Goal: Task Accomplishment & Management: Use online tool/utility

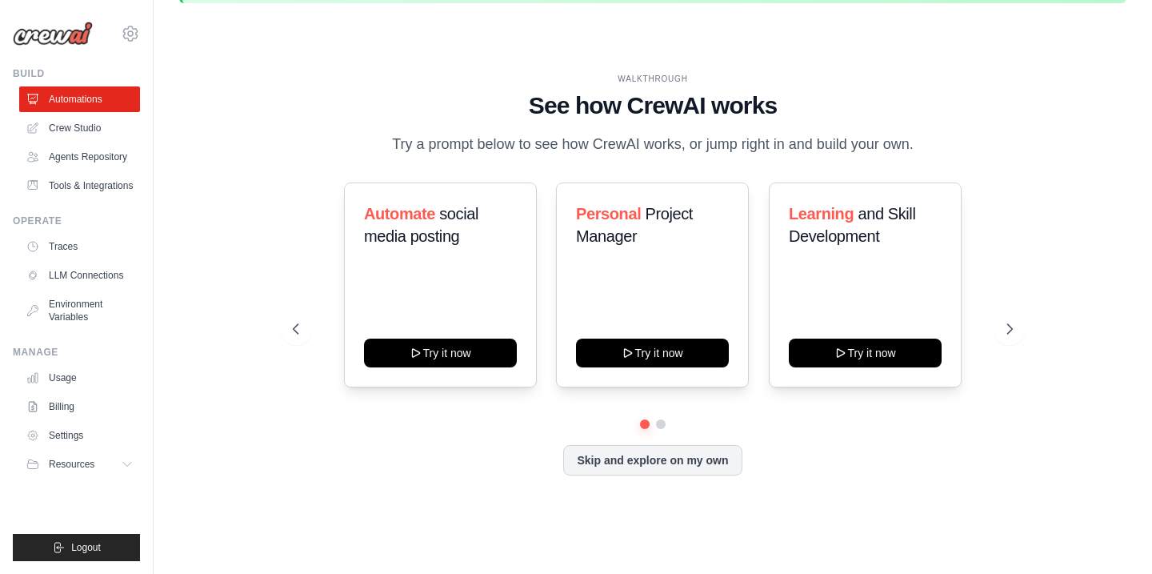
scroll to position [55, 0]
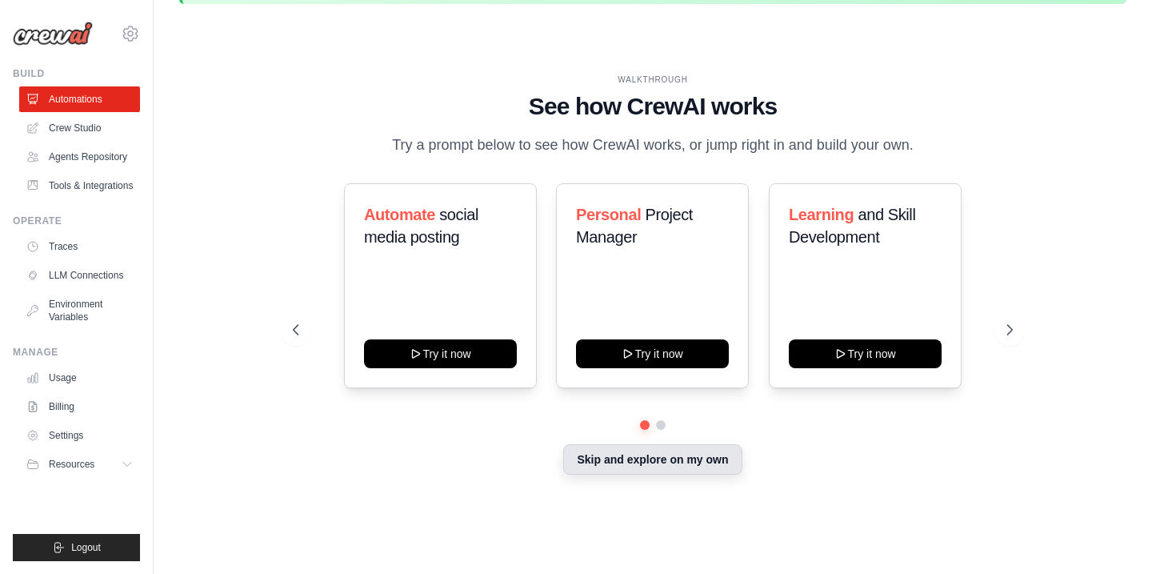
click at [643, 457] on button "Skip and explore on my own" at bounding box center [652, 459] width 178 height 30
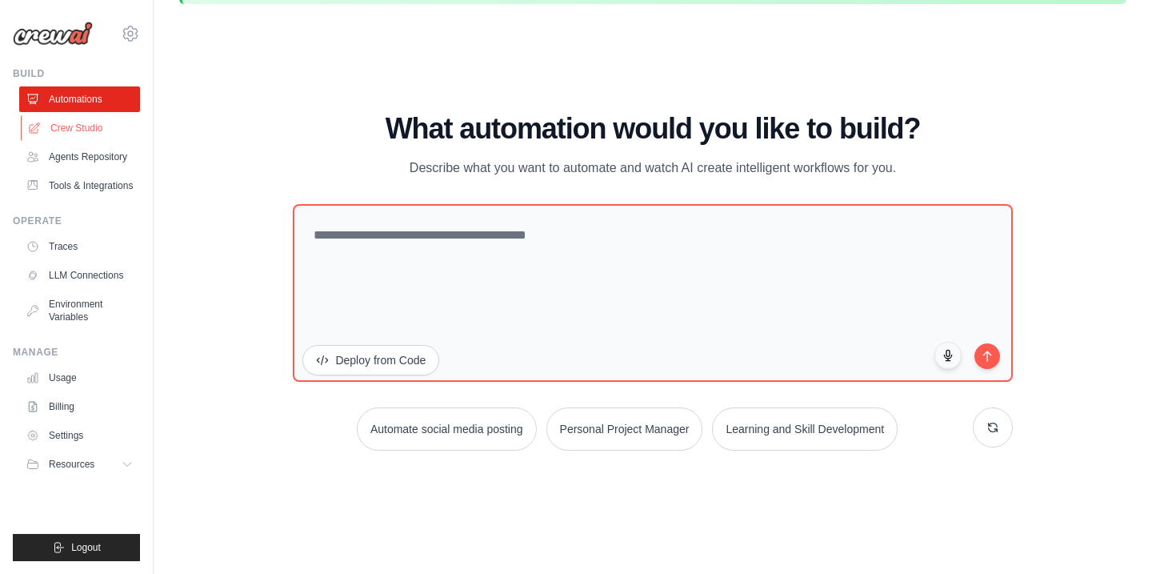
click at [87, 122] on link "Crew Studio" at bounding box center [81, 128] width 121 height 26
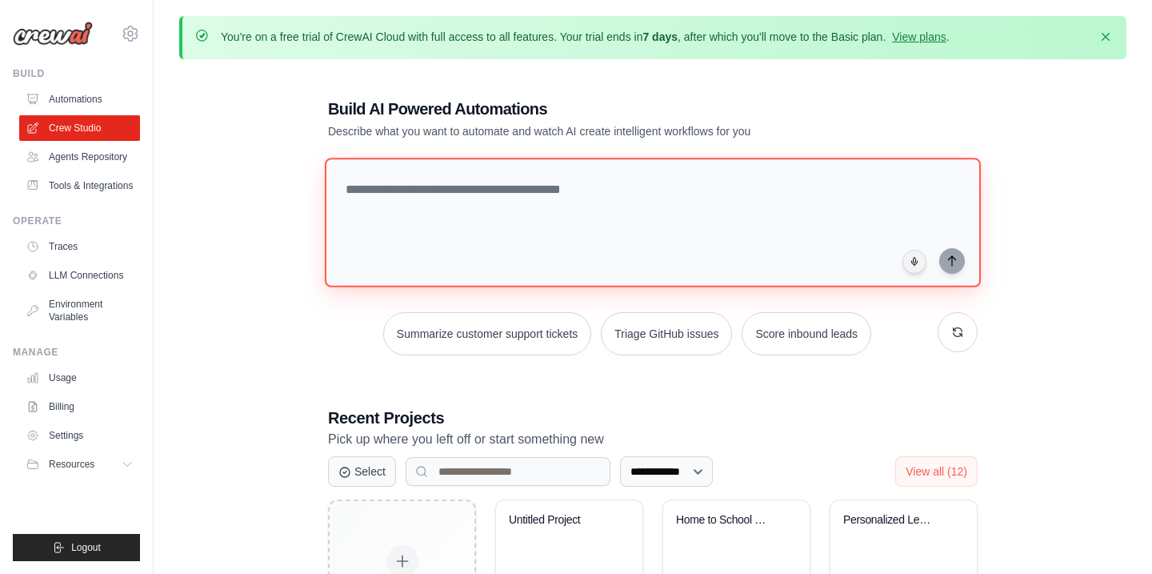
click at [369, 194] on textarea at bounding box center [653, 223] width 656 height 130
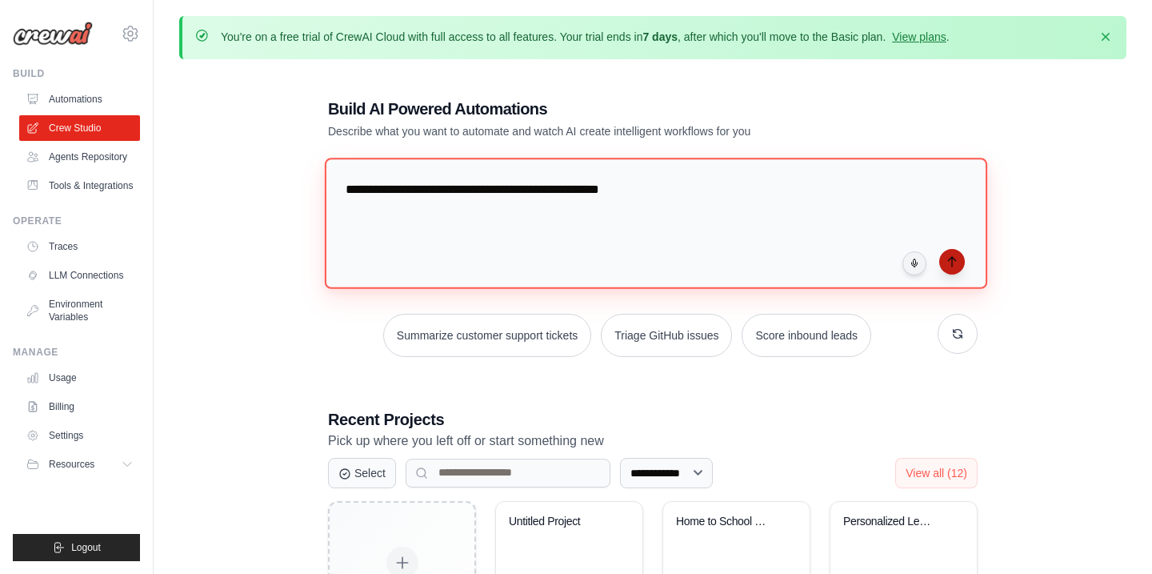
type textarea "**********"
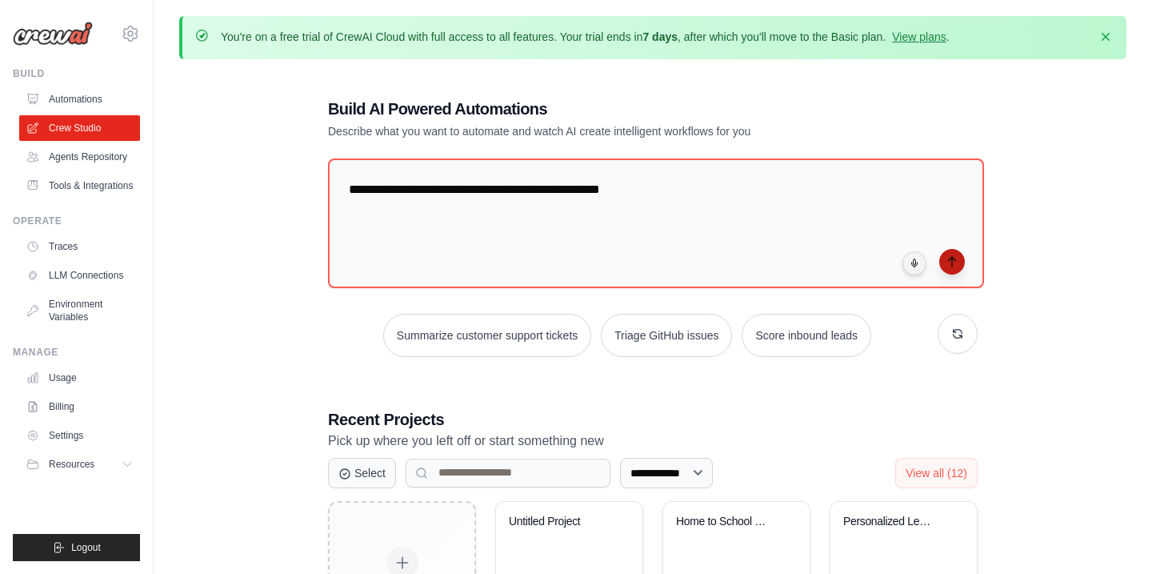
click at [952, 258] on icon "submit" at bounding box center [951, 262] width 7 height 10
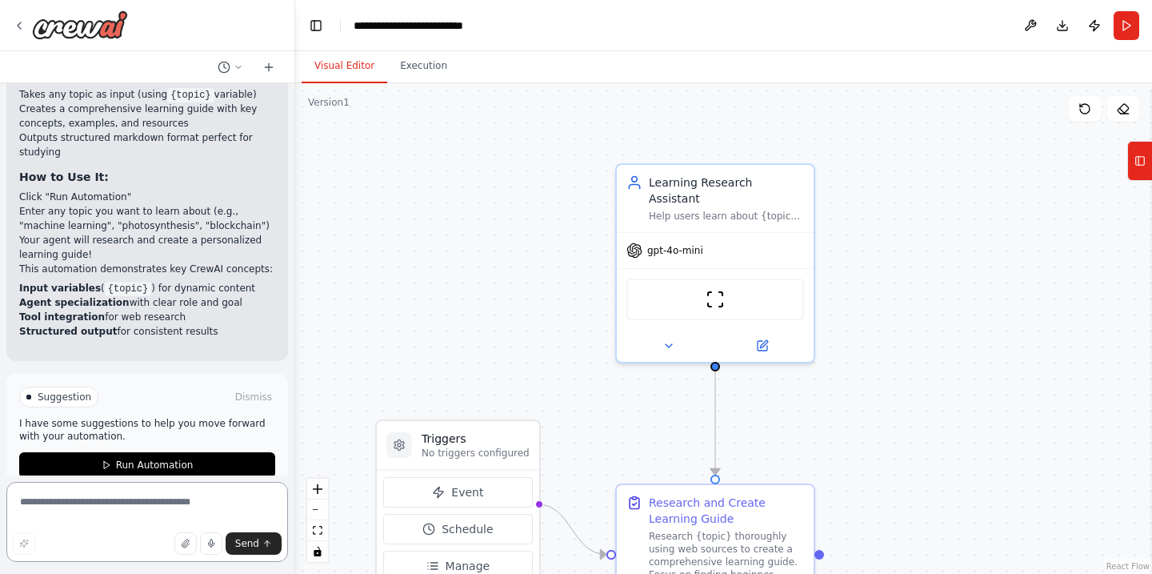
scroll to position [889, 0]
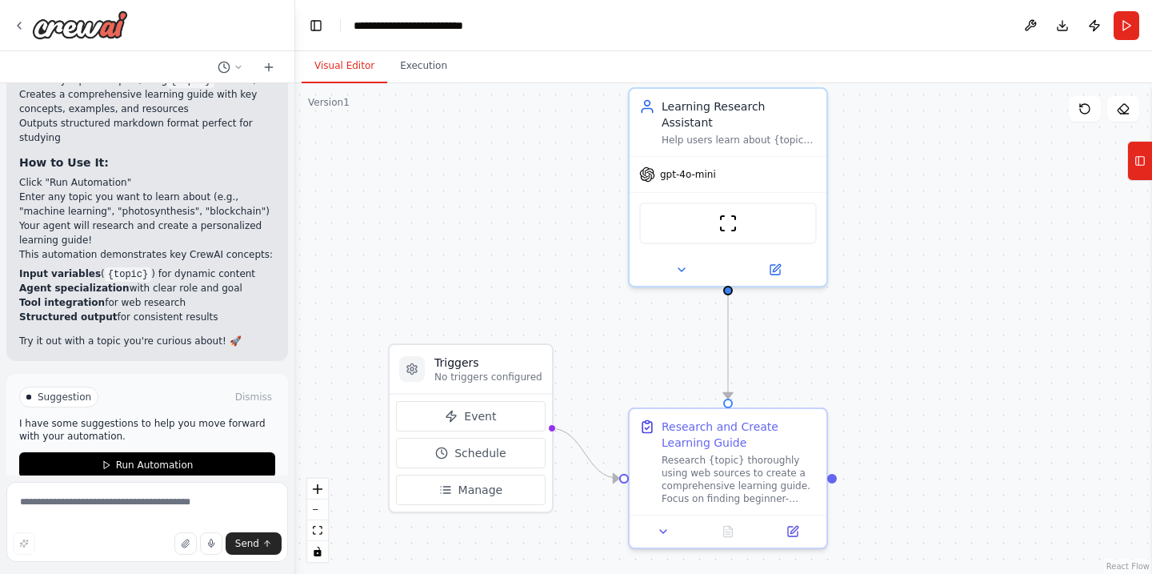
drag, startPoint x: 886, startPoint y: 257, endPoint x: 899, endPoint y: 179, distance: 78.7
click at [899, 179] on div ".deletable-edge-delete-btn { width: 20px; height: 20px; border: 0px solid #ffff…" at bounding box center [723, 328] width 857 height 491
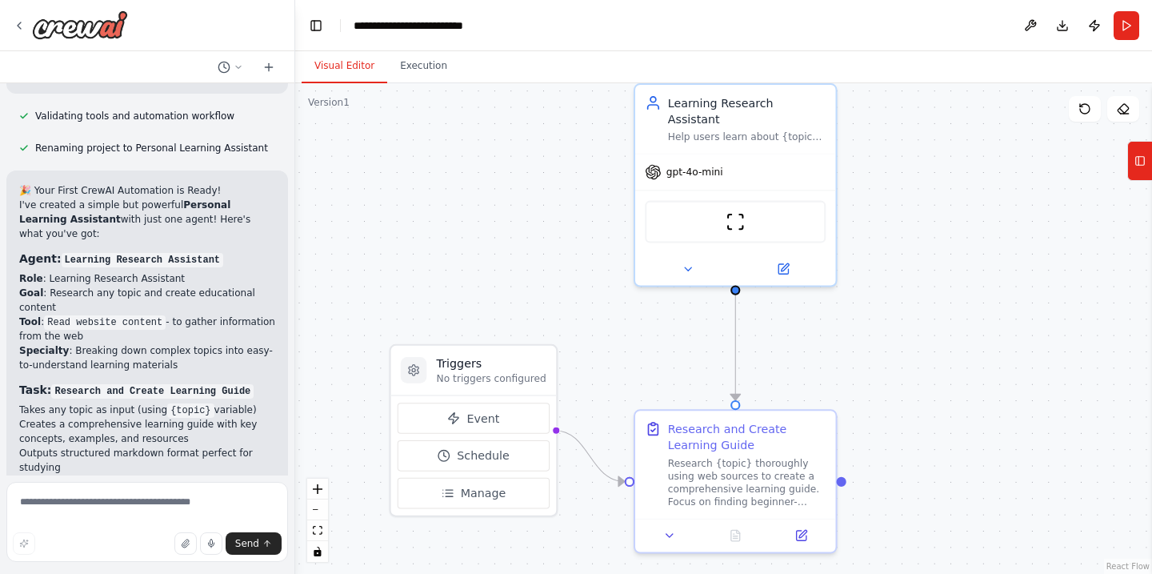
scroll to position [563, 0]
click at [367, 267] on div ".deletable-edge-delete-btn { width: 20px; height: 20px; border: 0px solid #ffff…" at bounding box center [723, 328] width 857 height 491
click at [369, 266] on div ".deletable-edge-delete-btn { width: 20px; height: 20px; border: 0px solid #ffff…" at bounding box center [723, 328] width 857 height 491
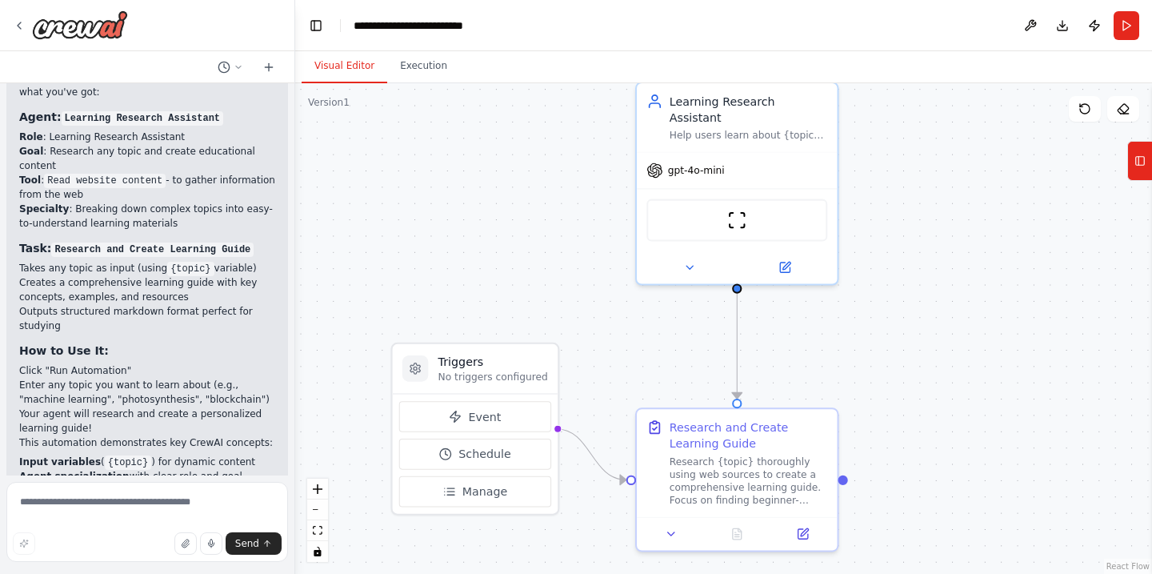
scroll to position [703, 0]
click at [695, 258] on icon at bounding box center [689, 264] width 13 height 13
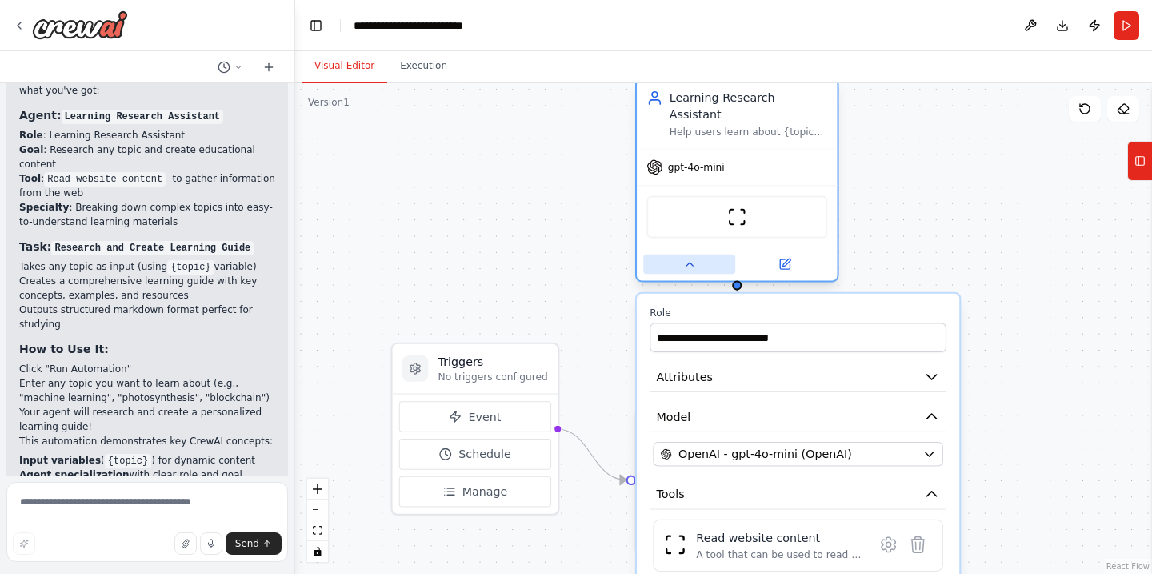
click at [695, 258] on icon at bounding box center [689, 264] width 13 height 13
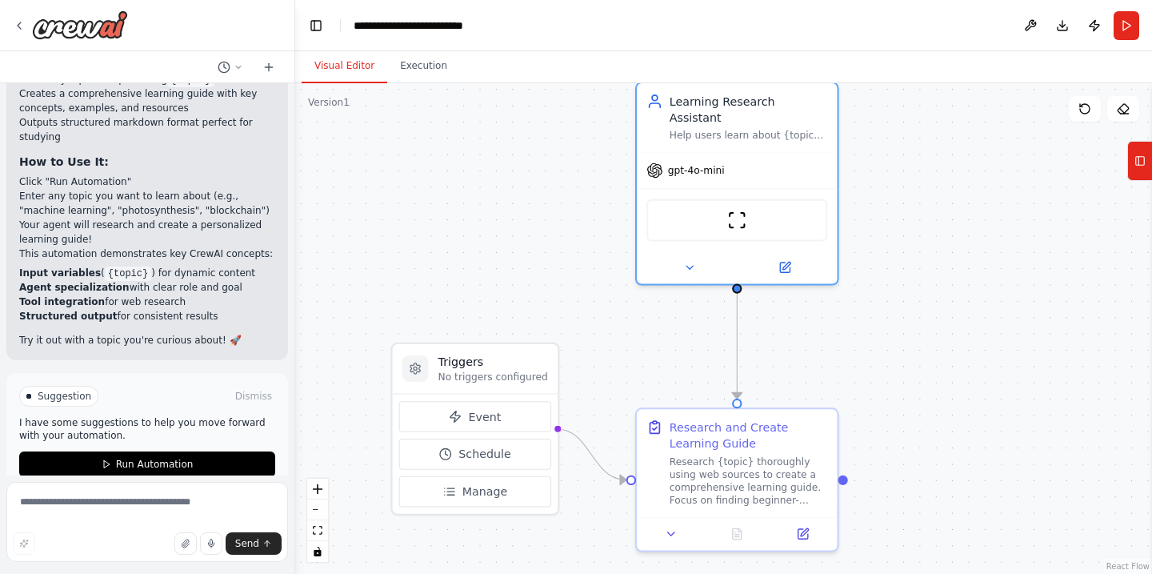
scroll to position [889, 0]
click at [156, 459] on span "Run Automation" at bounding box center [155, 465] width 78 height 13
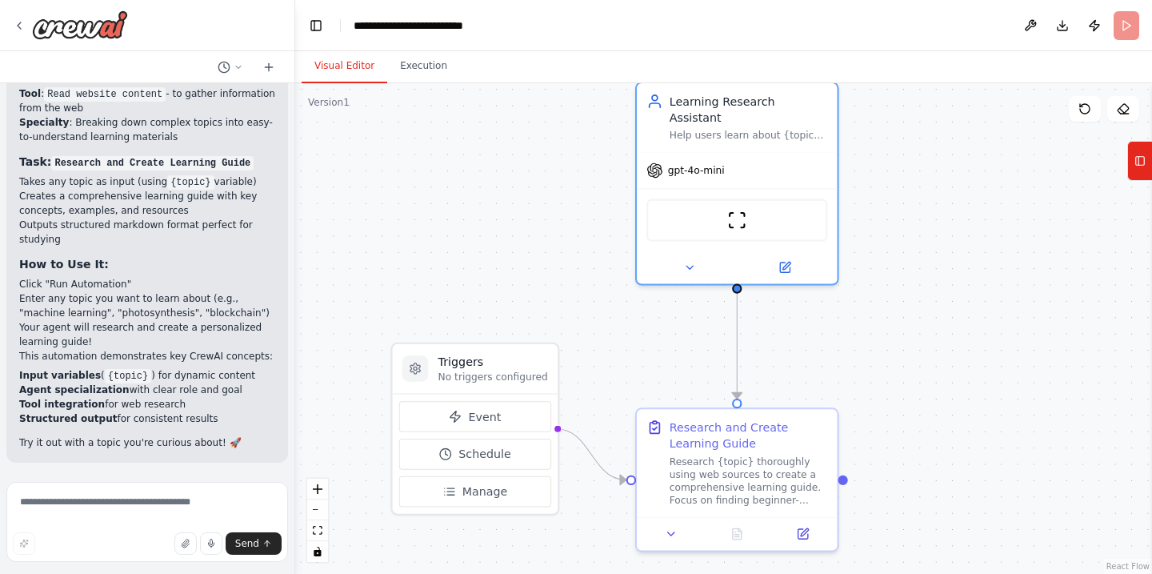
scroll to position [759, 0]
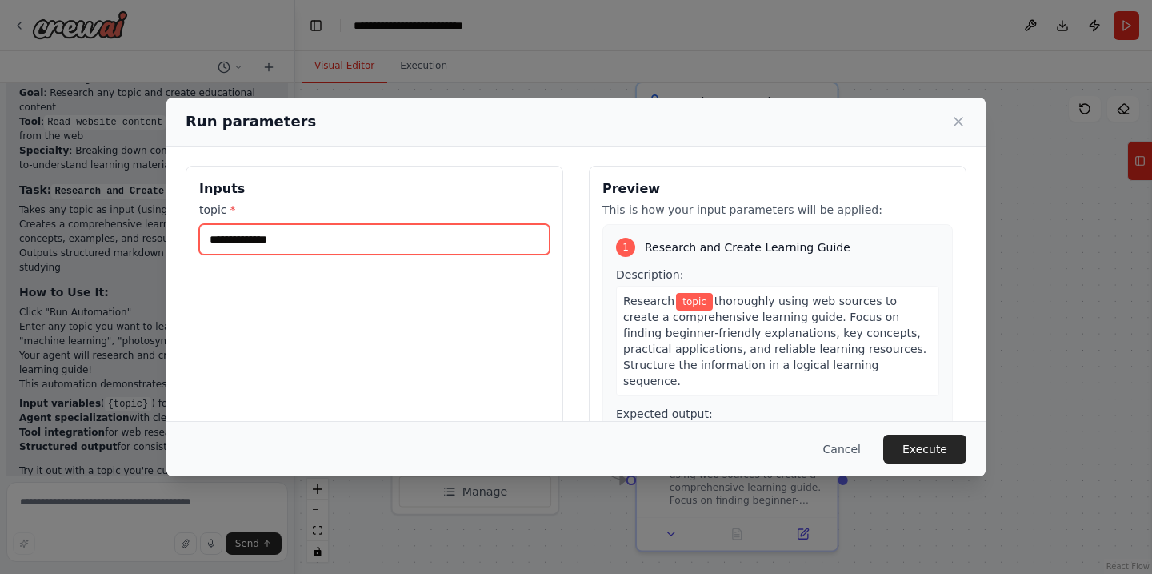
click at [312, 238] on input "topic *" at bounding box center [374, 239] width 351 height 30
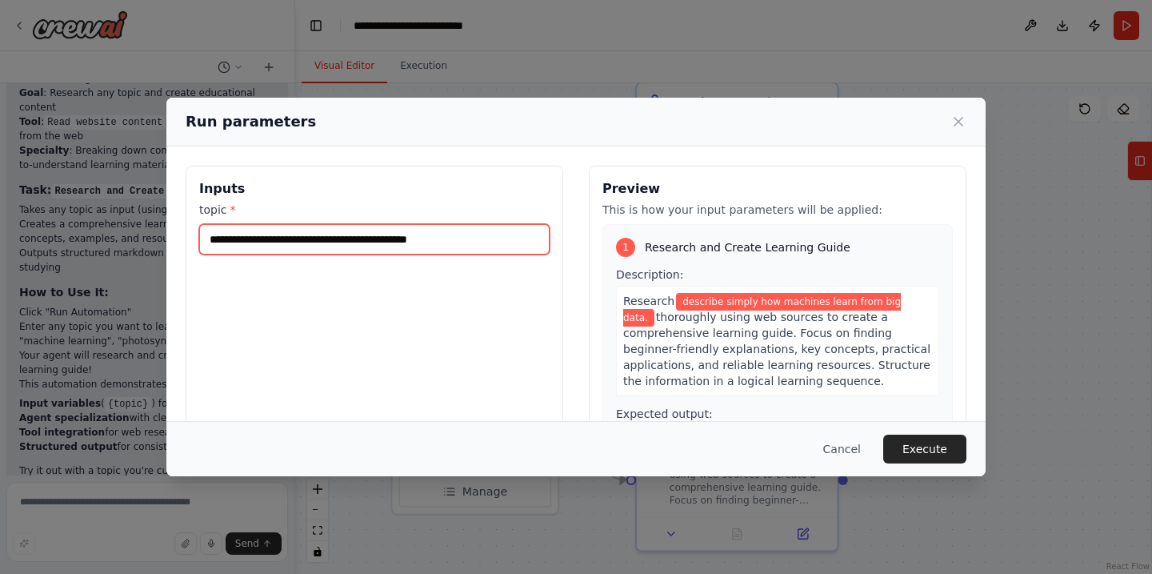
click at [206, 240] on input "**********" at bounding box center [374, 239] width 351 height 30
click at [291, 239] on input "**********" at bounding box center [374, 239] width 351 height 30
type input "**********"
click at [538, 242] on input "**********" at bounding box center [374, 239] width 351 height 30
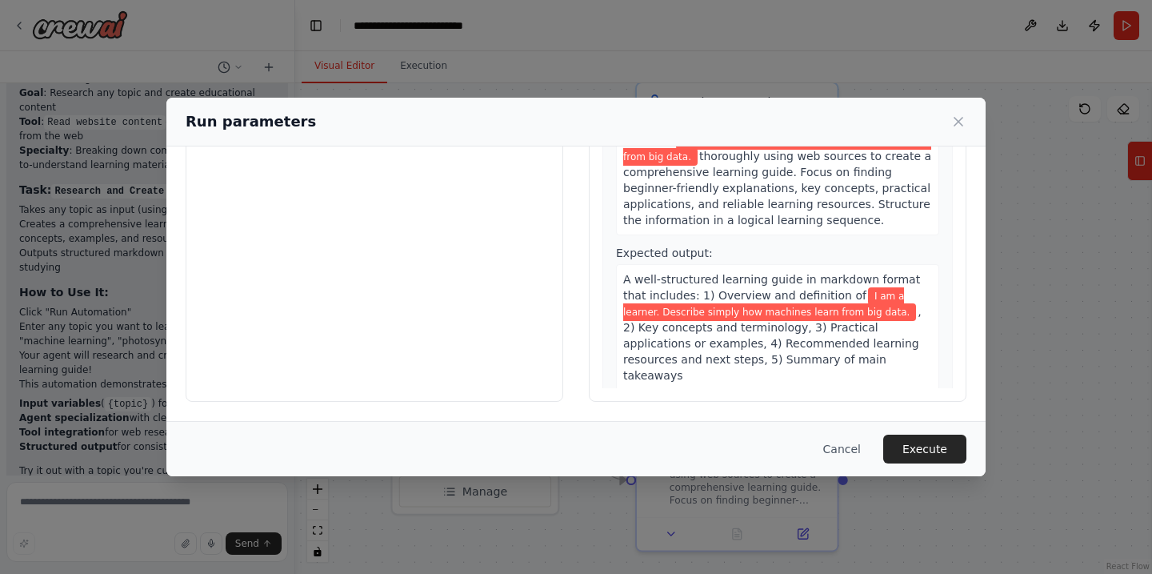
scroll to position [0, 0]
click at [908, 444] on button "Execute" at bounding box center [925, 449] width 83 height 29
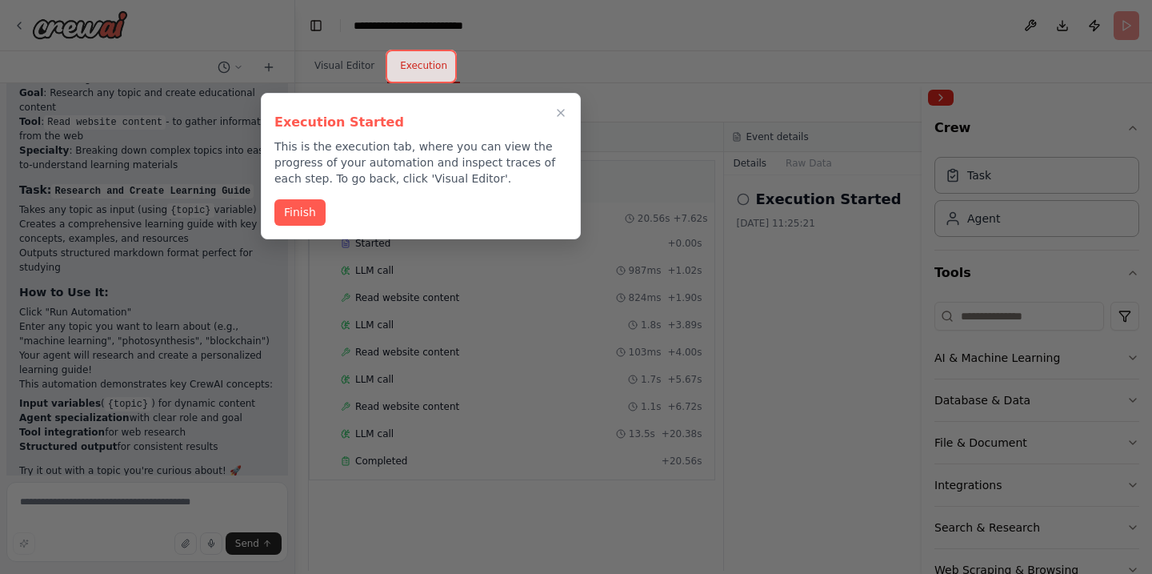
scroll to position [889, 0]
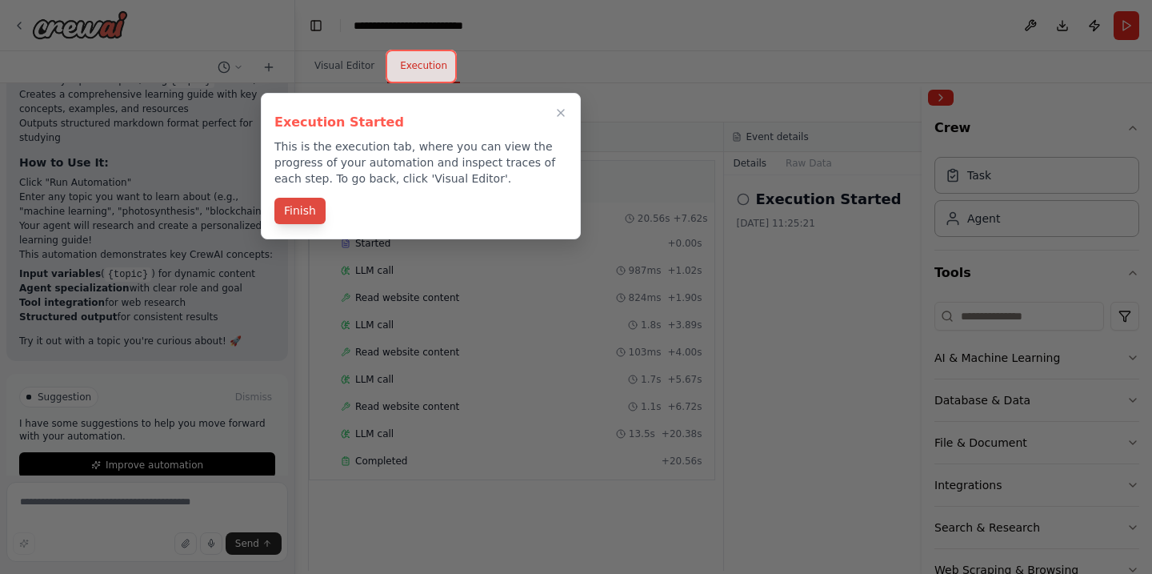
click at [310, 206] on button "Finish" at bounding box center [300, 211] width 51 height 26
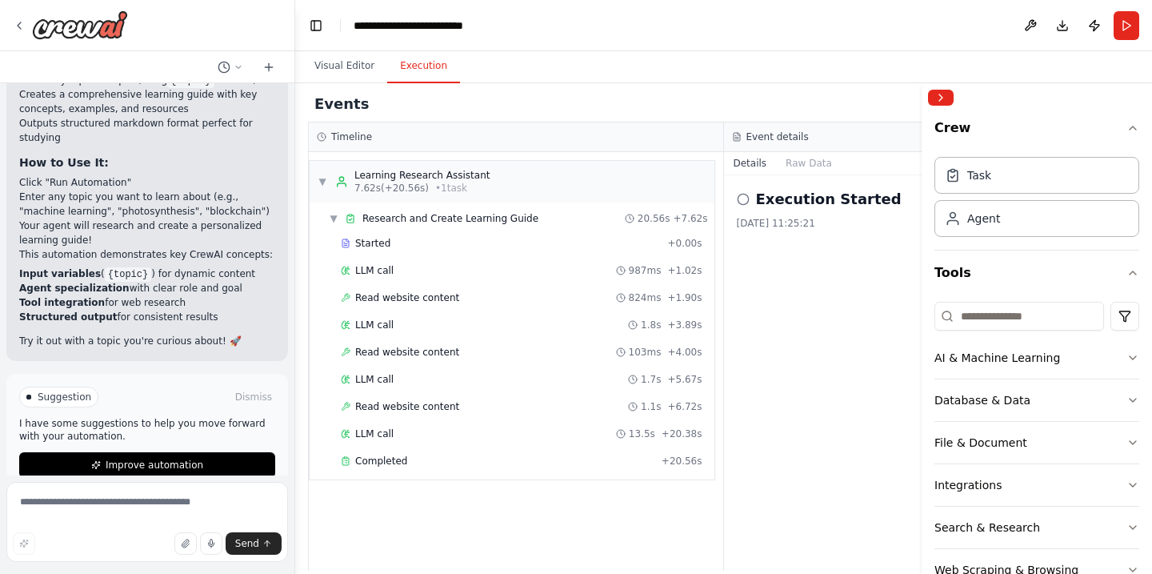
scroll to position [0, 0]
click at [745, 198] on icon at bounding box center [743, 199] width 13 height 13
click at [742, 196] on icon at bounding box center [743, 199] width 13 height 13
click at [998, 174] on div "Task" at bounding box center [1037, 174] width 205 height 37
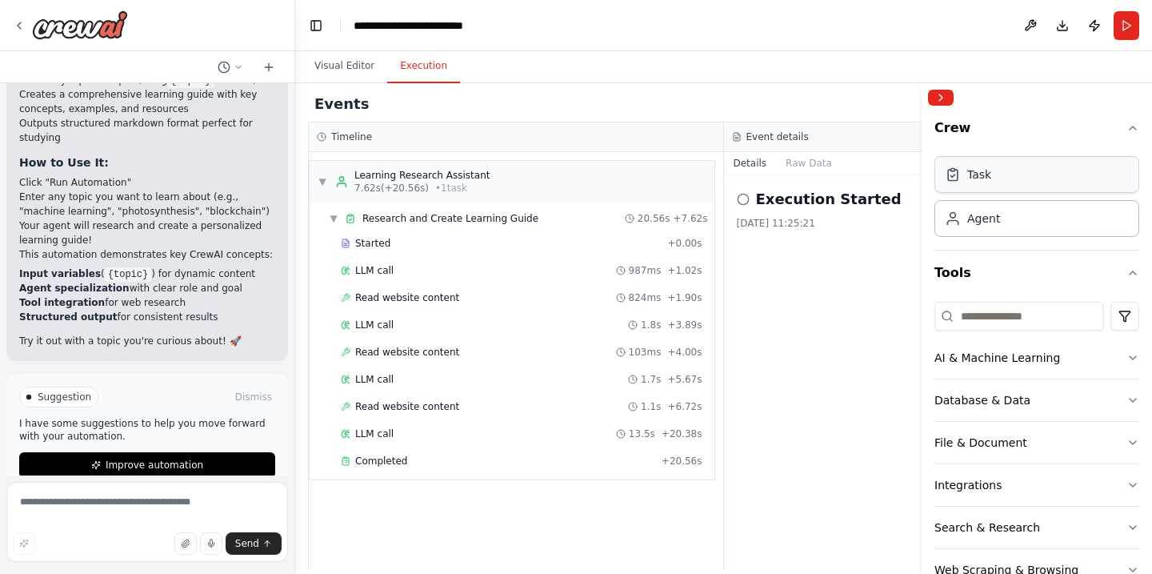
click at [975, 179] on div "Task" at bounding box center [980, 174] width 24 height 16
click at [986, 225] on div "Agent" at bounding box center [984, 218] width 33 height 16
click at [952, 352] on div "AI & Machine Learning" at bounding box center [998, 358] width 126 height 16
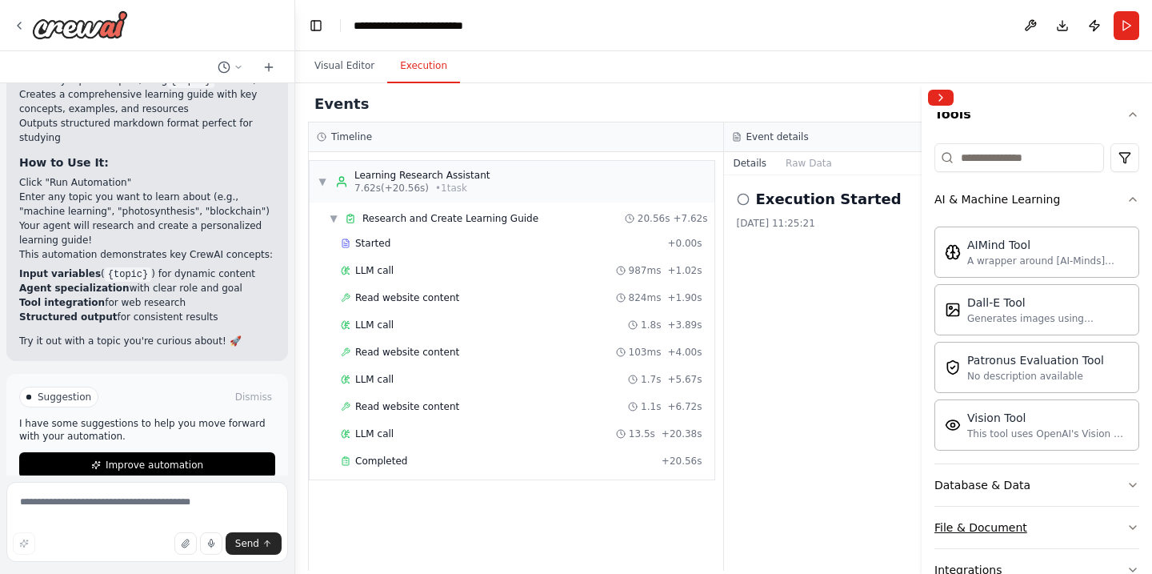
scroll to position [144, 0]
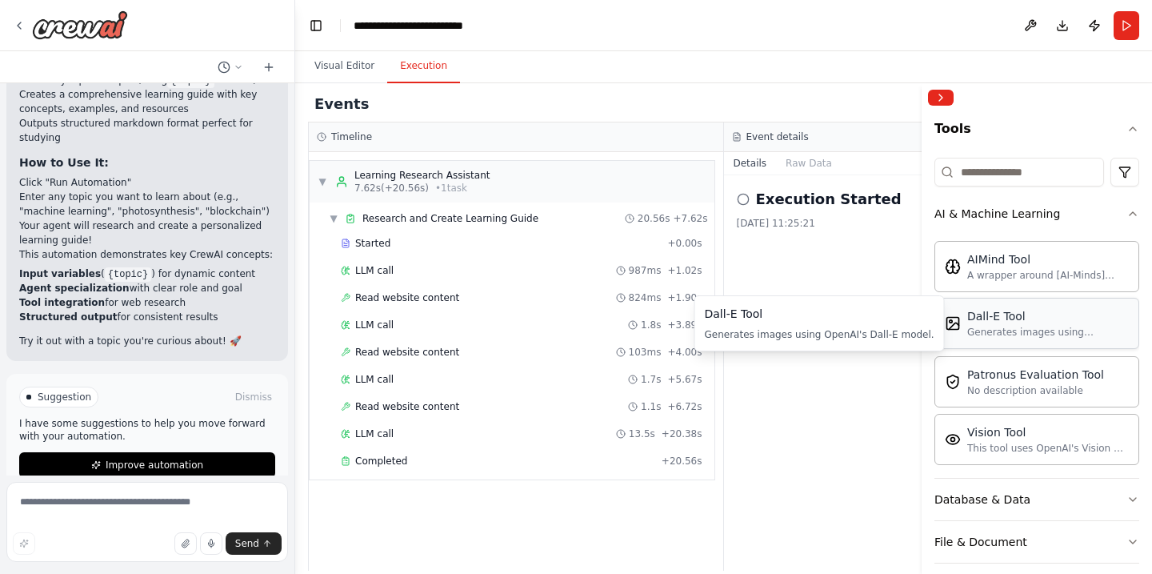
click at [1022, 327] on div "Generates images using OpenAI's Dall-E model." at bounding box center [1049, 332] width 162 height 13
click at [1005, 372] on div "Patronus Evaluation Tool" at bounding box center [1036, 374] width 137 height 16
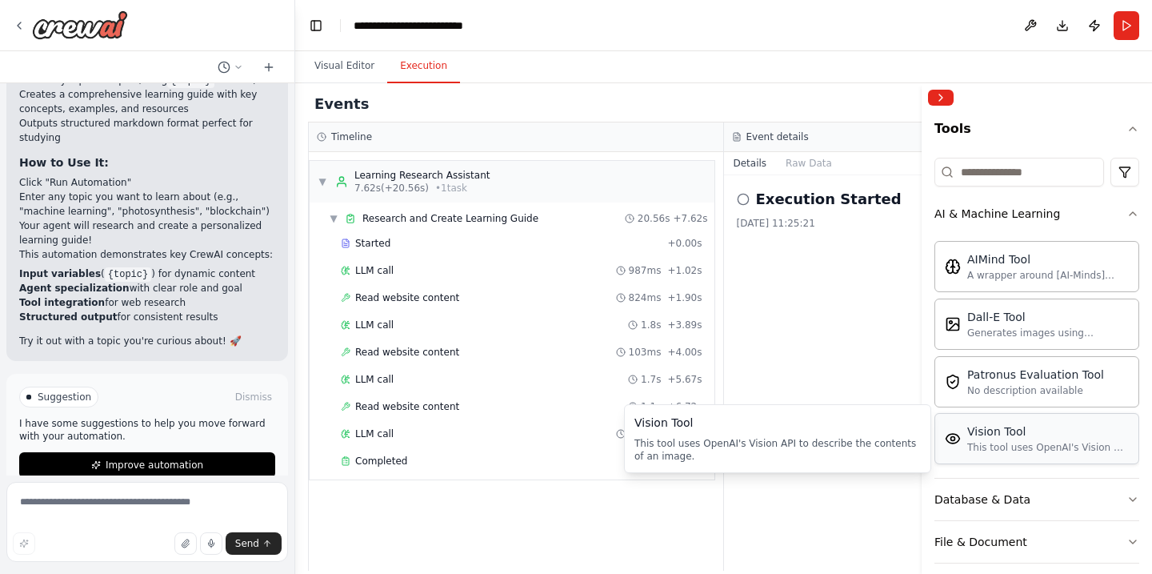
click at [976, 433] on div "Vision Tool" at bounding box center [1049, 431] width 162 height 16
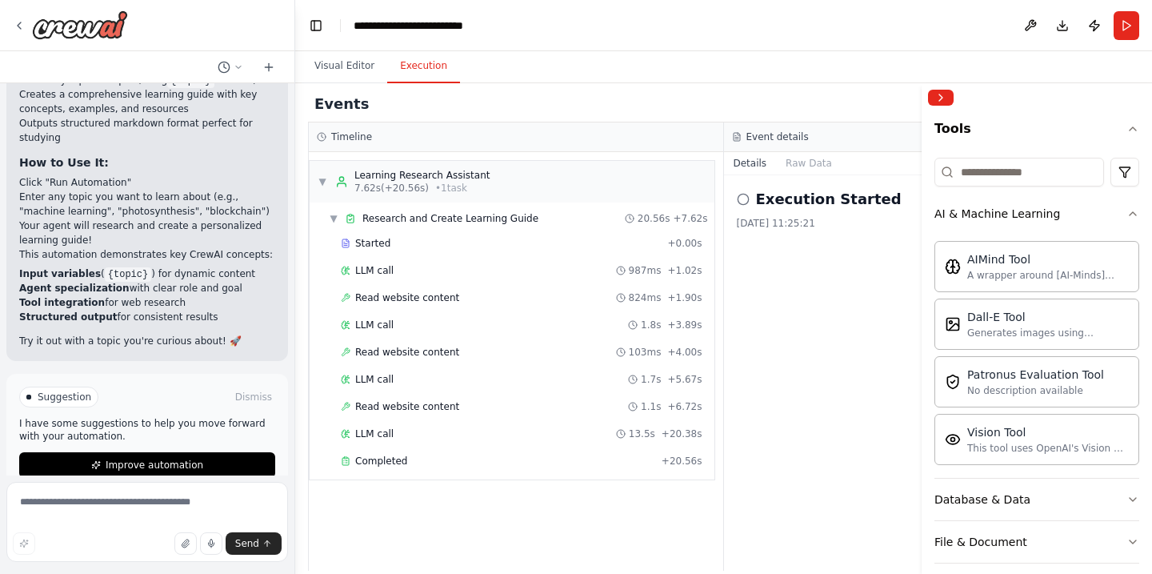
scroll to position [0, 0]
click at [162, 459] on span "Improve automation" at bounding box center [155, 465] width 98 height 13
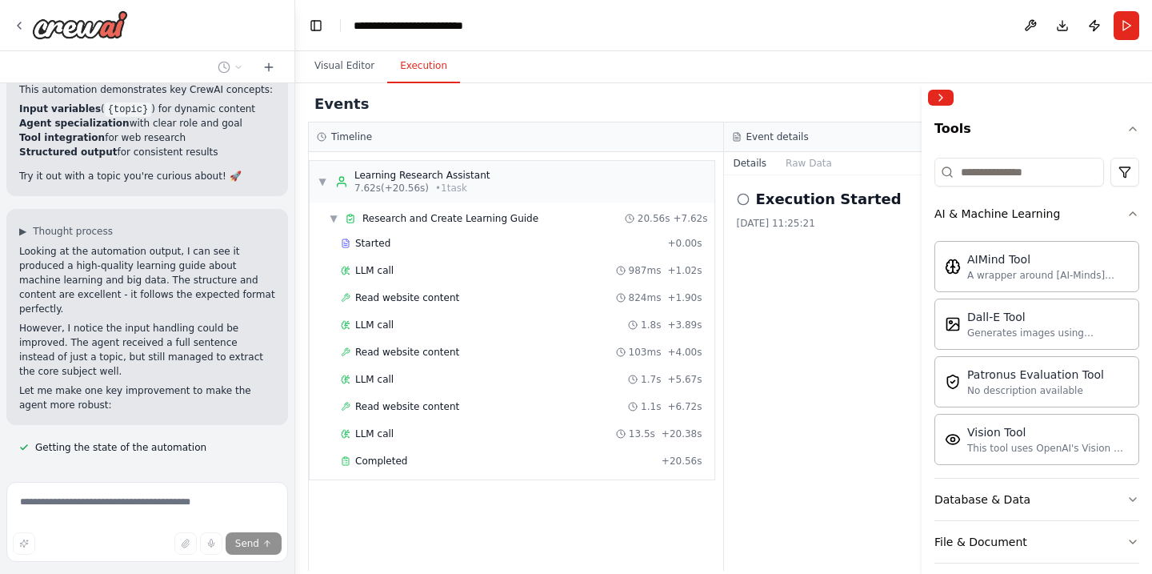
scroll to position [1086, 0]
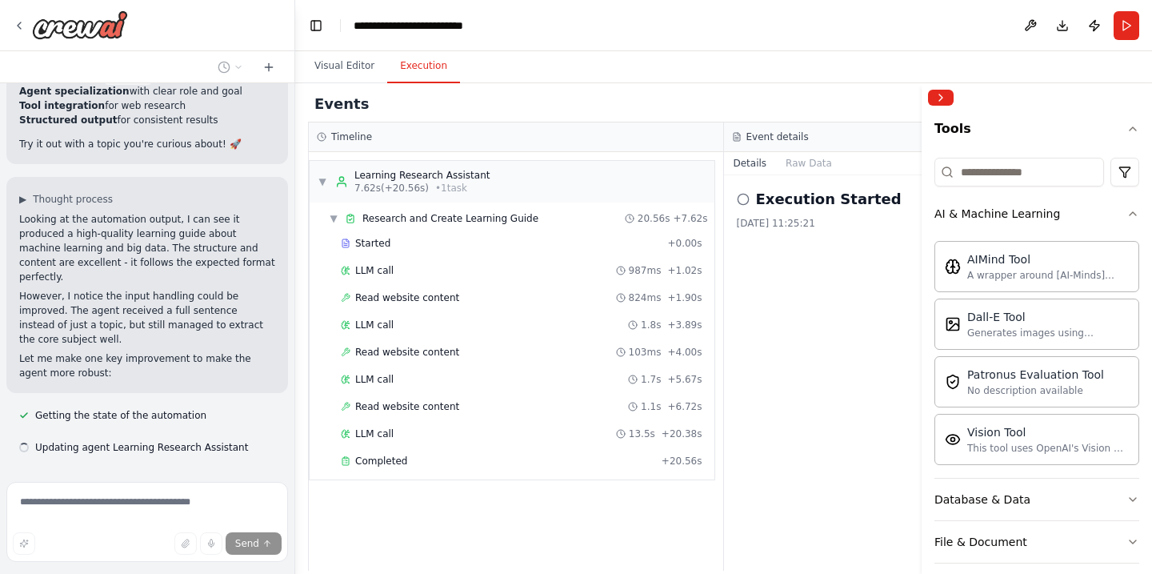
click at [289, 391] on div at bounding box center [292, 287] width 6 height 574
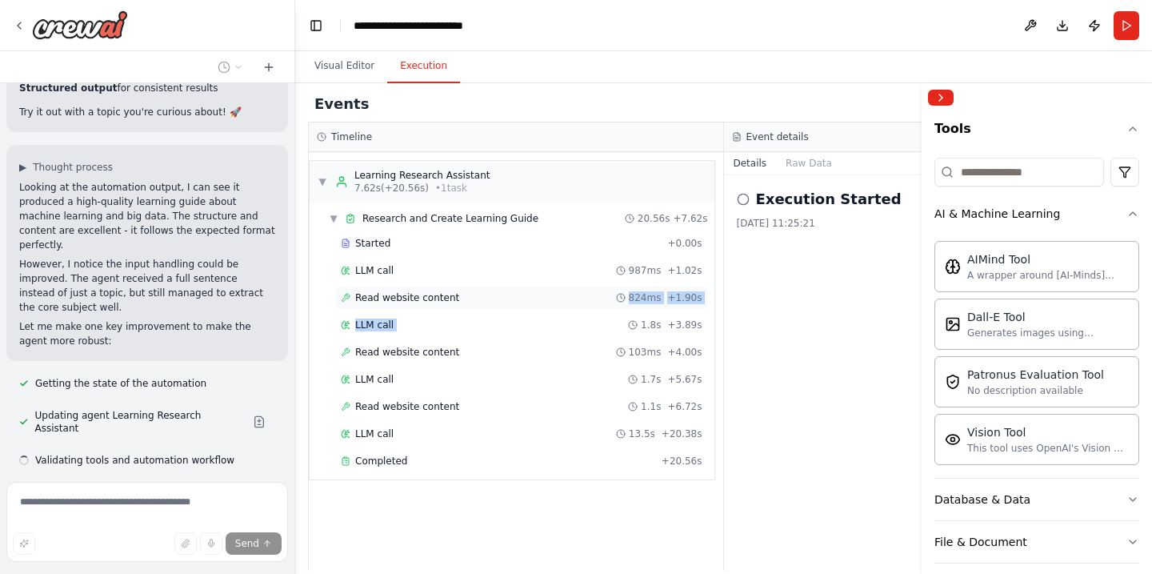
drag, startPoint x: 519, startPoint y: 316, endPoint x: 530, endPoint y: 305, distance: 15.3
click at [530, 305] on div "Started + 0.00s LLM call 987ms + 1.02s Read website content 824ms + 1.90s LLM c…" at bounding box center [519, 353] width 392 height 245
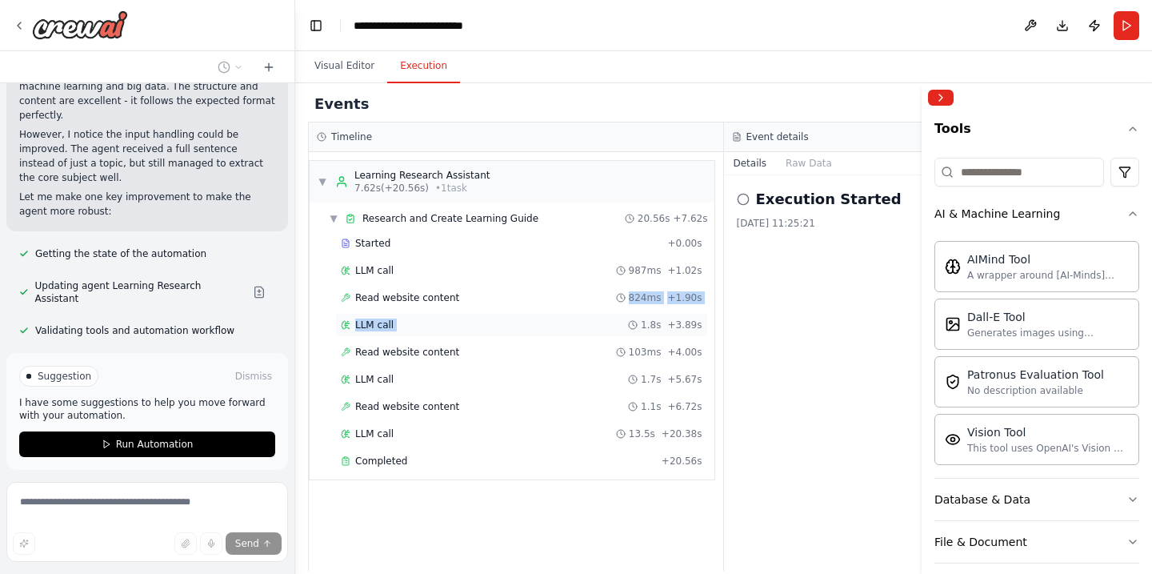
scroll to position [0, 0]
click at [763, 335] on div "Execution Started 14/10/2025, 11:25:21" at bounding box center [932, 372] width 416 height 395
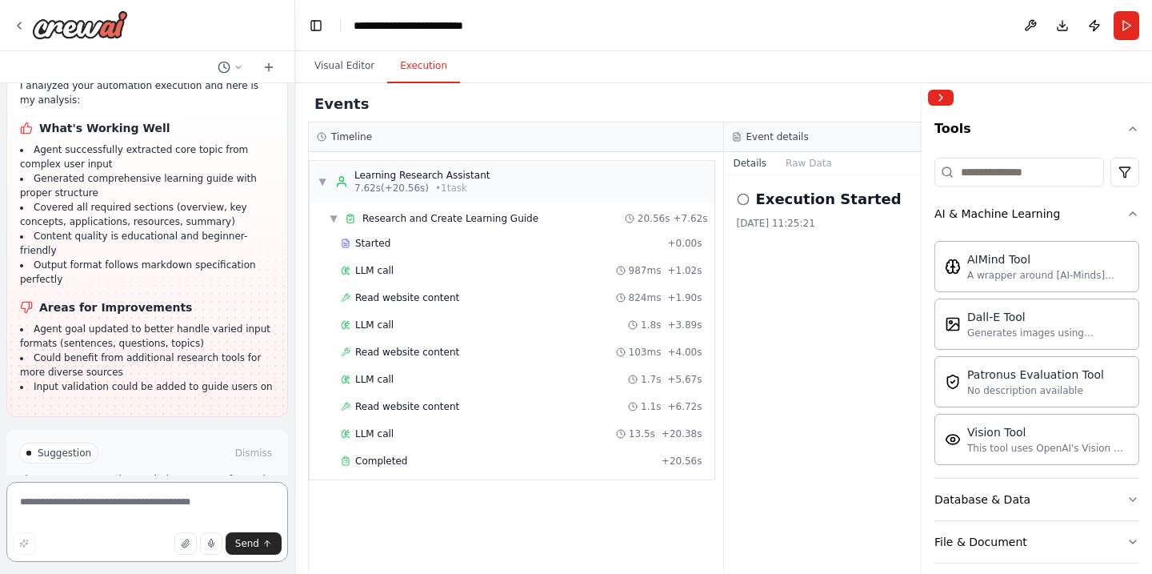
scroll to position [1550, 0]
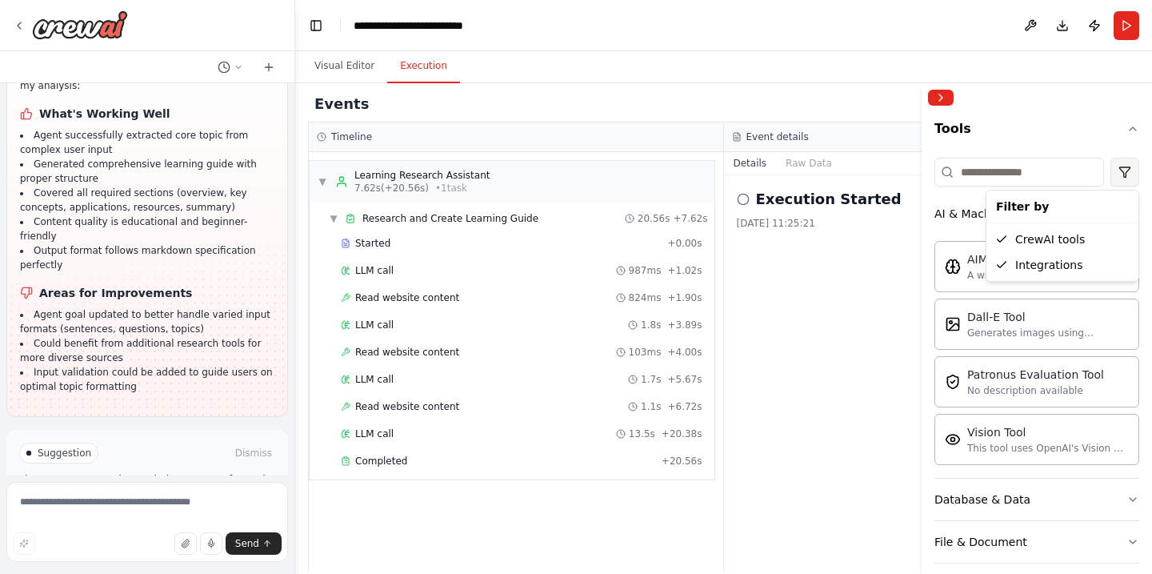
click at [1126, 172] on html "I am a learner. Build something with only one agent. ▶ Thought process I'll hel…" at bounding box center [576, 287] width 1152 height 574
click at [896, 253] on html "I am a learner. Build something with only one agent. ▶ Thought process I'll hel…" at bounding box center [576, 287] width 1152 height 574
click at [1136, 213] on icon "button" at bounding box center [1133, 213] width 13 height 13
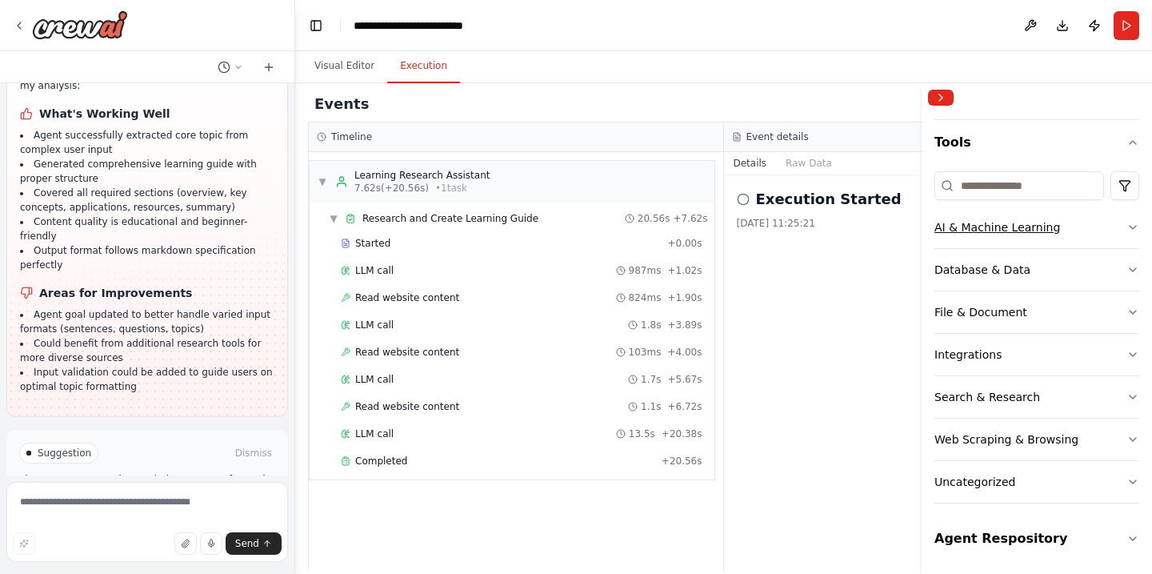
click at [1136, 213] on button "AI & Machine Learning" at bounding box center [1037, 227] width 205 height 42
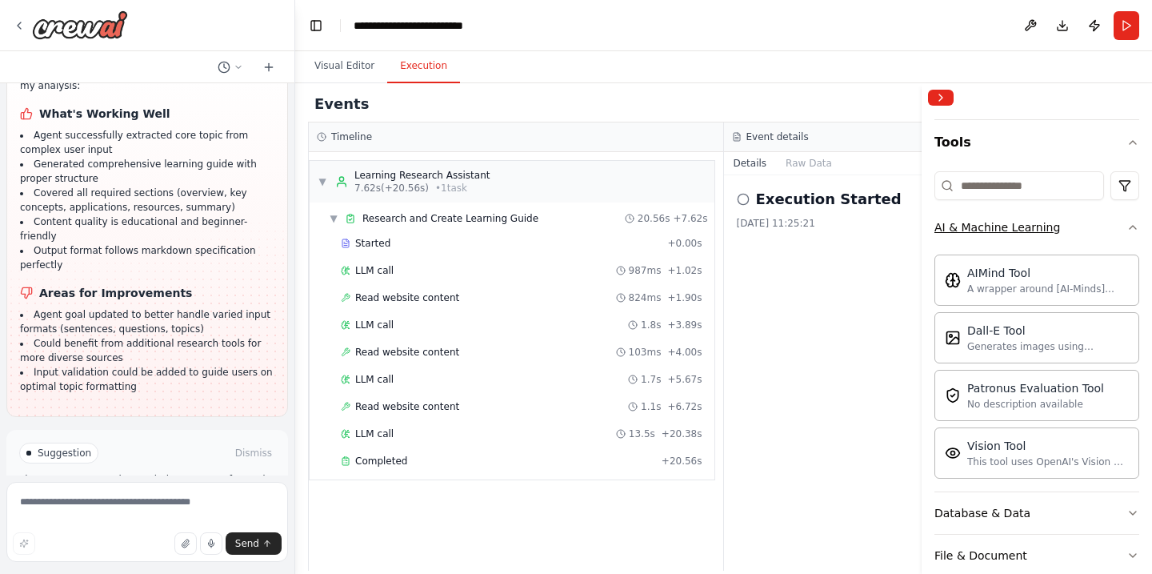
click at [1136, 213] on button "AI & Machine Learning" at bounding box center [1037, 227] width 205 height 42
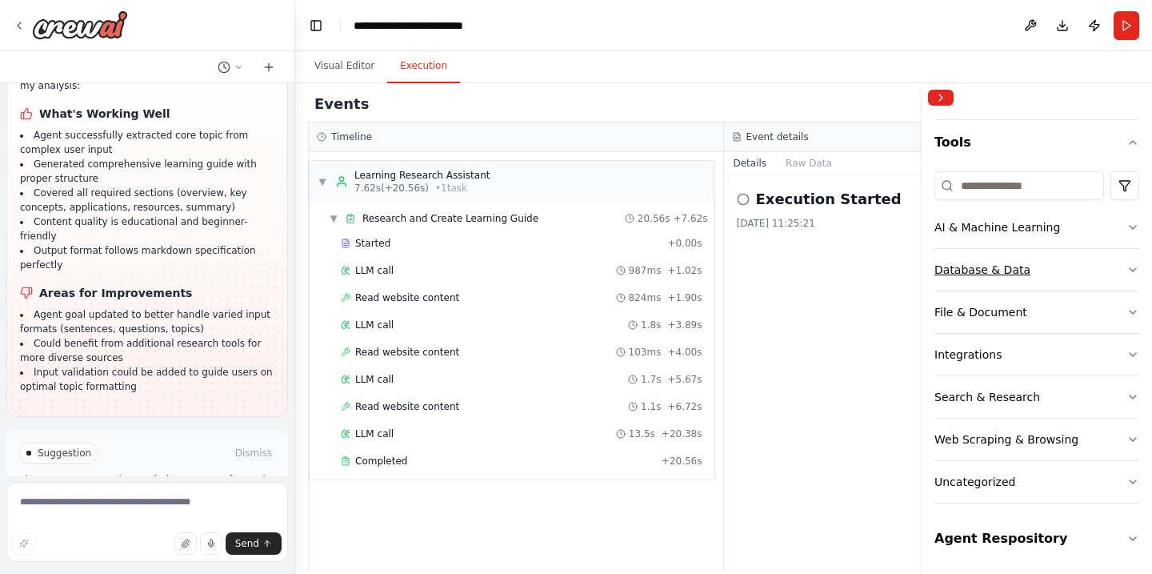
click at [1134, 269] on icon "button" at bounding box center [1133, 269] width 13 height 13
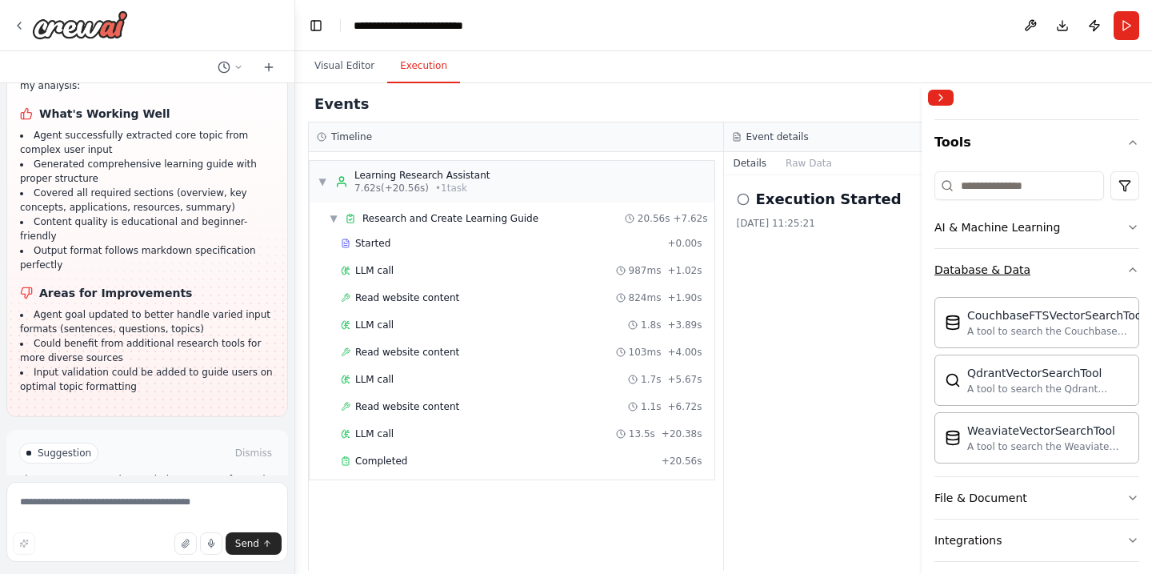
click at [1134, 269] on icon "button" at bounding box center [1133, 269] width 6 height 3
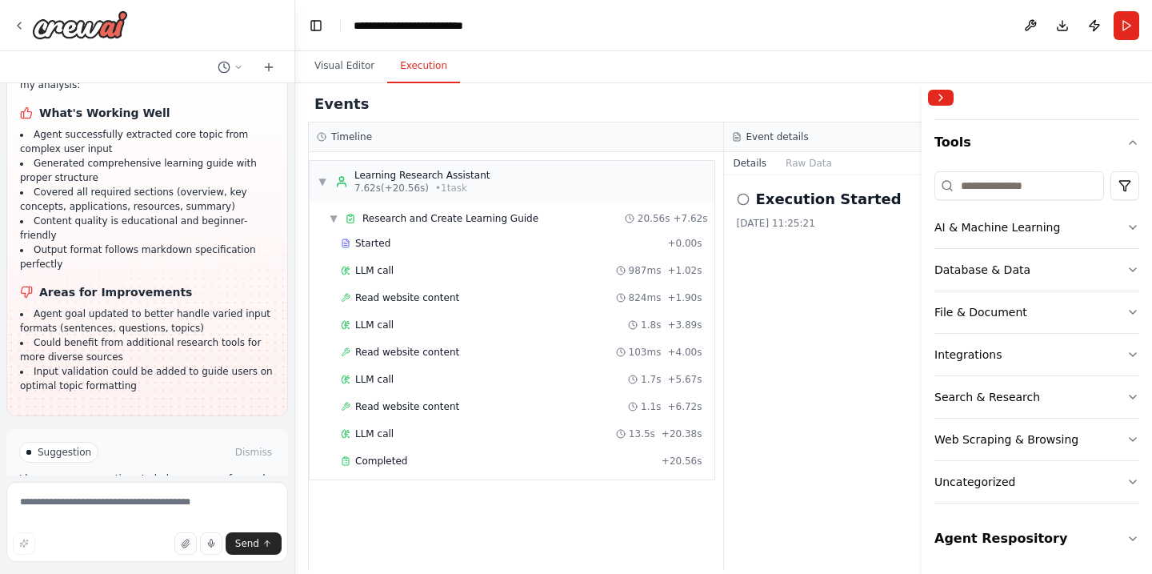
scroll to position [1550, 0]
click at [129, 515] on span "Run Automation" at bounding box center [155, 521] width 78 height 13
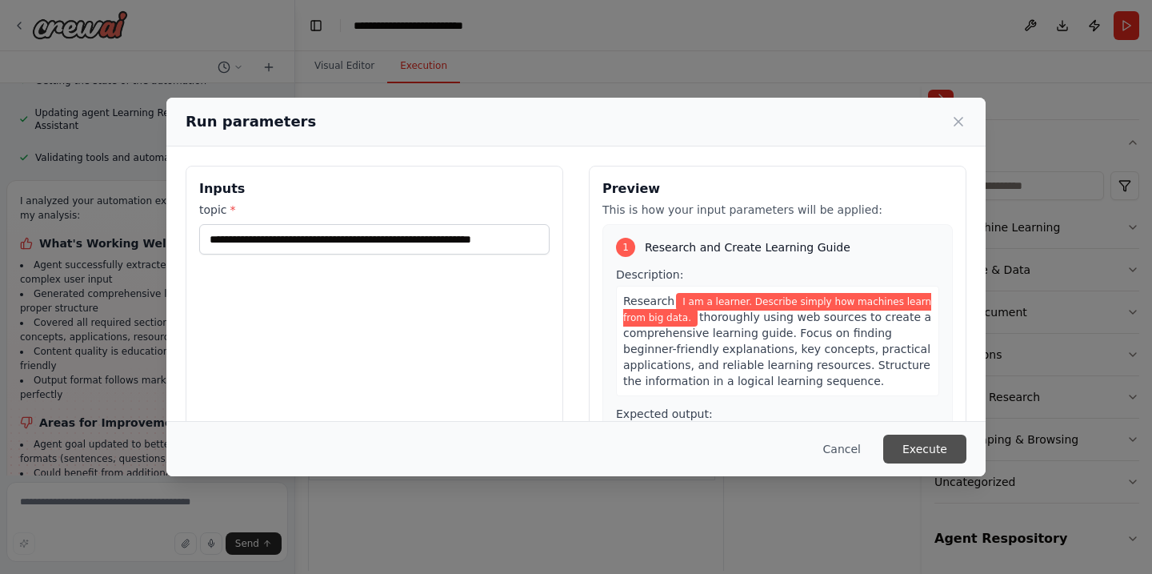
click at [928, 447] on button "Execute" at bounding box center [925, 449] width 83 height 29
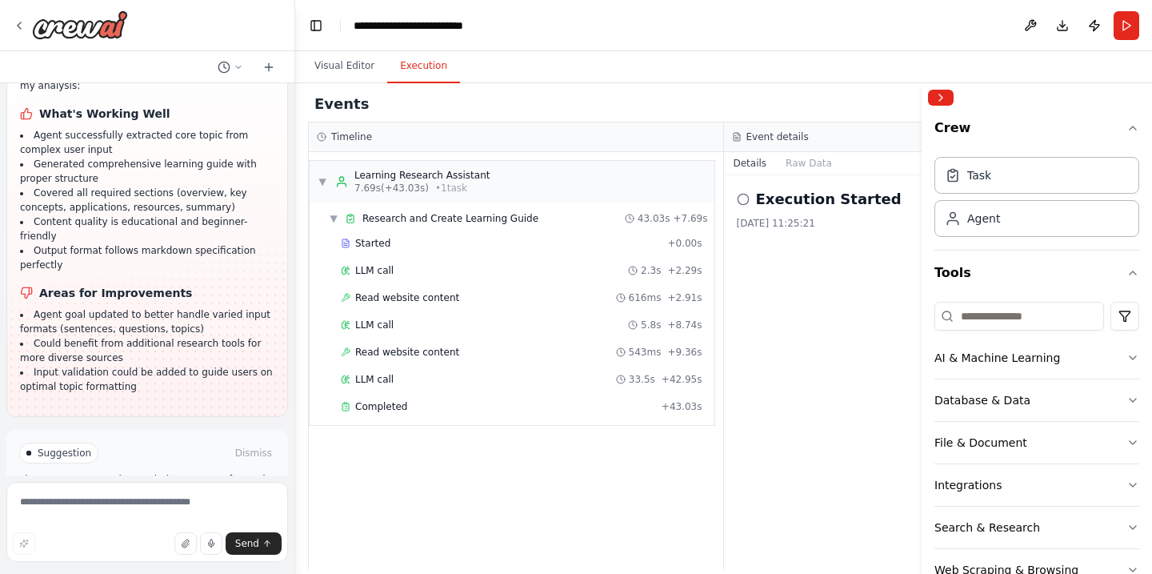
scroll to position [0, 0]
click at [1023, 182] on div "Task" at bounding box center [1037, 174] width 205 height 37
click at [1012, 219] on div "Agent" at bounding box center [1037, 217] width 205 height 37
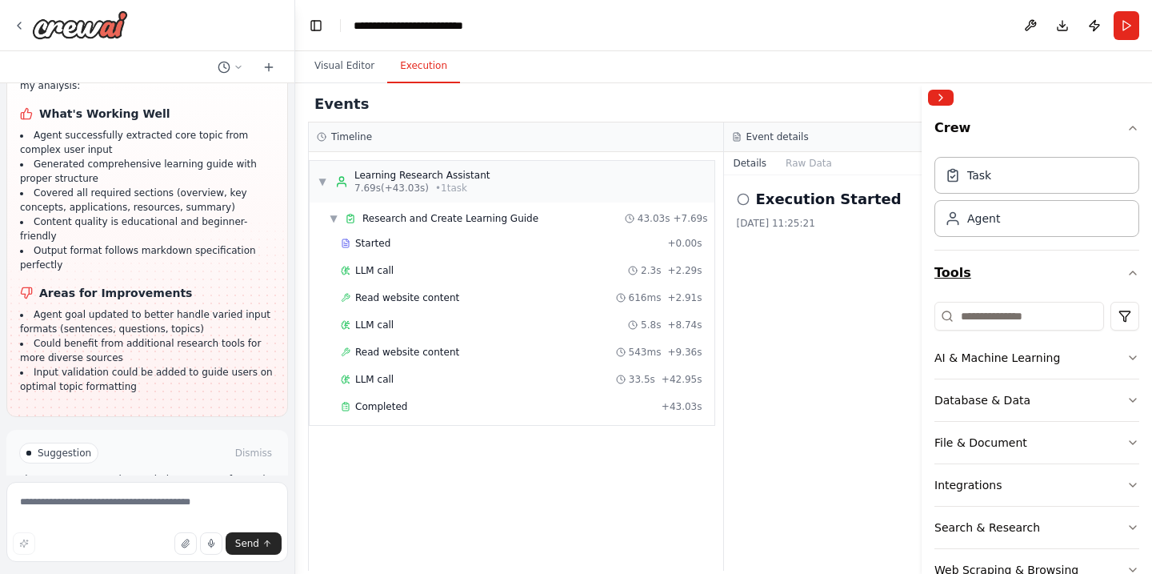
click at [969, 268] on button "Tools" at bounding box center [1037, 272] width 205 height 45
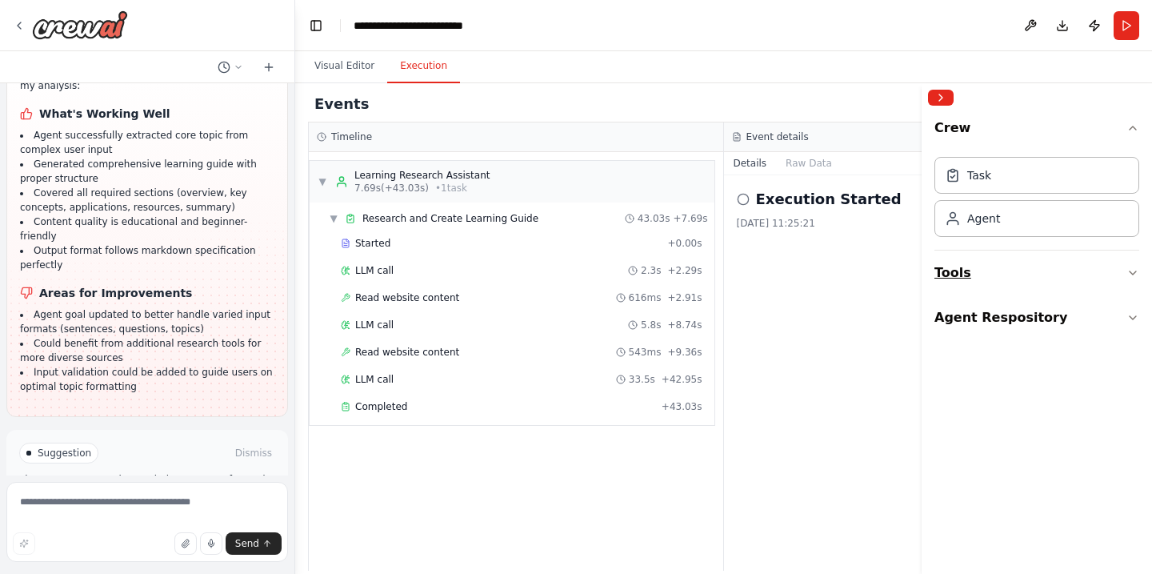
click at [969, 268] on button "Tools" at bounding box center [1037, 272] width 205 height 45
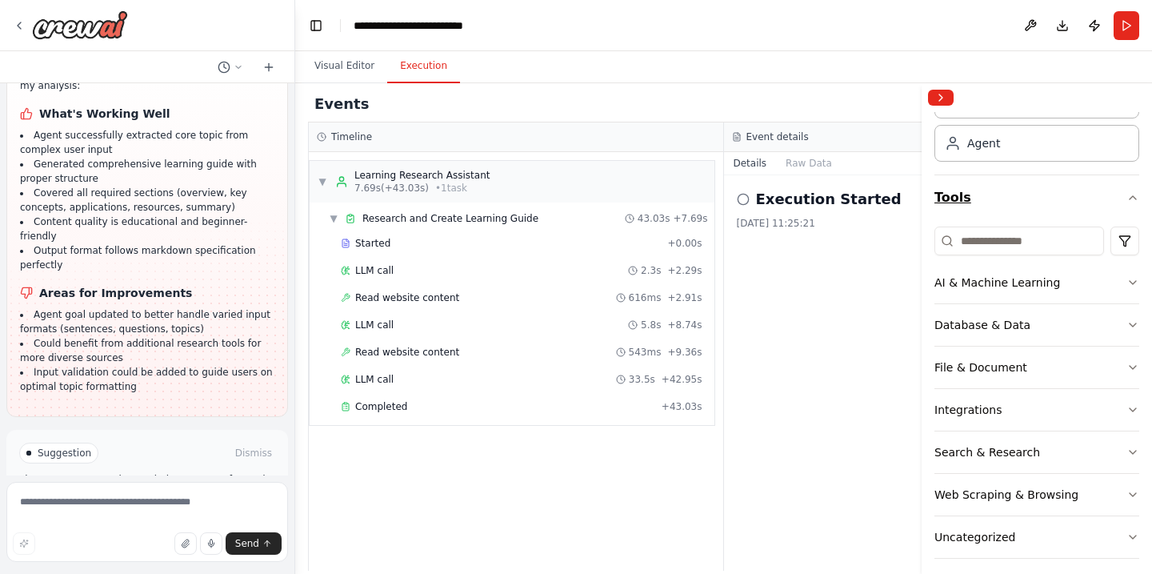
scroll to position [76, 0]
click at [985, 279] on div "AI & Machine Learning" at bounding box center [998, 282] width 126 height 16
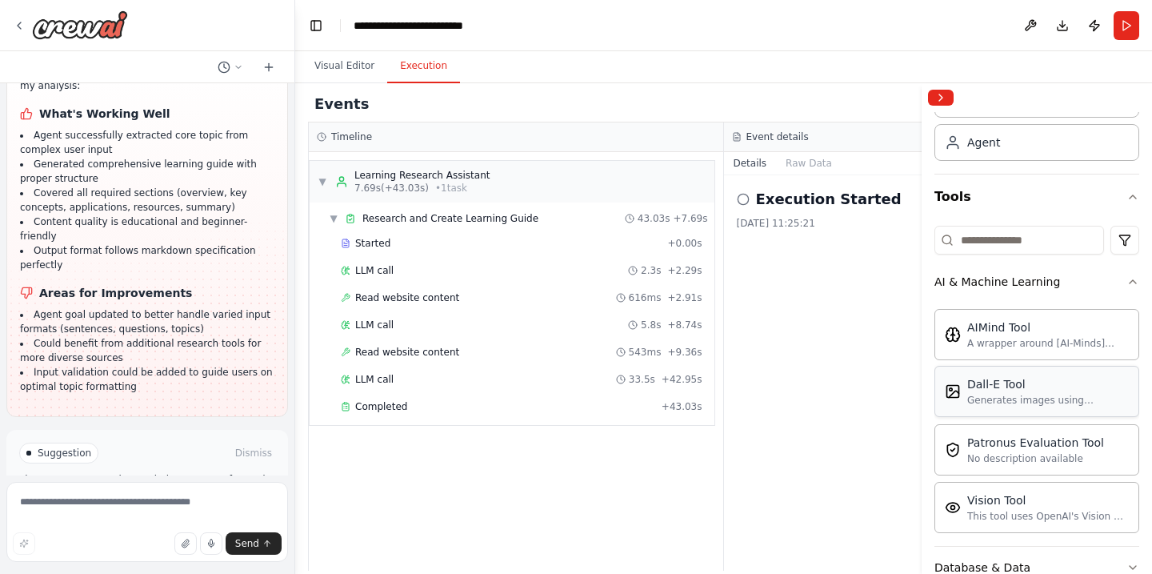
click at [983, 386] on div "Dall-E Tool" at bounding box center [1049, 384] width 162 height 16
click at [972, 445] on div "Patronus Evaluation Tool" at bounding box center [1036, 442] width 137 height 16
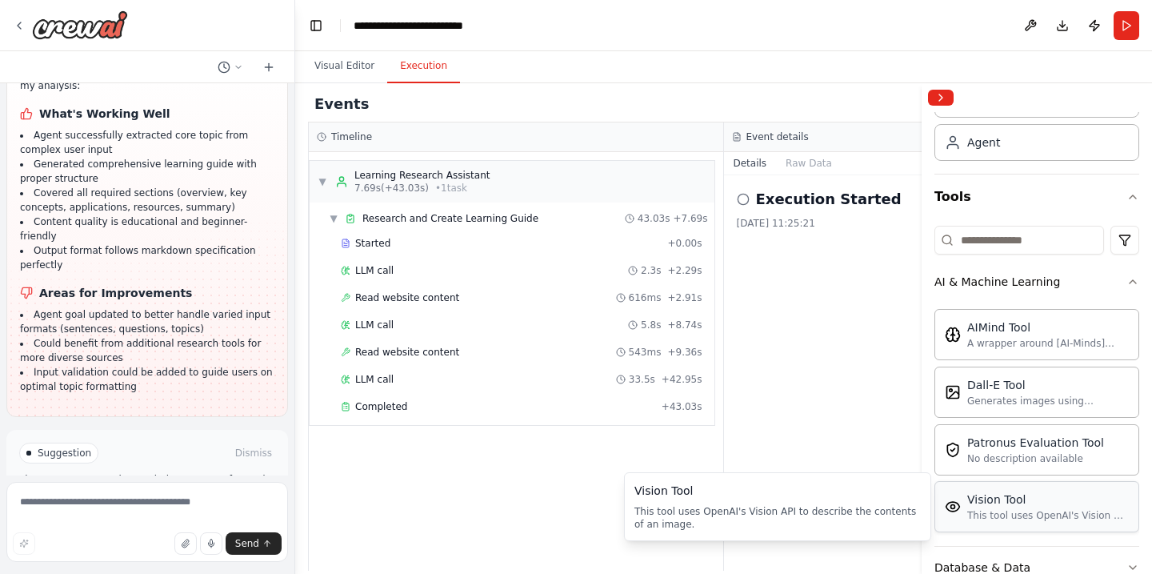
click at [971, 509] on div "This tool uses OpenAI's Vision API to describe the contents of an image." at bounding box center [1049, 515] width 162 height 13
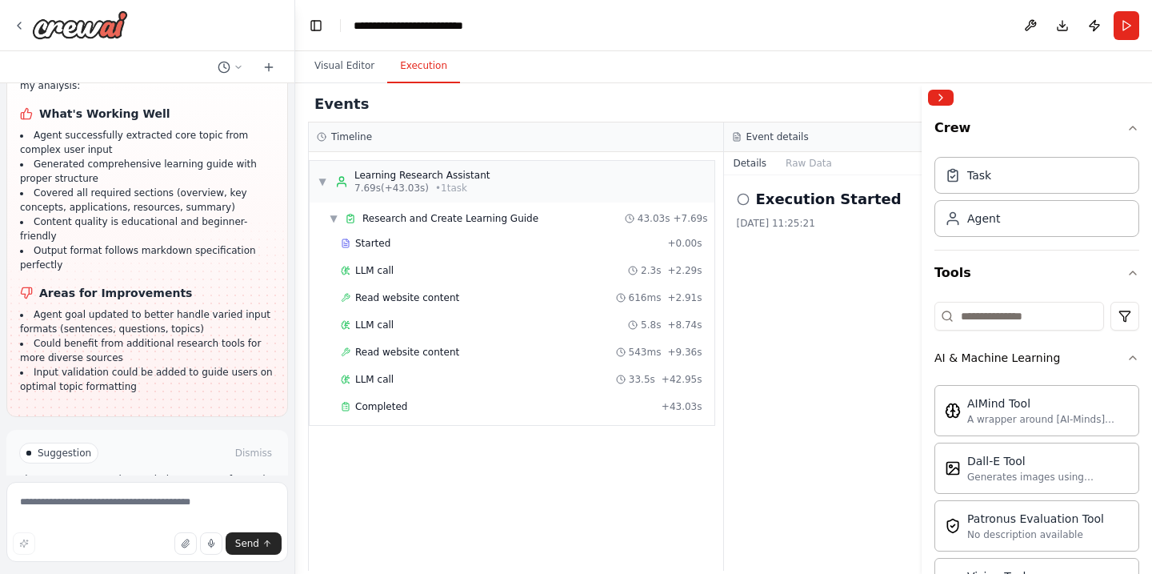
scroll to position [0, 0]
click at [1136, 358] on icon "button" at bounding box center [1133, 357] width 13 height 13
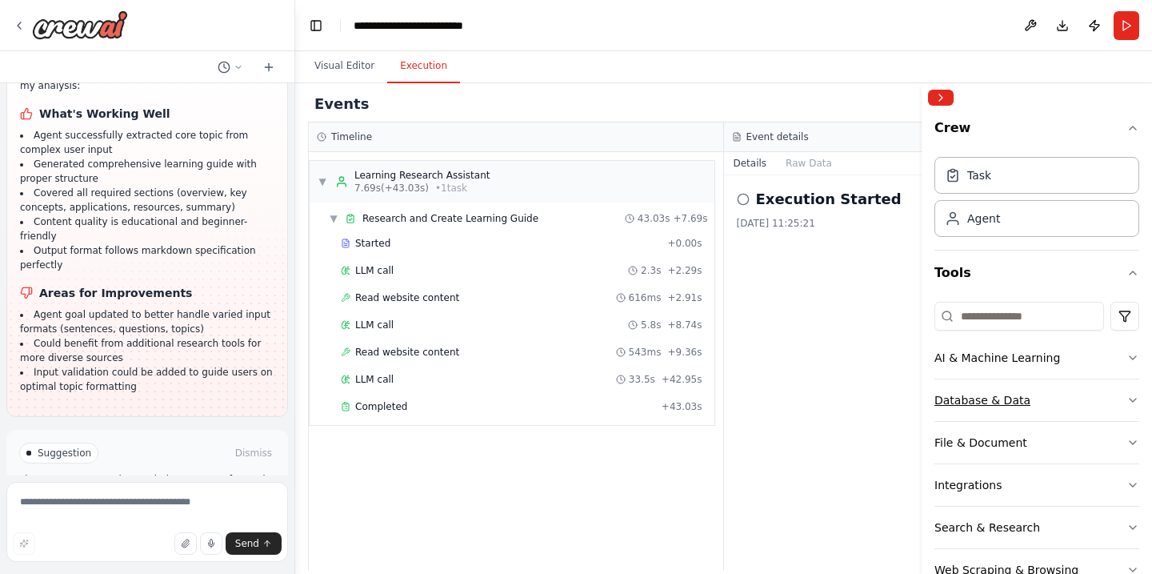
click at [986, 393] on div "Database & Data" at bounding box center [983, 400] width 96 height 16
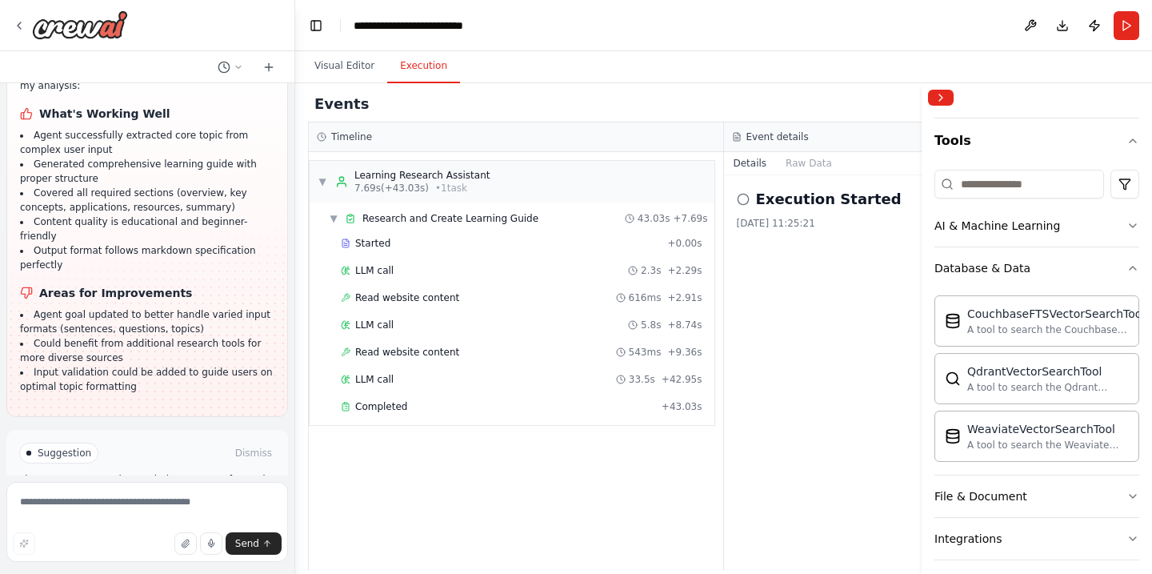
scroll to position [130, 0]
click at [1132, 270] on icon "button" at bounding box center [1133, 270] width 6 height 3
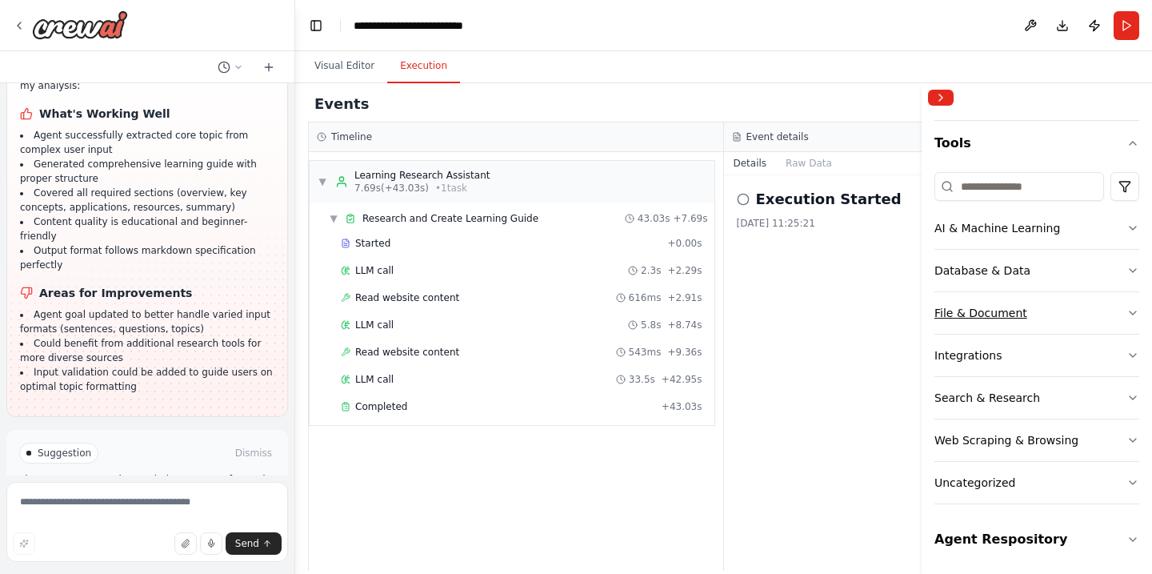
click at [1016, 311] on div "File & Document" at bounding box center [981, 313] width 93 height 16
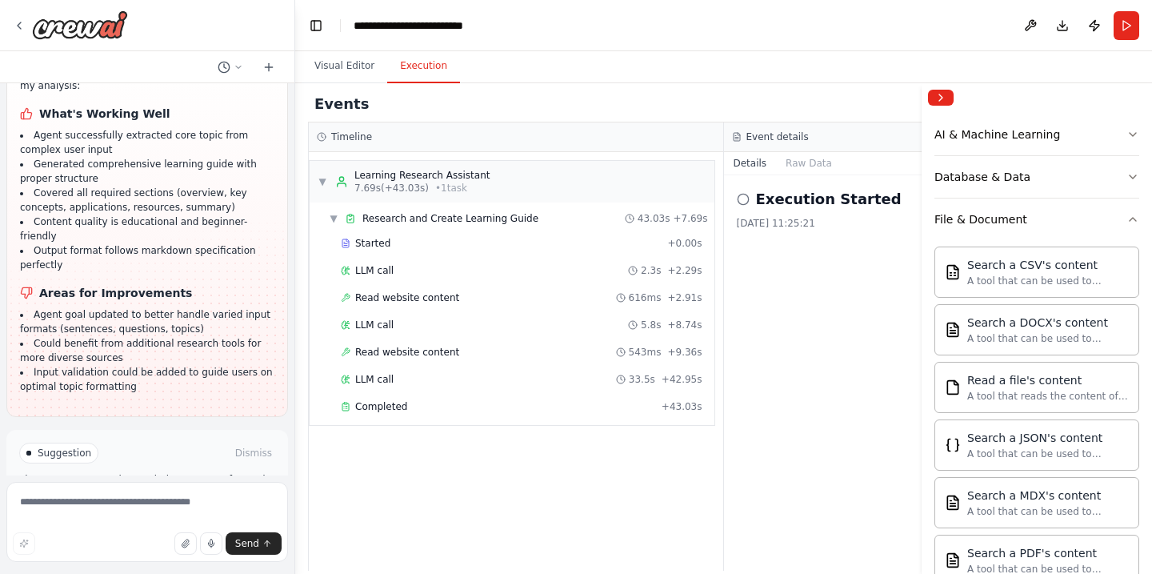
scroll to position [217, 0]
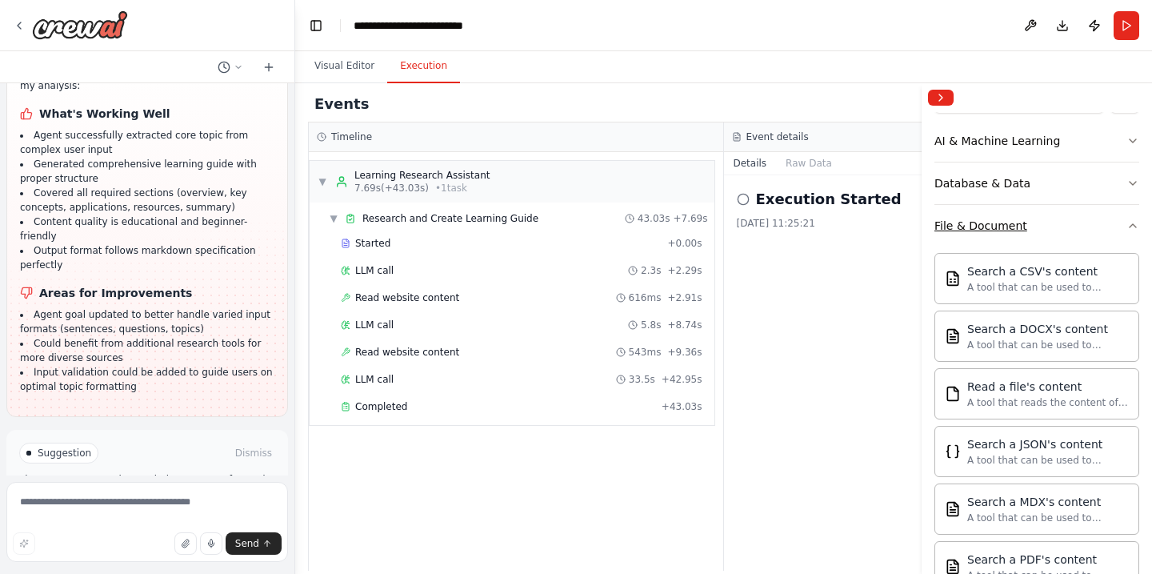
click at [1000, 227] on div "File & Document" at bounding box center [981, 226] width 93 height 16
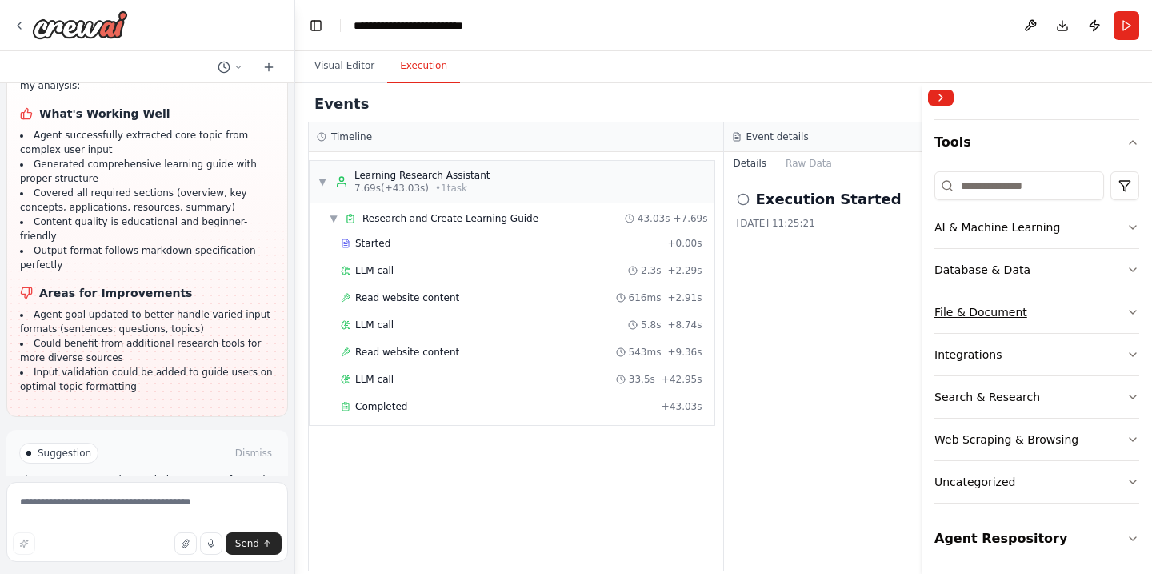
scroll to position [130, 0]
click at [1014, 539] on button "Agent Respository" at bounding box center [1037, 538] width 205 height 45
click at [975, 479] on div "Uncategorized" at bounding box center [975, 482] width 81 height 16
click at [874, 508] on div "Execution Started 14/10/2025, 11:25:21" at bounding box center [932, 372] width 416 height 395
click at [1050, 483] on button "Uncategorized" at bounding box center [1037, 482] width 205 height 42
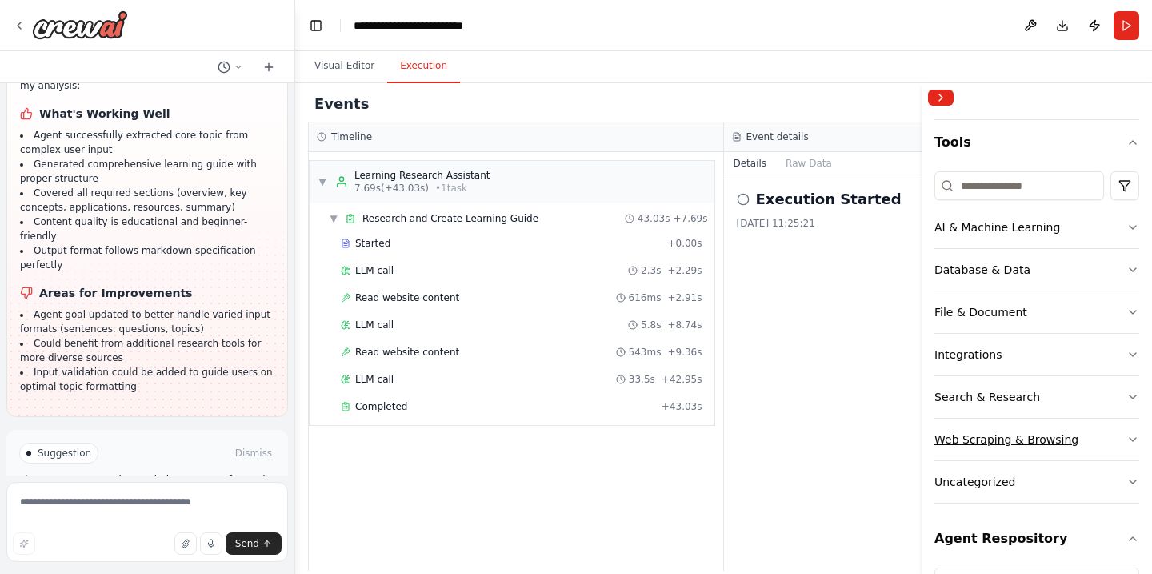
click at [1024, 439] on div "Web Scraping & Browsing" at bounding box center [1007, 439] width 144 height 16
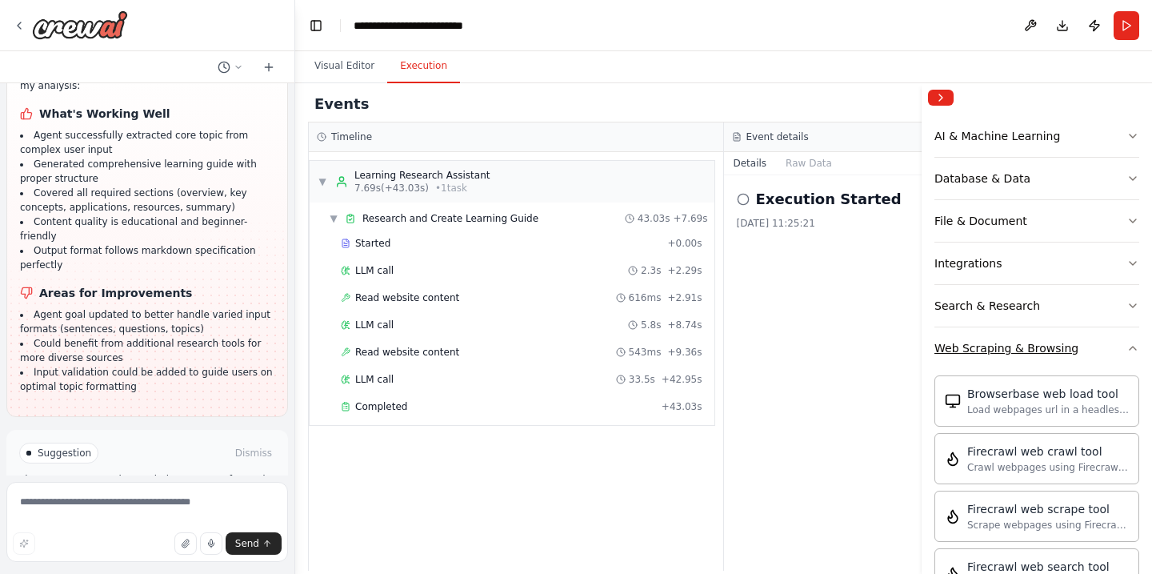
scroll to position [222, 0]
click at [1025, 404] on div "Load webpages url in a headless browser using Browserbase and return the conten…" at bounding box center [1049, 408] width 162 height 13
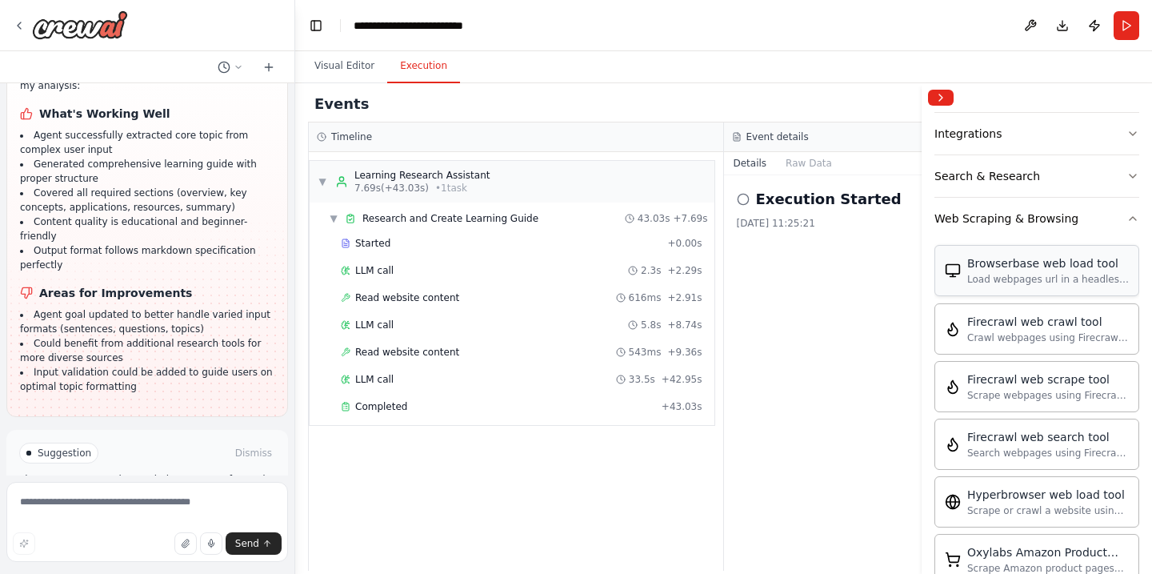
scroll to position [355, 0]
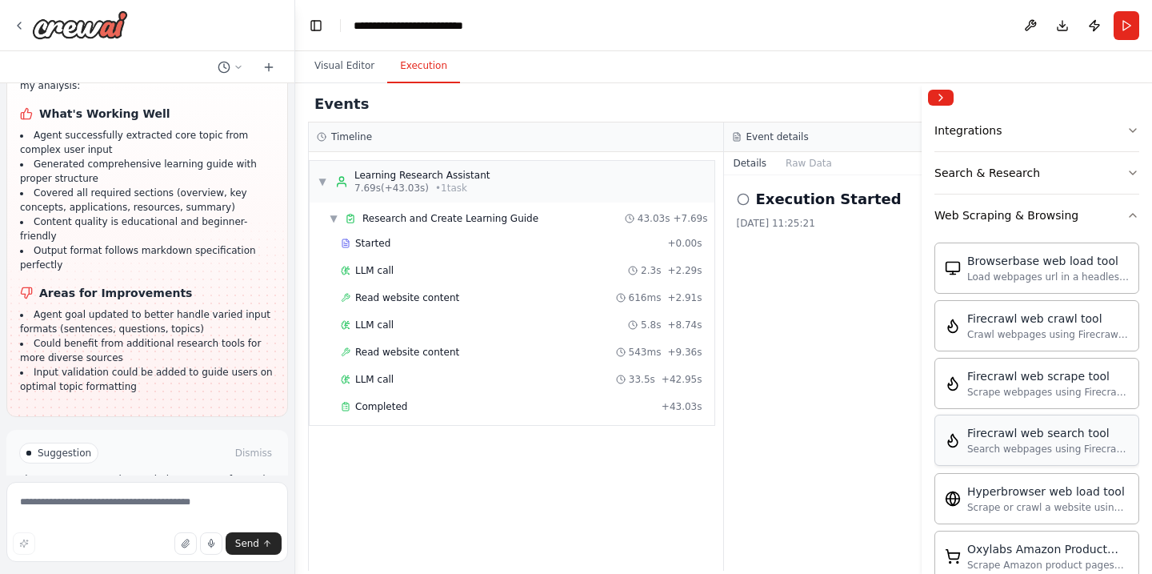
click at [1011, 435] on div "Firecrawl web search tool" at bounding box center [1049, 433] width 162 height 16
click at [843, 413] on div "Execution Started 14/10/2025, 11:25:21" at bounding box center [932, 372] width 416 height 395
click at [202, 500] on textarea at bounding box center [147, 522] width 282 height 80
type textarea "**********"
click at [241, 536] on button "Send" at bounding box center [254, 543] width 56 height 22
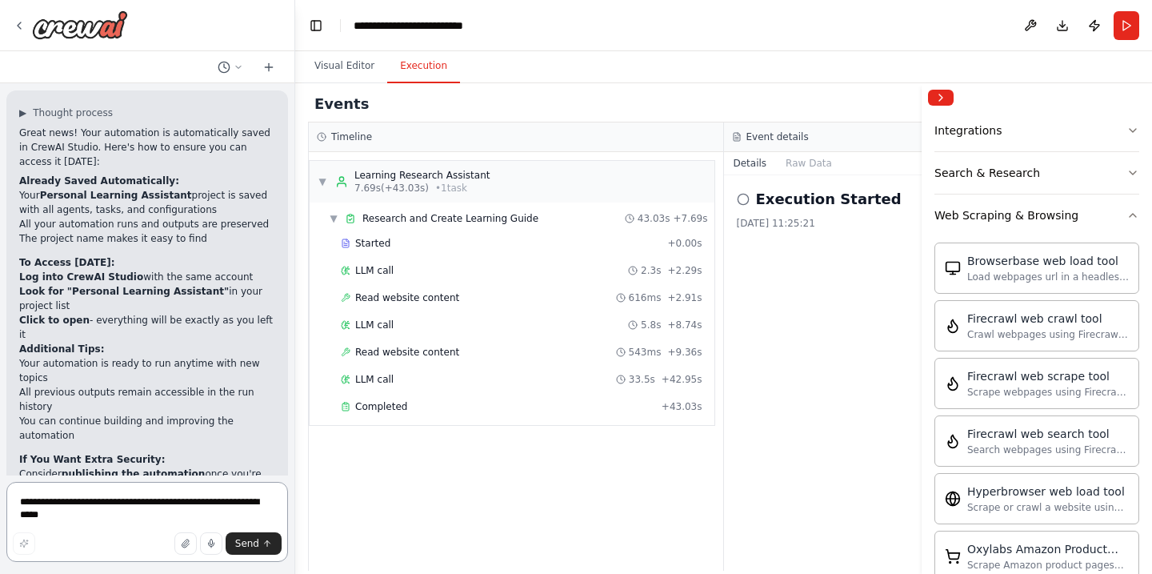
scroll to position [0, 0]
type textarea "**********"
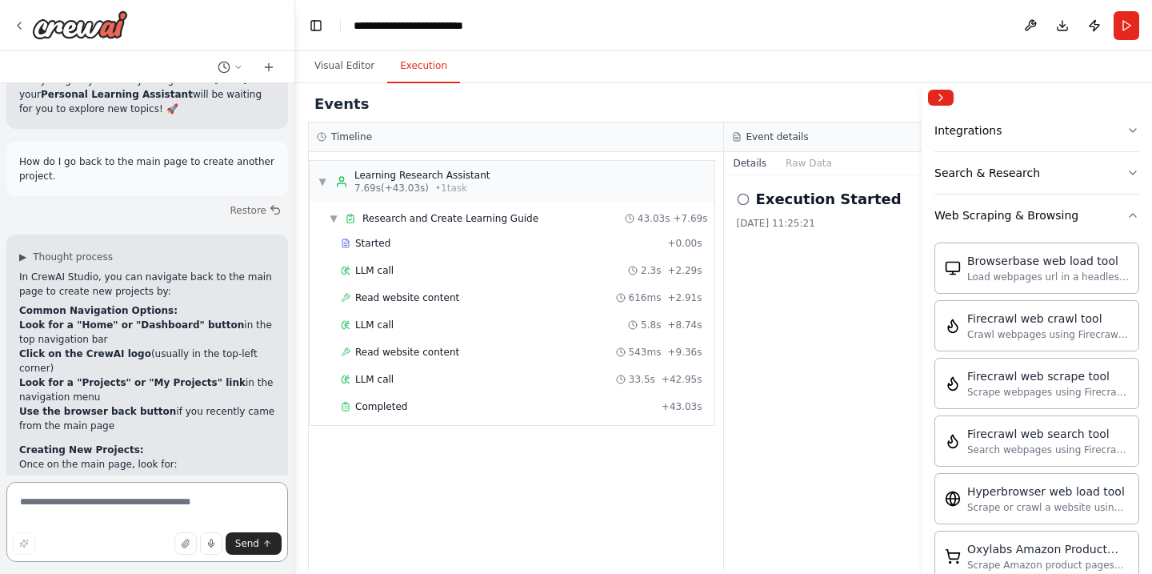
scroll to position [2472, 0]
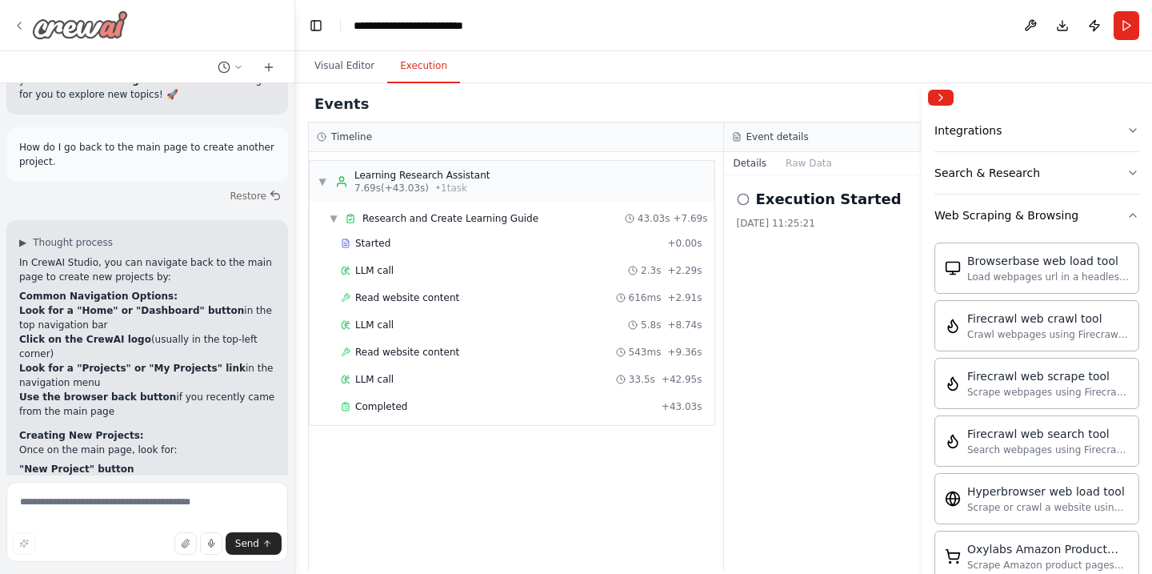
click at [84, 26] on img at bounding box center [80, 24] width 96 height 29
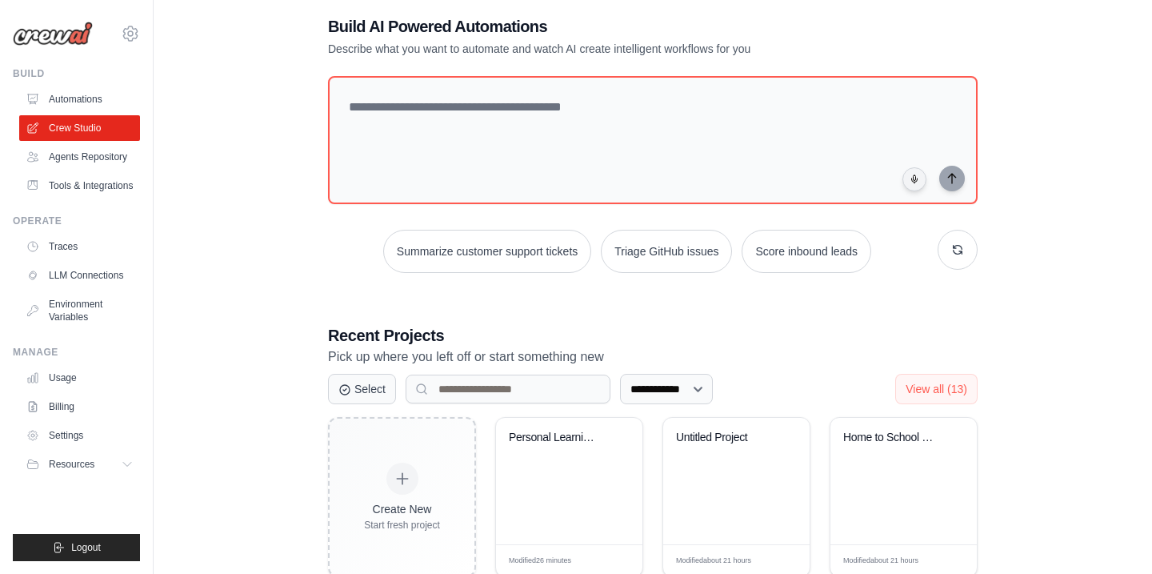
scroll to position [80, 0]
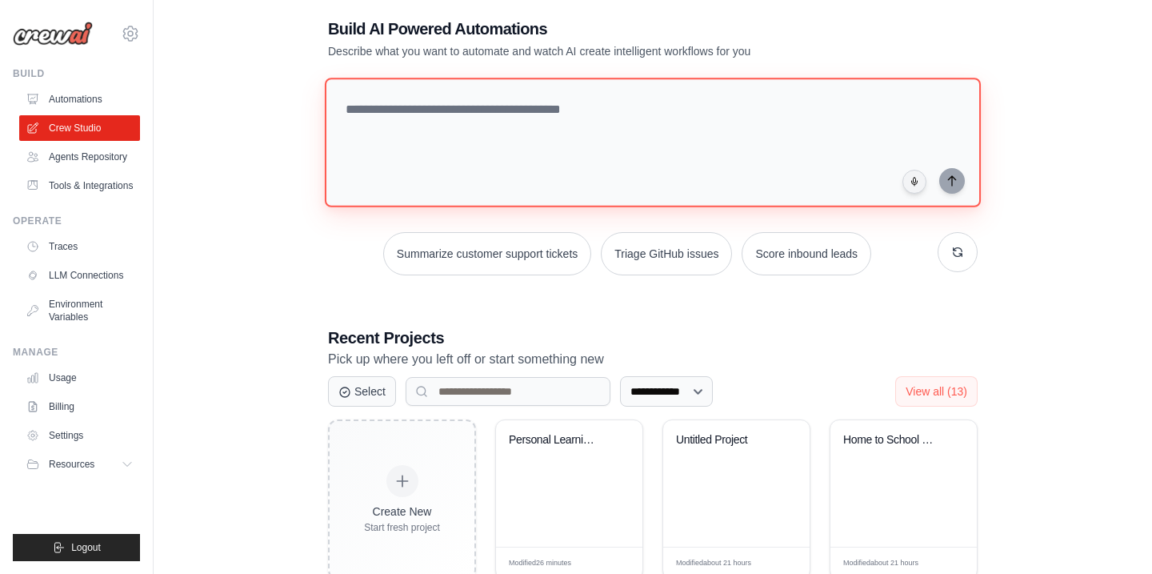
click at [405, 110] on textarea at bounding box center [653, 143] width 656 height 130
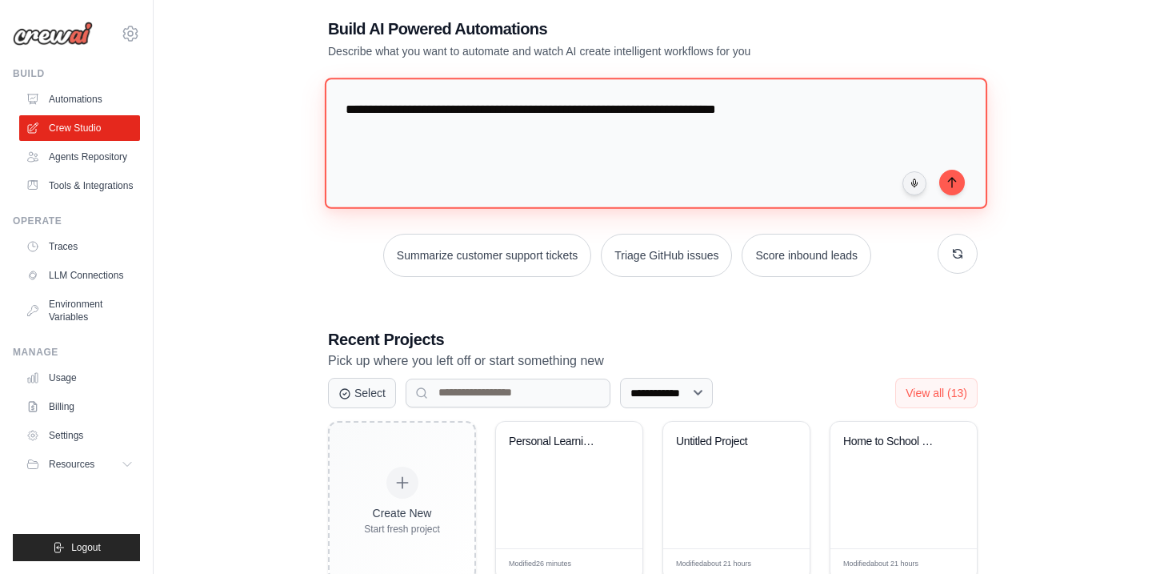
click at [713, 105] on textarea "**********" at bounding box center [656, 143] width 663 height 130
click at [895, 108] on textarea "**********" at bounding box center [656, 143] width 663 height 130
type textarea "**********"
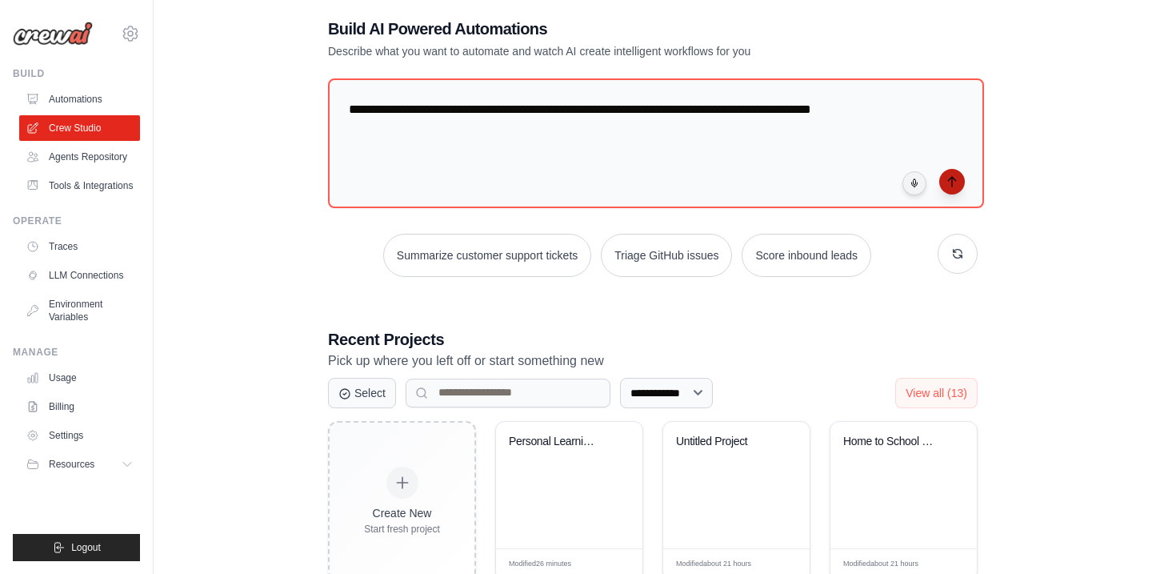
click at [957, 176] on icon "submit" at bounding box center [952, 181] width 13 height 13
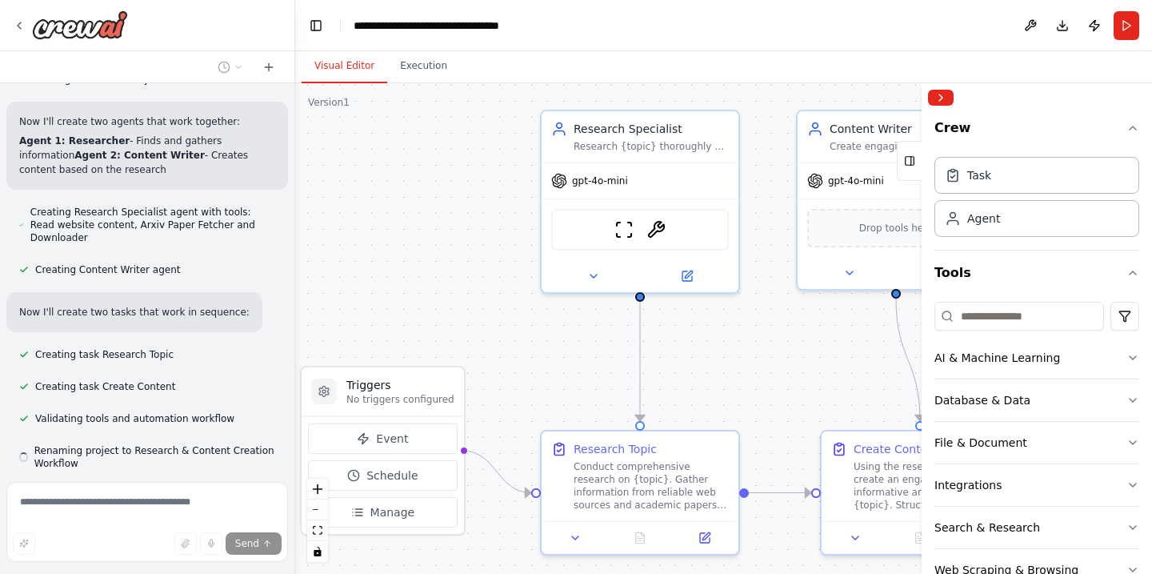
scroll to position [385, 0]
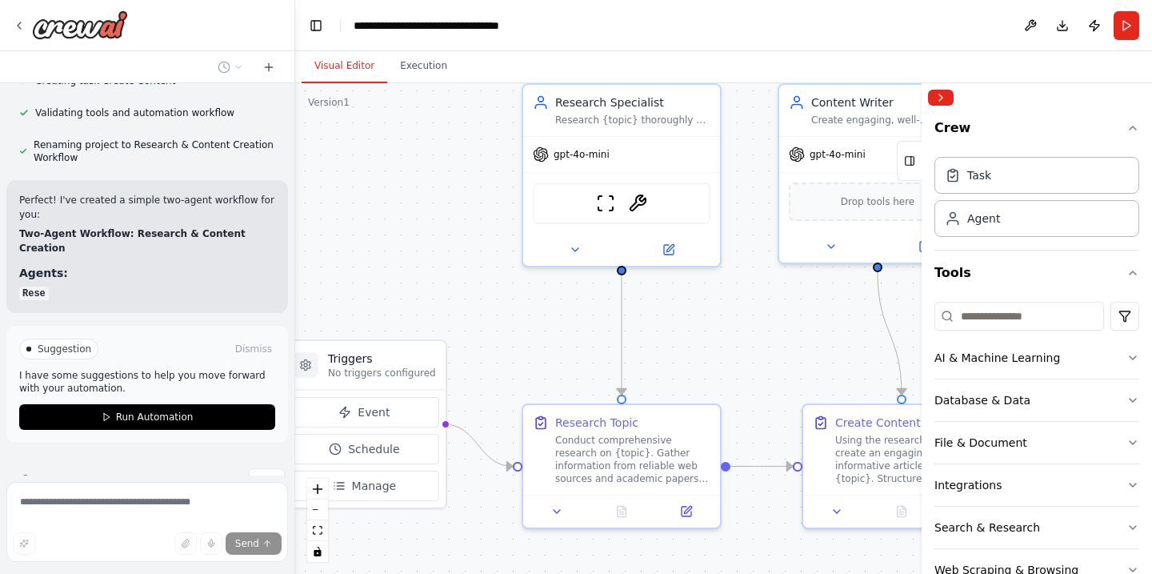
drag, startPoint x: 595, startPoint y: 207, endPoint x: 502, endPoint y: 126, distance: 123.7
click at [502, 126] on div ".deletable-edge-delete-btn { width: 20px; height: 20px; border: 0px solid #ffff…" at bounding box center [723, 328] width 857 height 491
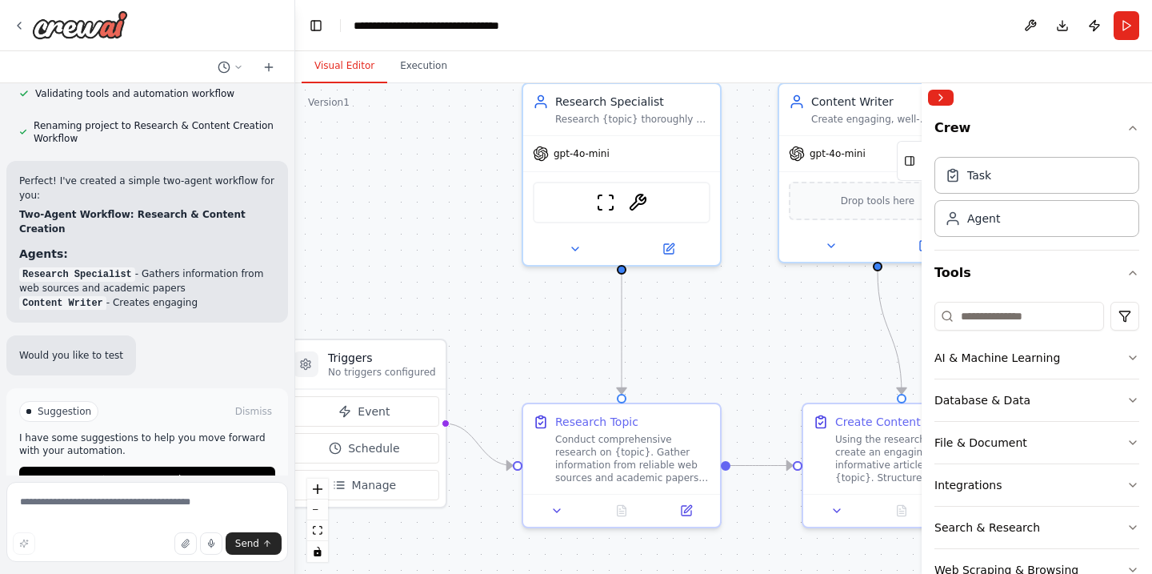
click at [502, 126] on div ".deletable-edge-delete-btn { width: 20px; height: 20px; border: 0px solid #ffff…" at bounding box center [723, 328] width 857 height 491
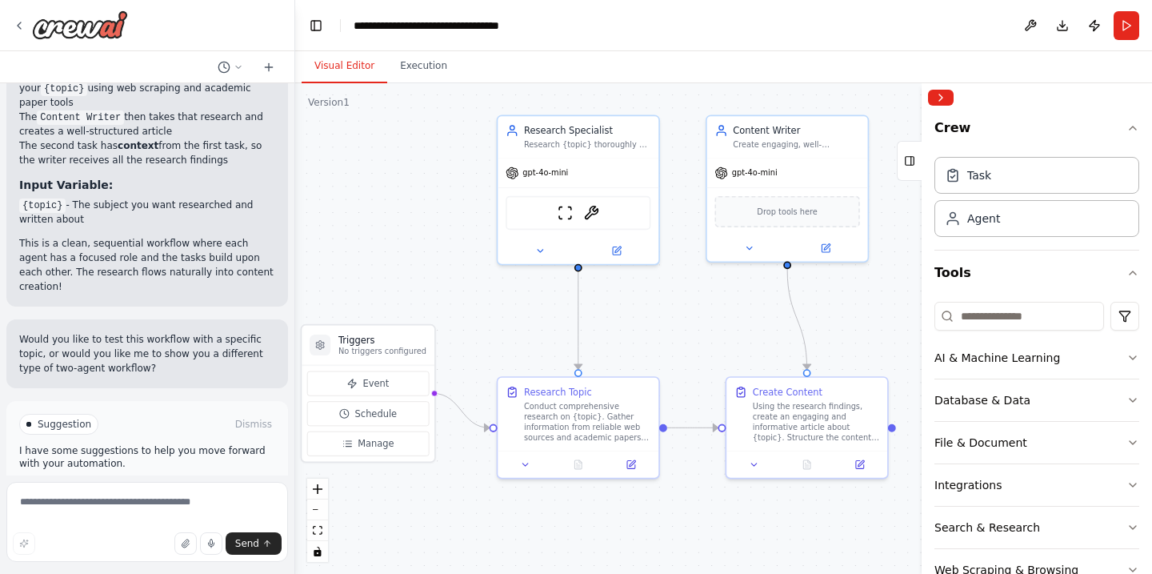
scroll to position [1040, 0]
click at [151, 487] on span "Run Automation" at bounding box center [155, 493] width 78 height 13
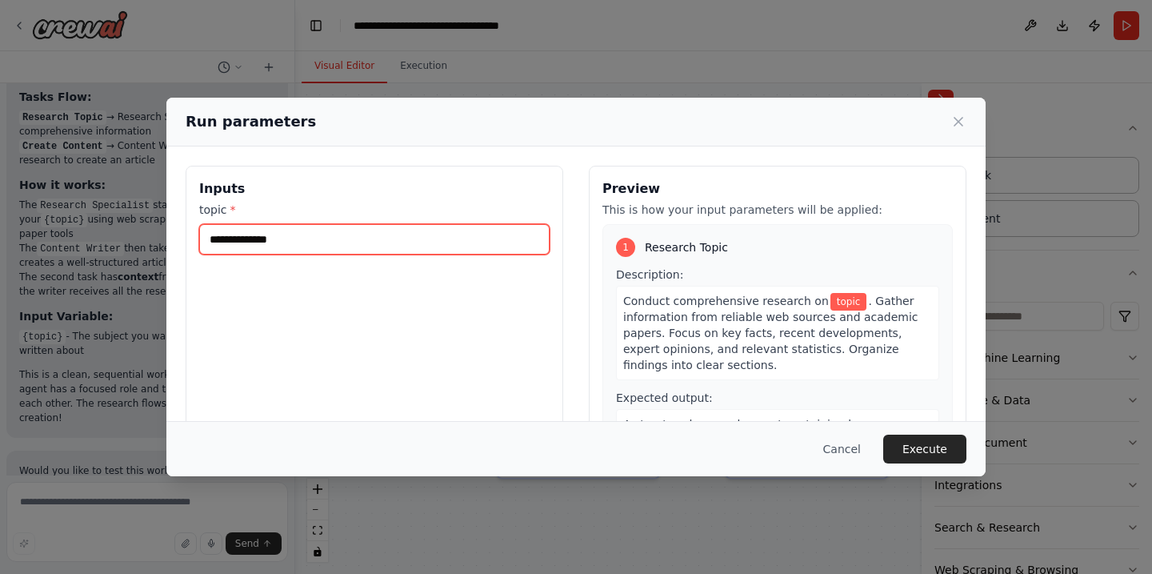
click at [284, 242] on input "topic *" at bounding box center [374, 239] width 351 height 30
type input "*"
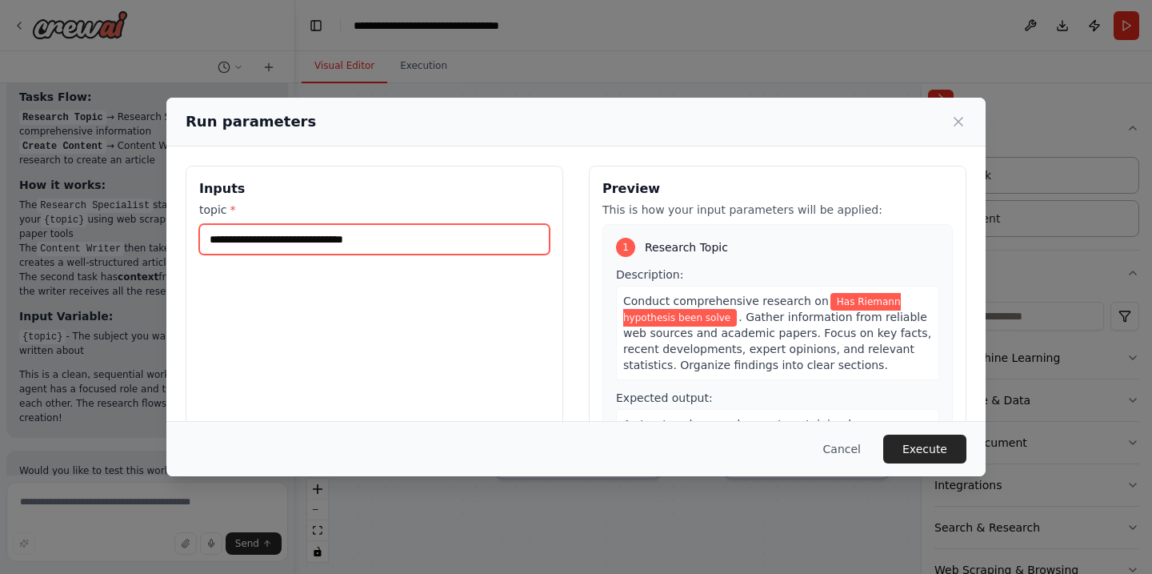
type input "**********"
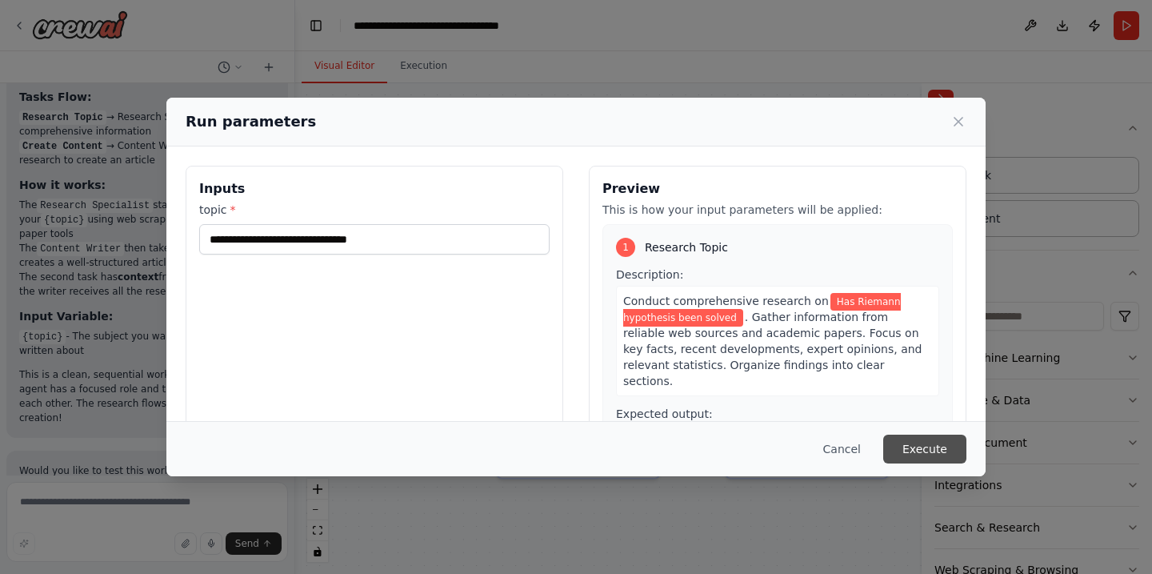
click at [921, 440] on button "Execute" at bounding box center [925, 449] width 83 height 29
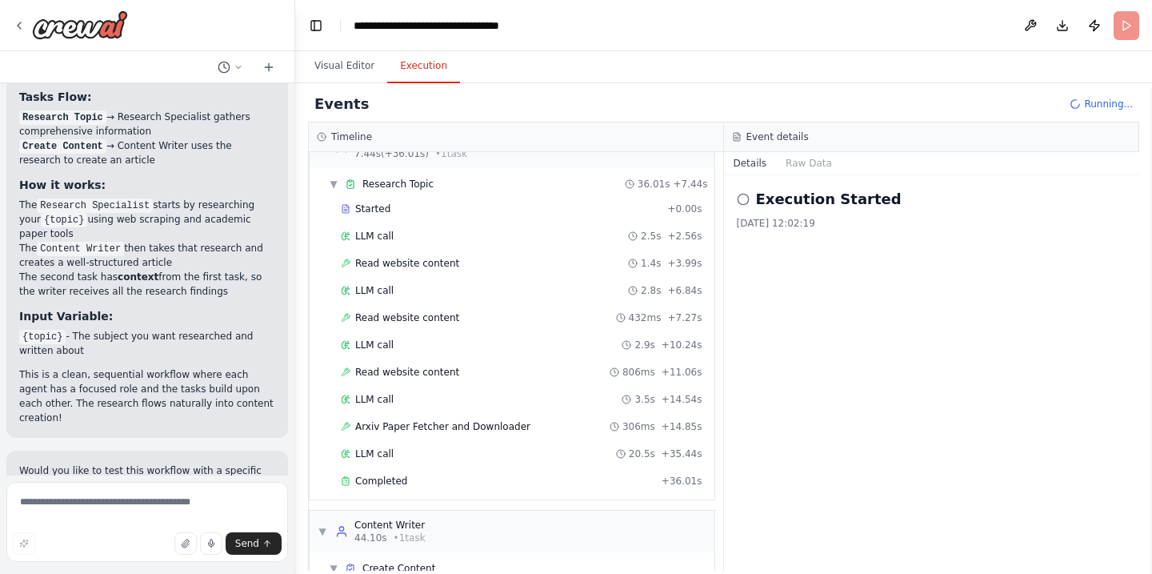
scroll to position [0, 0]
click at [410, 520] on div "Content Writer" at bounding box center [390, 525] width 71 height 13
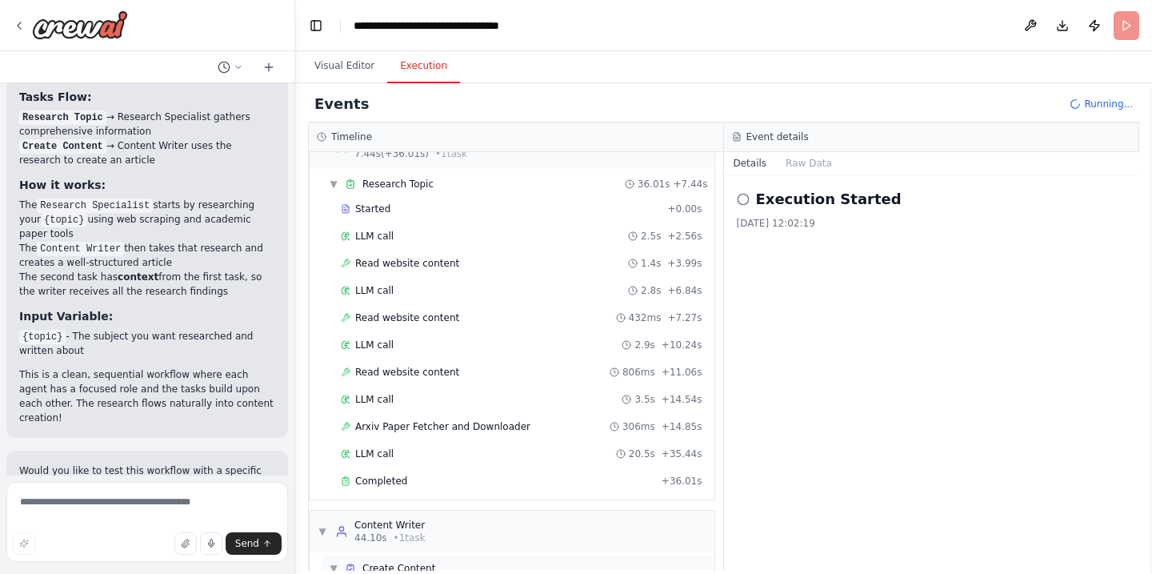
click at [407, 562] on span "Create Content" at bounding box center [399, 568] width 73 height 13
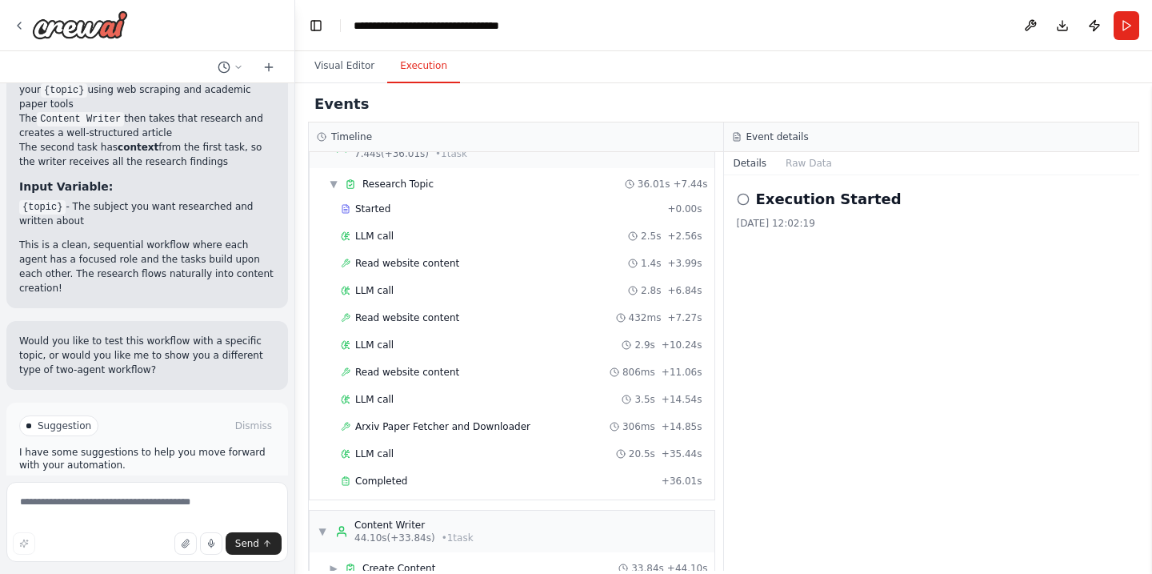
click at [194, 487] on span "Improve automation" at bounding box center [155, 493] width 98 height 13
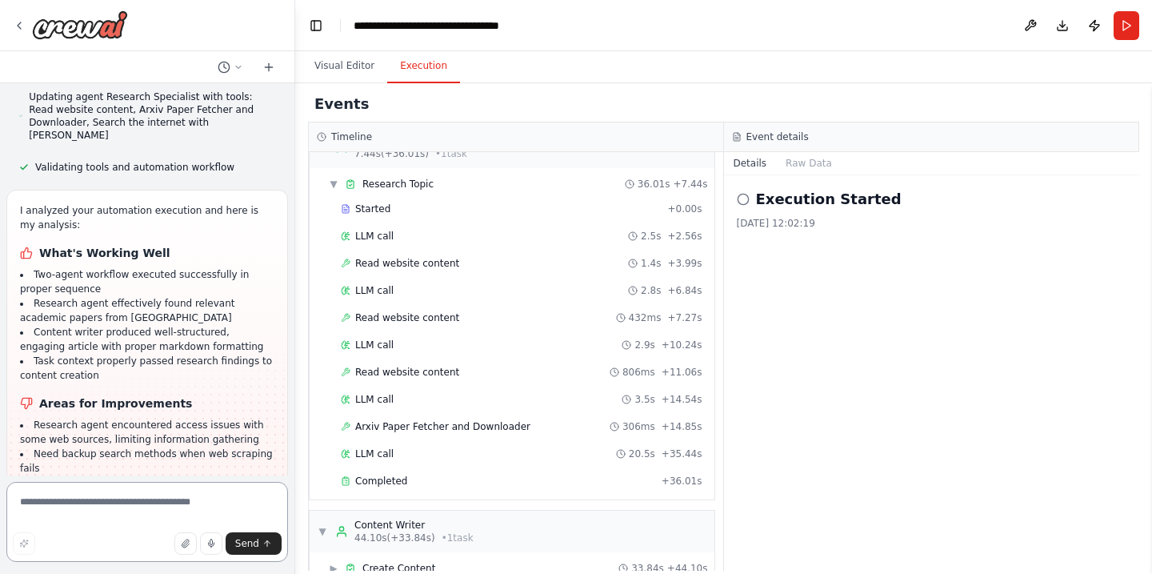
click at [87, 505] on textarea at bounding box center [147, 522] width 282 height 80
type textarea "**********"
click at [250, 541] on span "Send" at bounding box center [247, 543] width 24 height 13
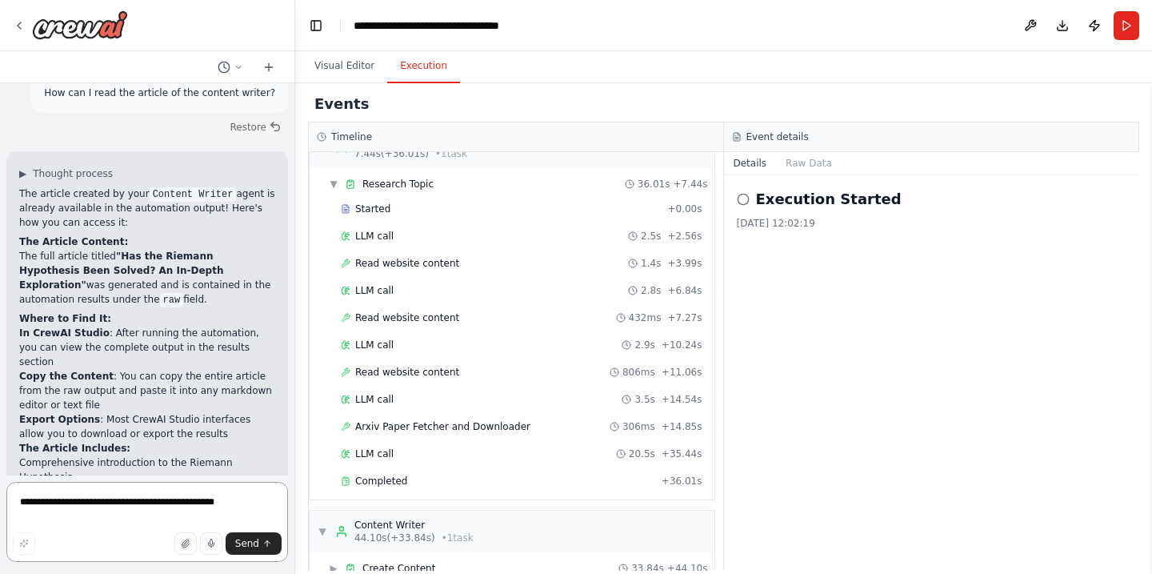
scroll to position [2285, 0]
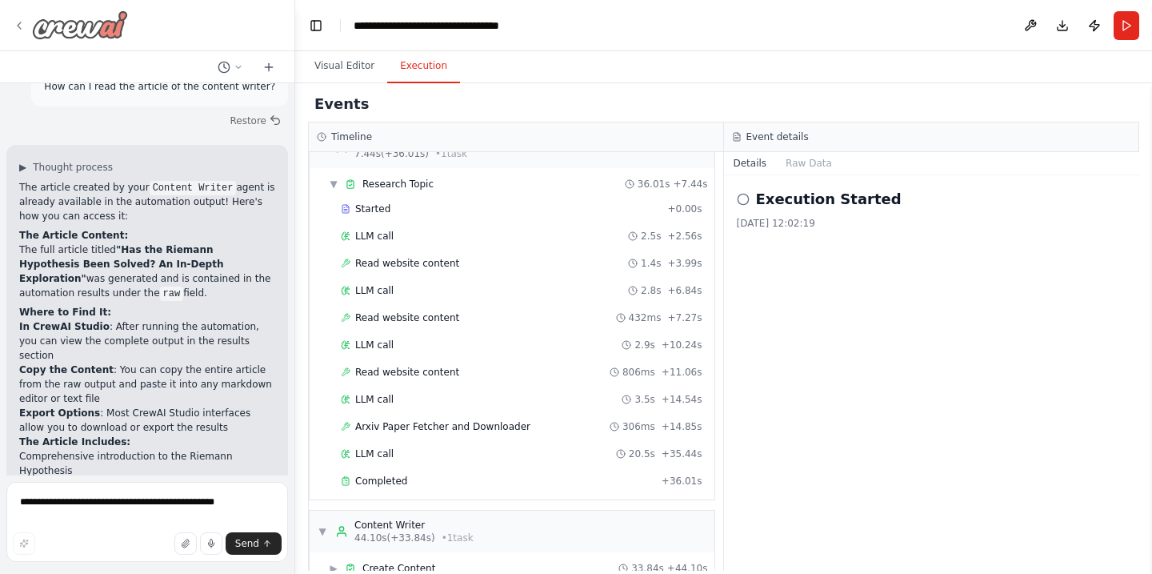
click at [91, 19] on img at bounding box center [80, 24] width 96 height 29
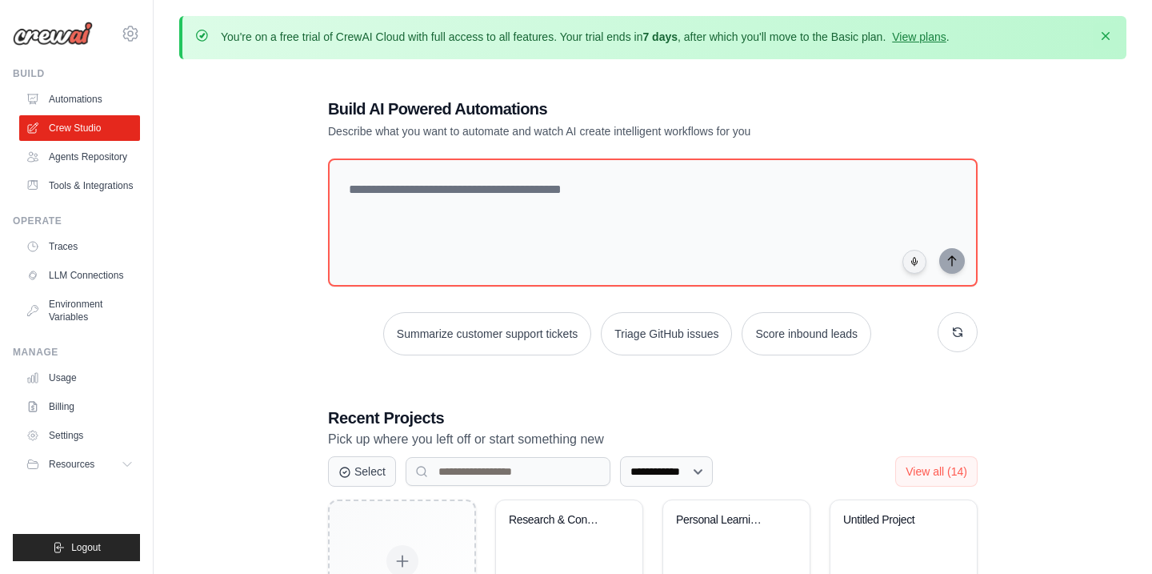
click at [1111, 30] on icon "button" at bounding box center [1106, 36] width 16 height 16
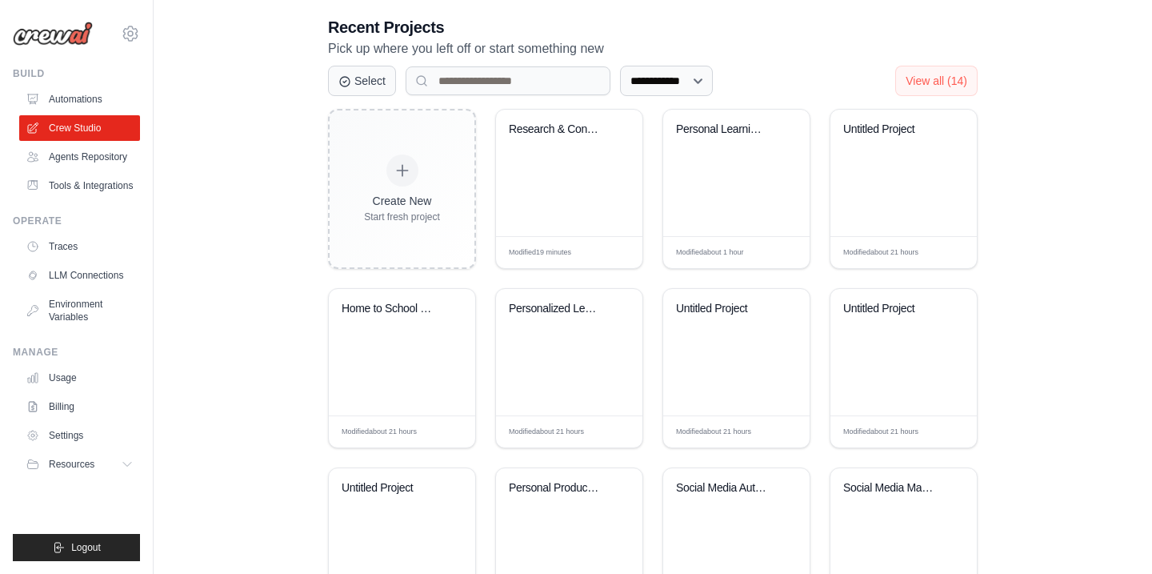
scroll to position [339, 0]
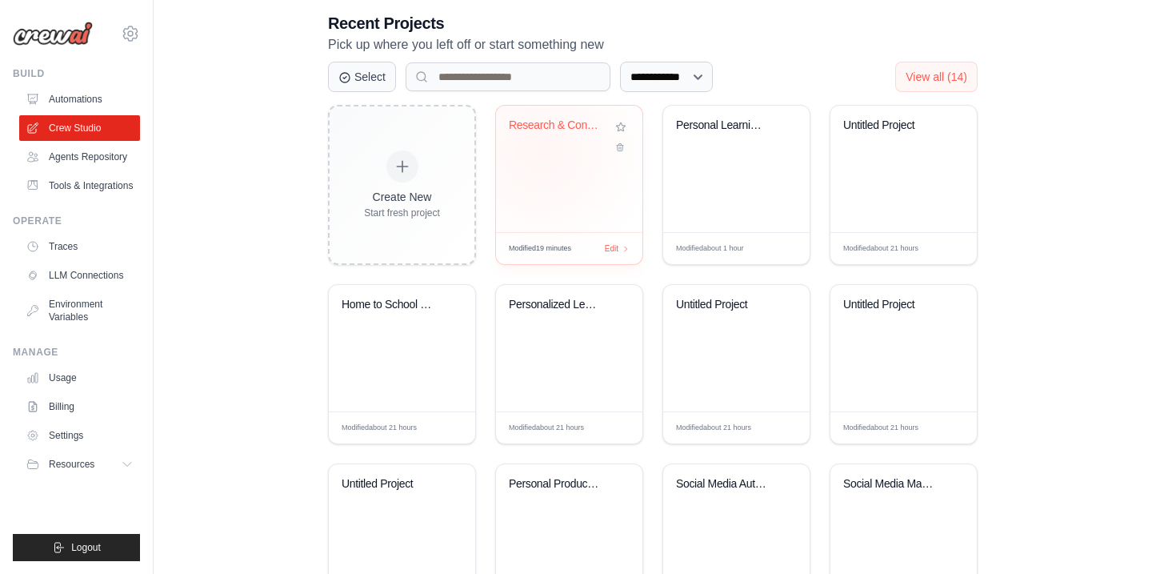
click at [541, 150] on div "Research & Content Creation Workflo..." at bounding box center [569, 136] width 121 height 37
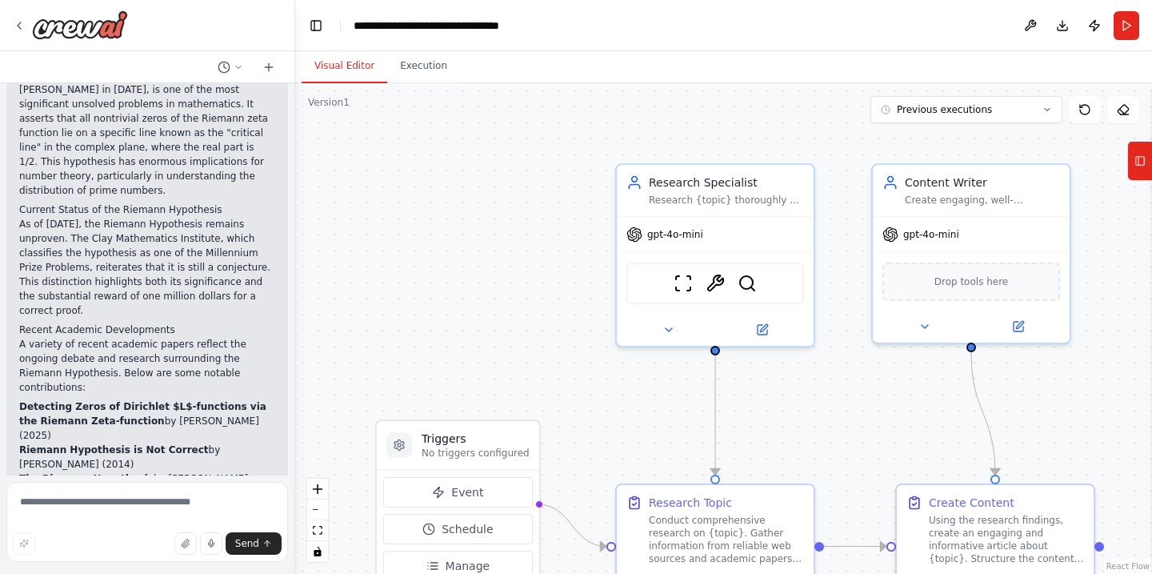
scroll to position [3191, 0]
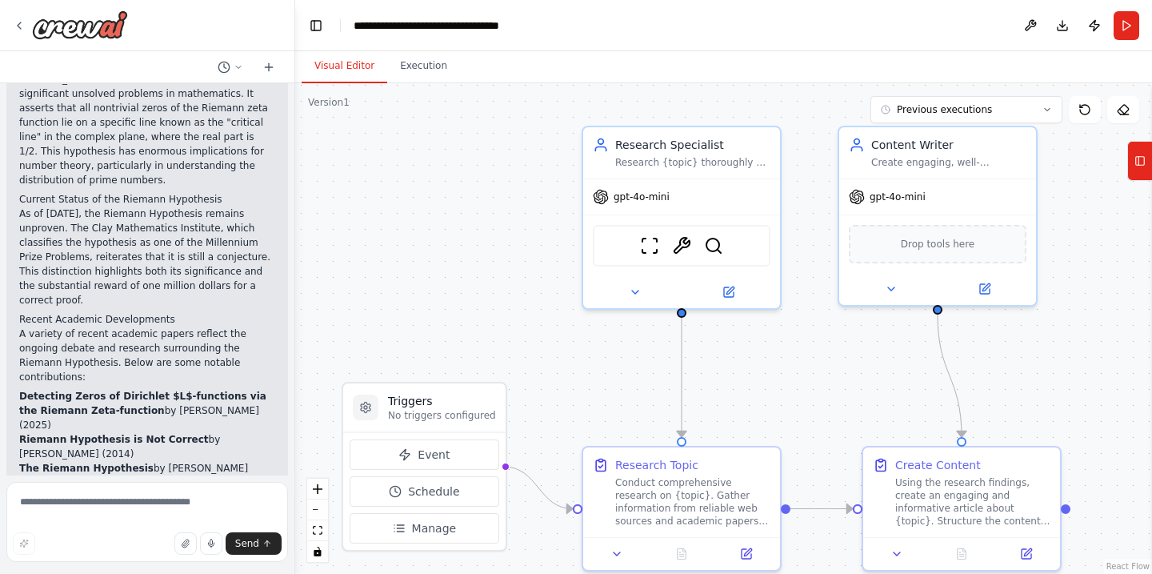
drag, startPoint x: 535, startPoint y: 166, endPoint x: 501, endPoint y: 129, distance: 50.4
click at [501, 129] on div ".deletable-edge-delete-btn { width: 20px; height: 20px; border: 0px solid #ffff…" at bounding box center [723, 328] width 857 height 491
click at [102, 19] on img at bounding box center [80, 24] width 96 height 29
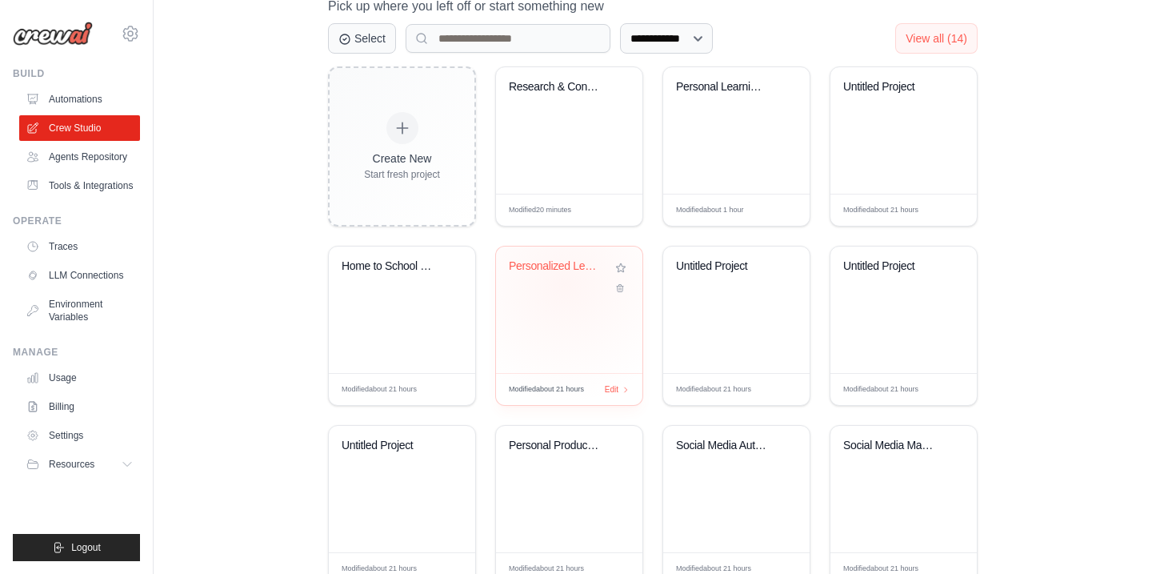
scroll to position [427, 0]
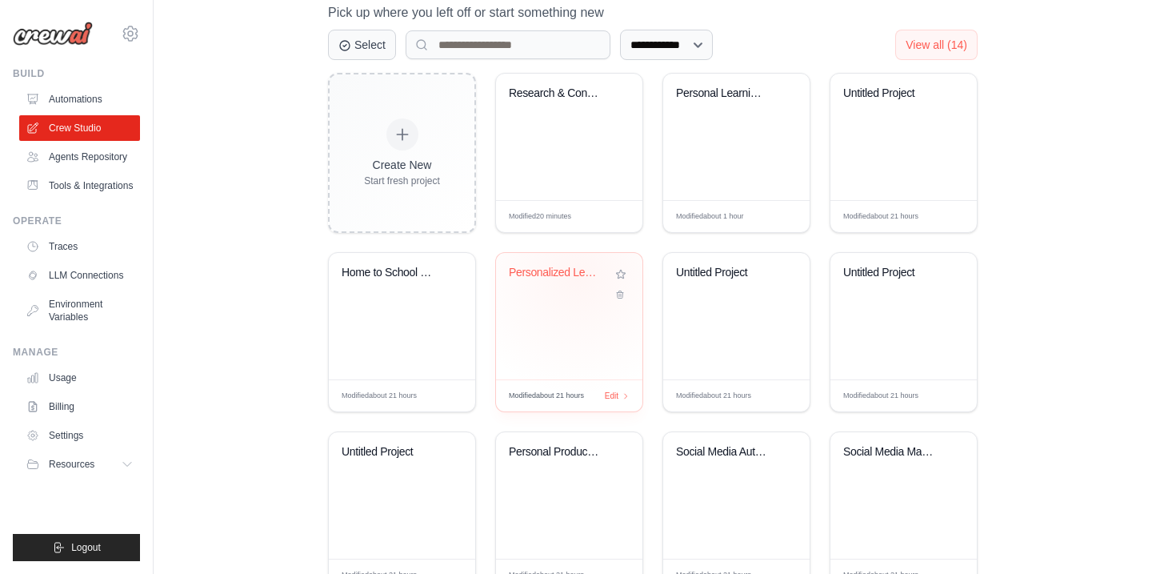
click at [578, 274] on div "Personalized Learning Management Sy..." at bounding box center [557, 273] width 97 height 14
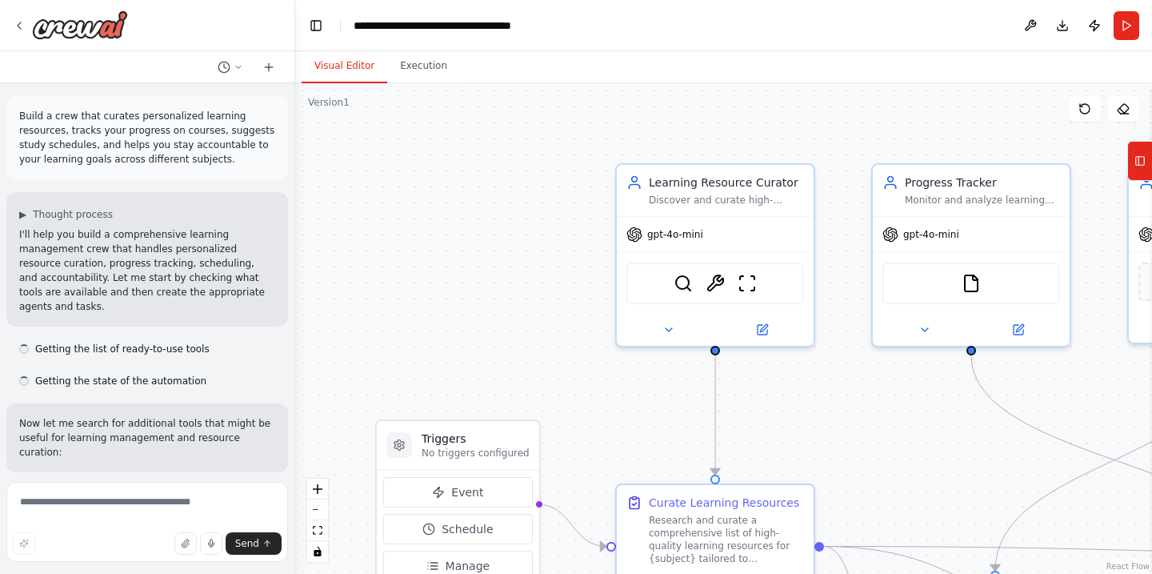
scroll to position [1593, 0]
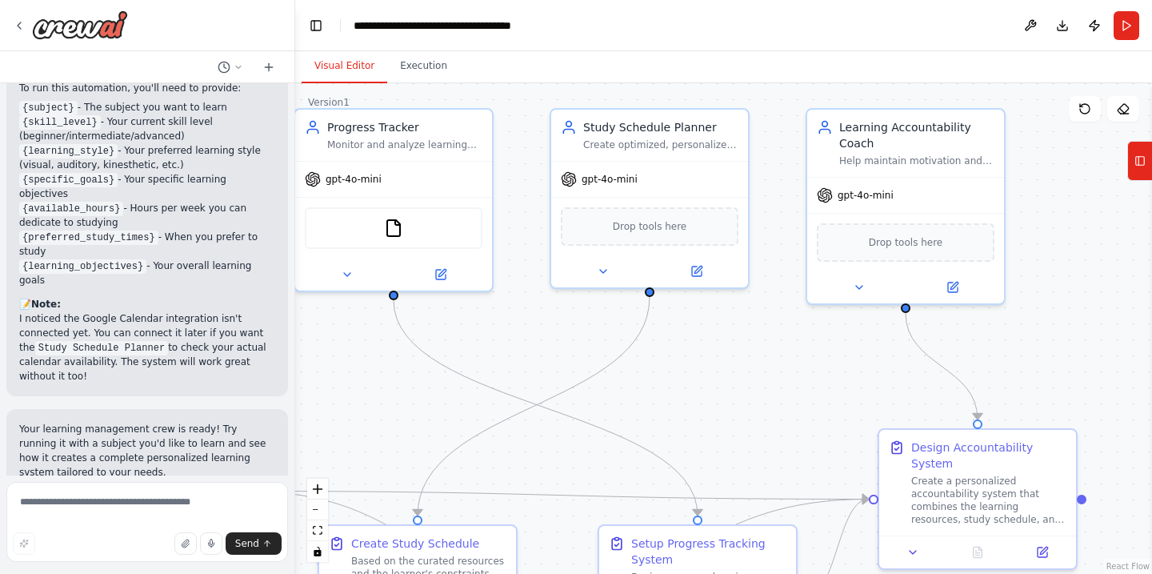
drag, startPoint x: 579, startPoint y: 202, endPoint x: 1, endPoint y: 146, distance: 580.5
click at [1, 146] on div "Build a crew that curates personalized learning resources, tracks your progress…" at bounding box center [576, 287] width 1152 height 574
click at [74, 25] on img at bounding box center [80, 24] width 96 height 29
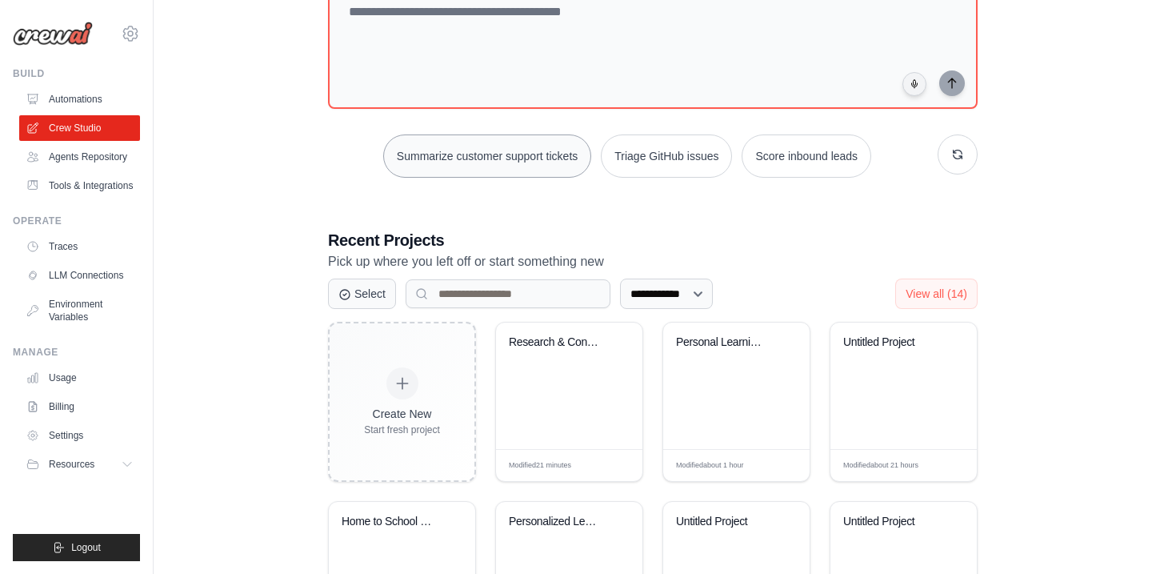
scroll to position [185, 0]
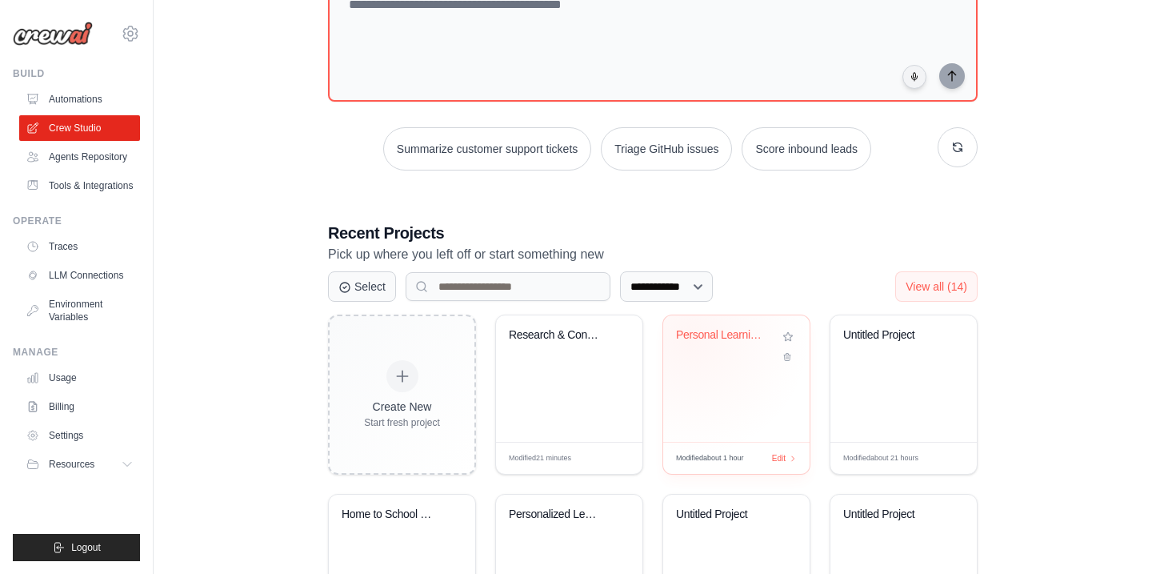
click at [691, 335] on div "Personal Learning Assistant" at bounding box center [724, 335] width 97 height 14
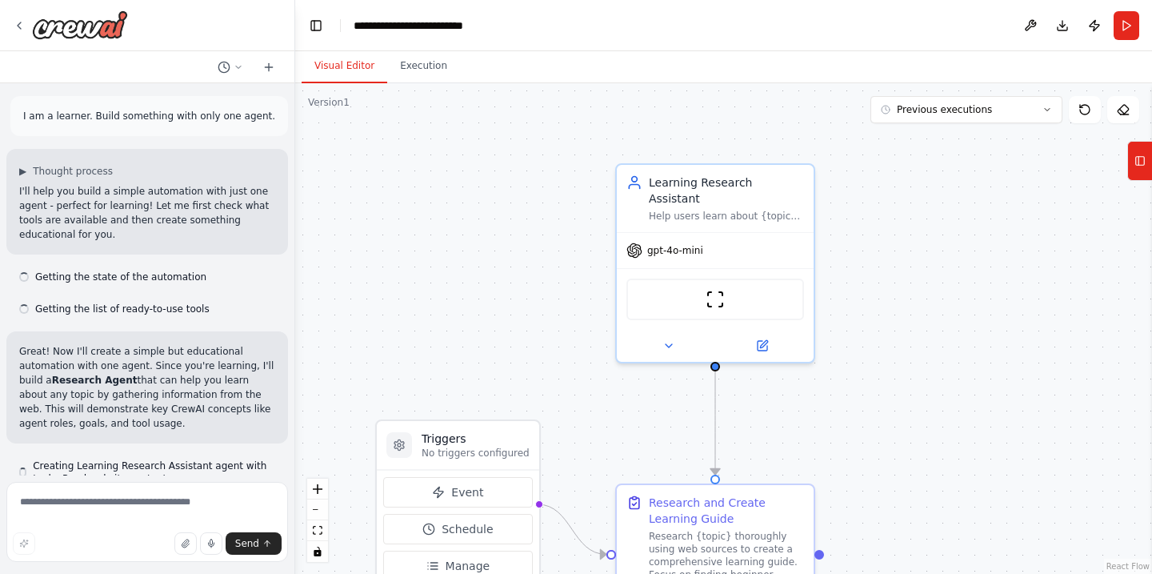
scroll to position [2472, 0]
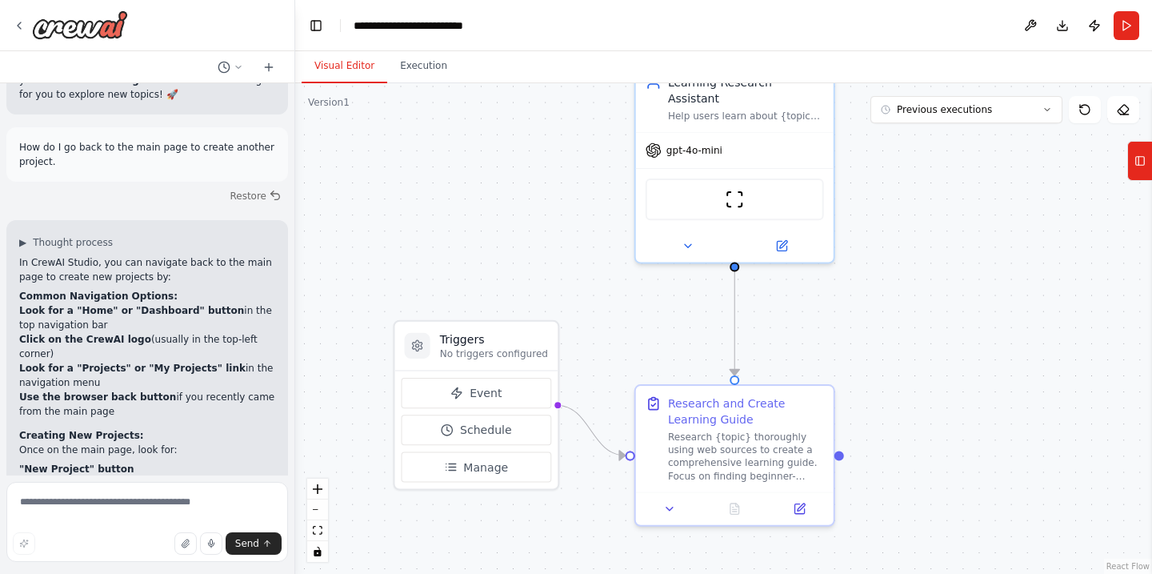
drag, startPoint x: 864, startPoint y: 282, endPoint x: 884, endPoint y: 182, distance: 102.0
click at [884, 182] on div ".deletable-edge-delete-btn { width: 20px; height: 20px; border: 0px solid #ffff…" at bounding box center [723, 328] width 857 height 491
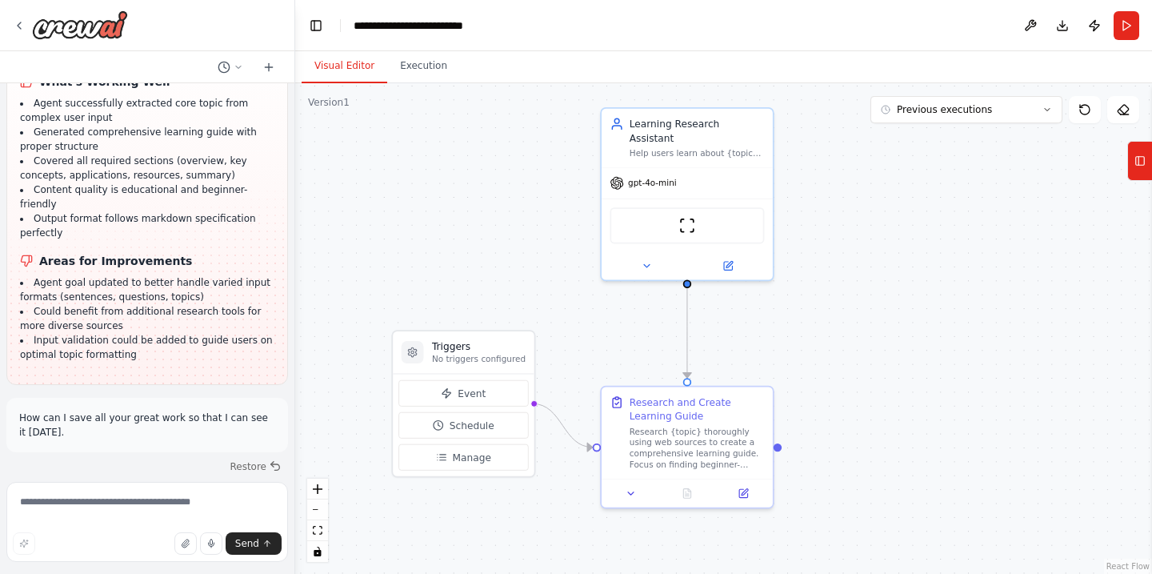
scroll to position [1578, 0]
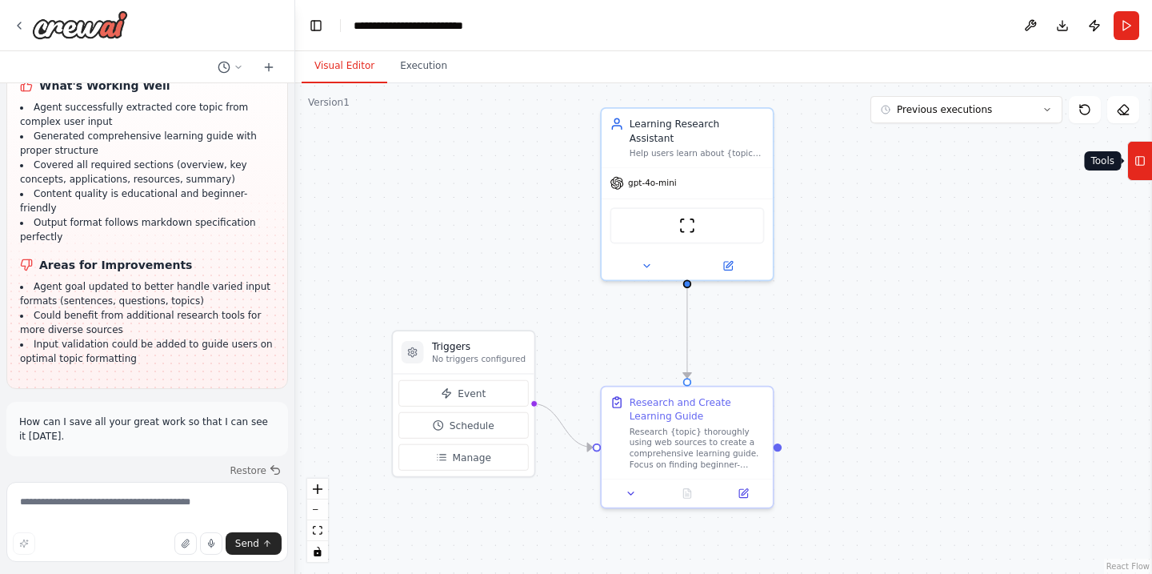
click at [1144, 155] on icon at bounding box center [1140, 161] width 11 height 26
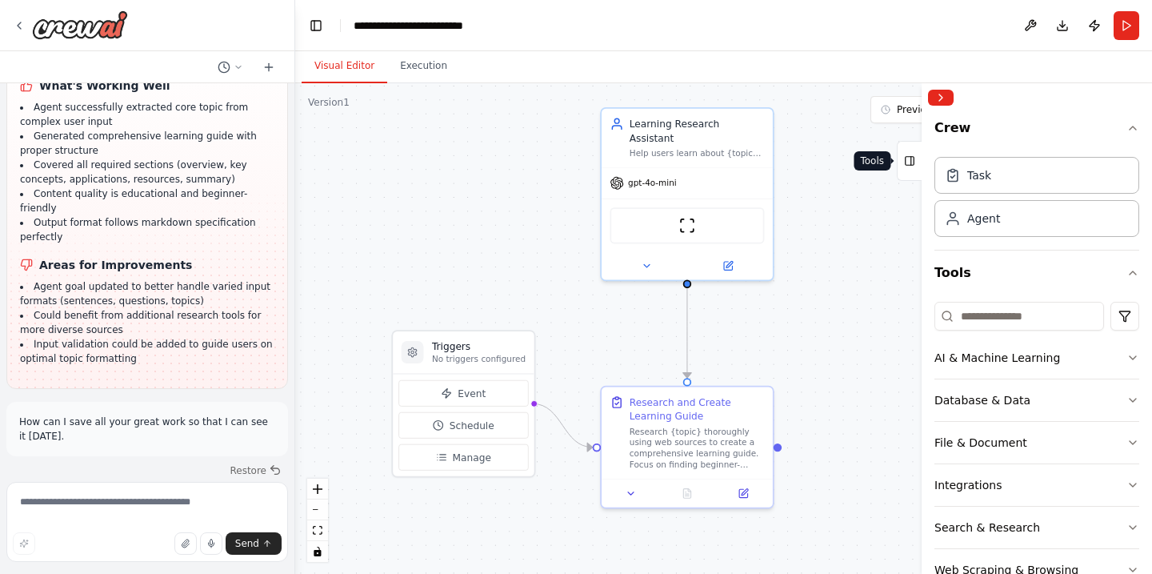
click at [914, 159] on rect at bounding box center [910, 161] width 9 height 9
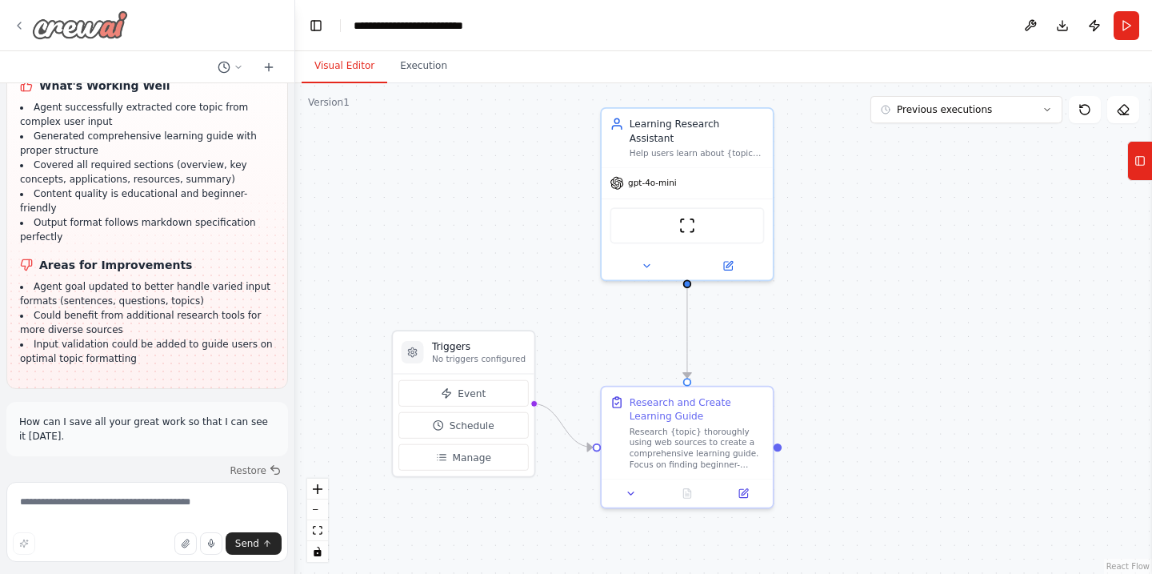
click at [96, 29] on img at bounding box center [80, 24] width 96 height 29
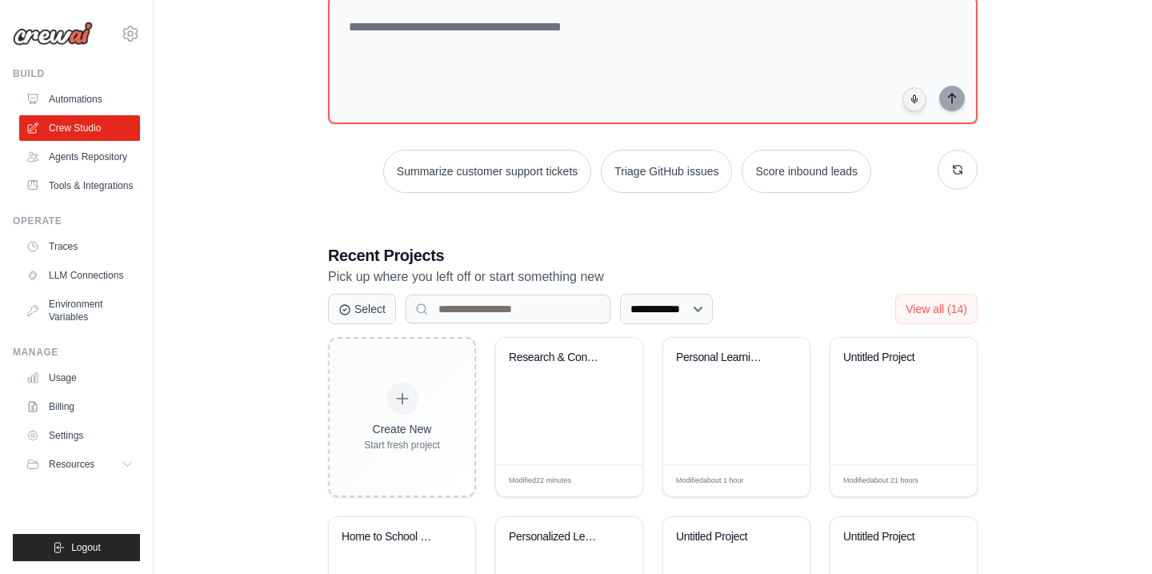
scroll to position [182, 0]
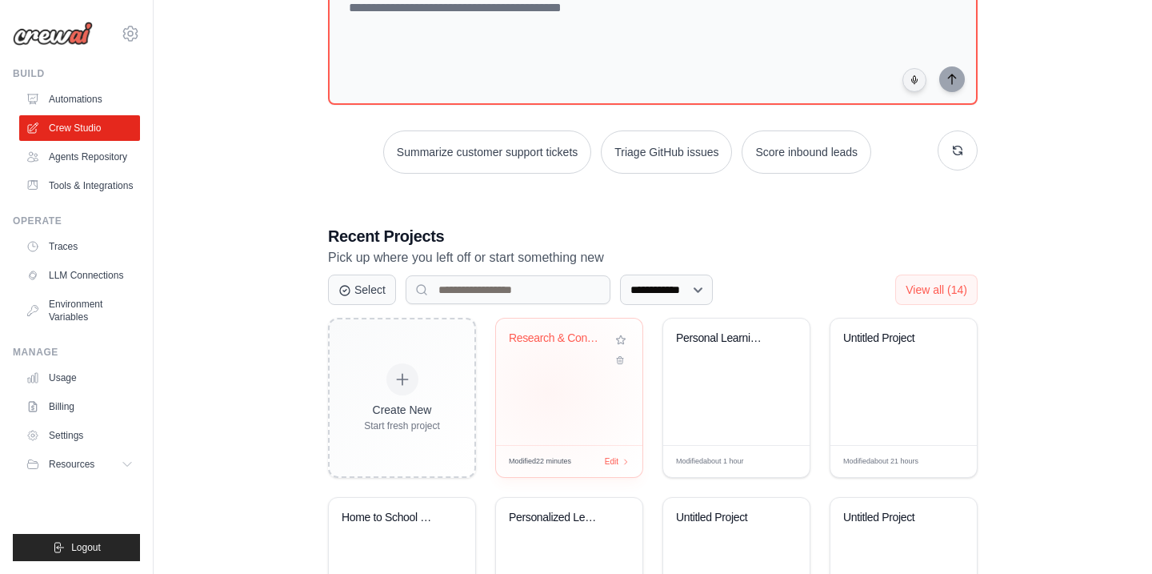
click at [549, 391] on div "Research & Content Creation Workflo..." at bounding box center [569, 382] width 146 height 126
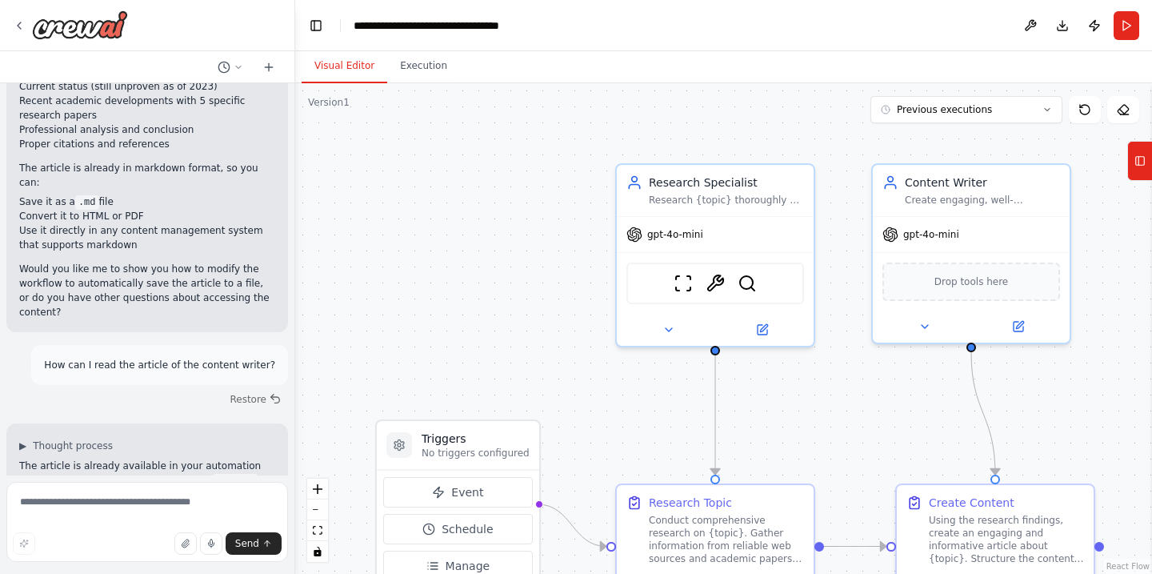
scroll to position [3239, 0]
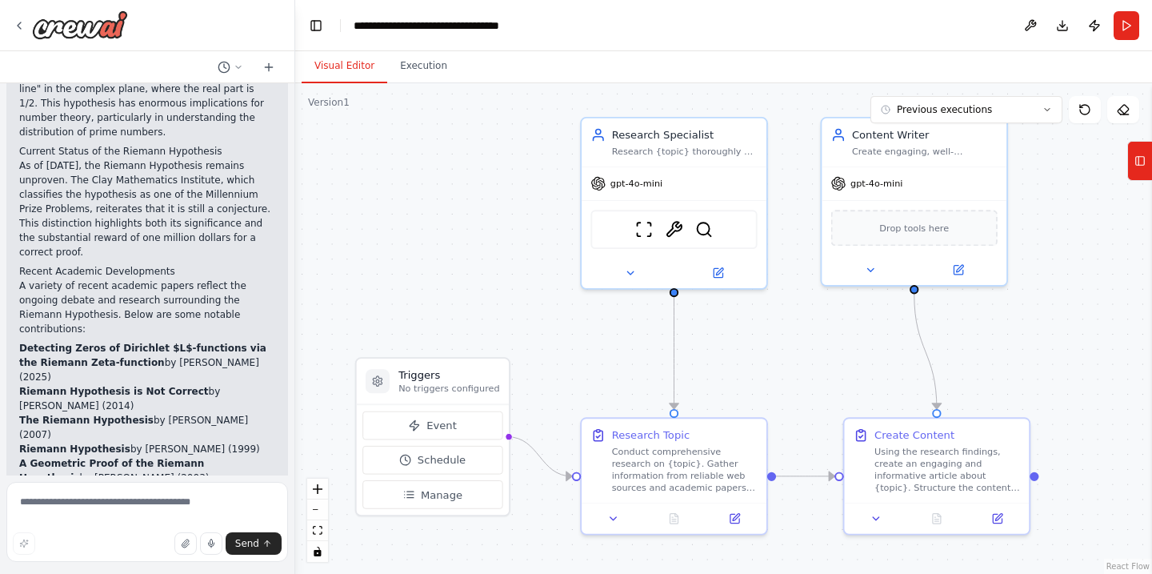
drag, startPoint x: 554, startPoint y: 344, endPoint x: 523, endPoint y: 287, distance: 65.5
click at [523, 287] on div ".deletable-edge-delete-btn { width: 20px; height: 20px; border: 0px solid #ffff…" at bounding box center [723, 328] width 857 height 491
click at [1136, 165] on icon at bounding box center [1140, 161] width 11 height 26
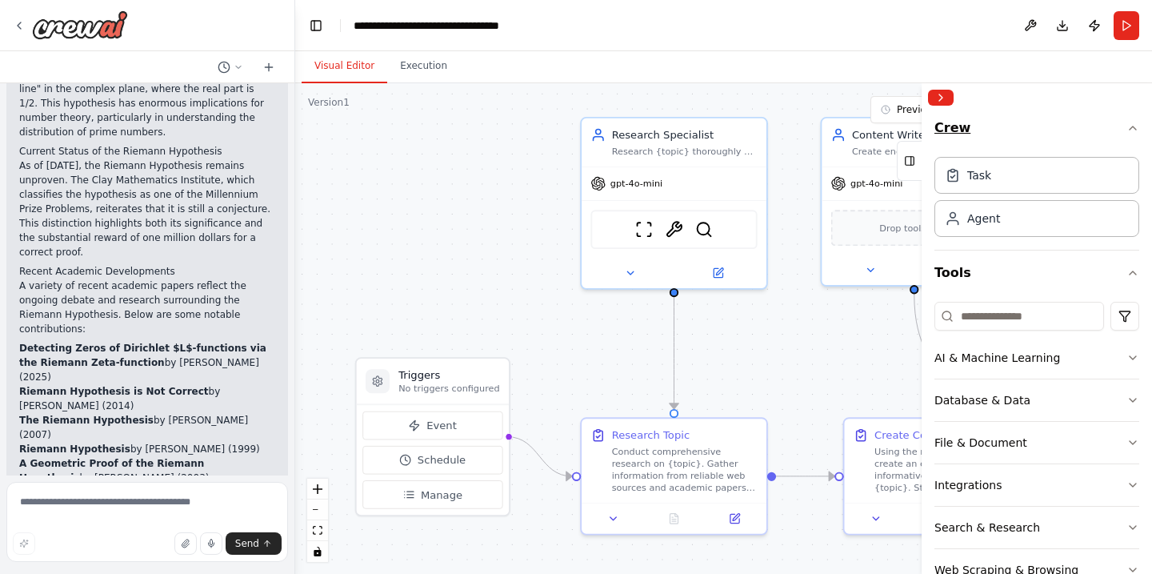
click at [969, 130] on button "Crew" at bounding box center [1037, 131] width 205 height 38
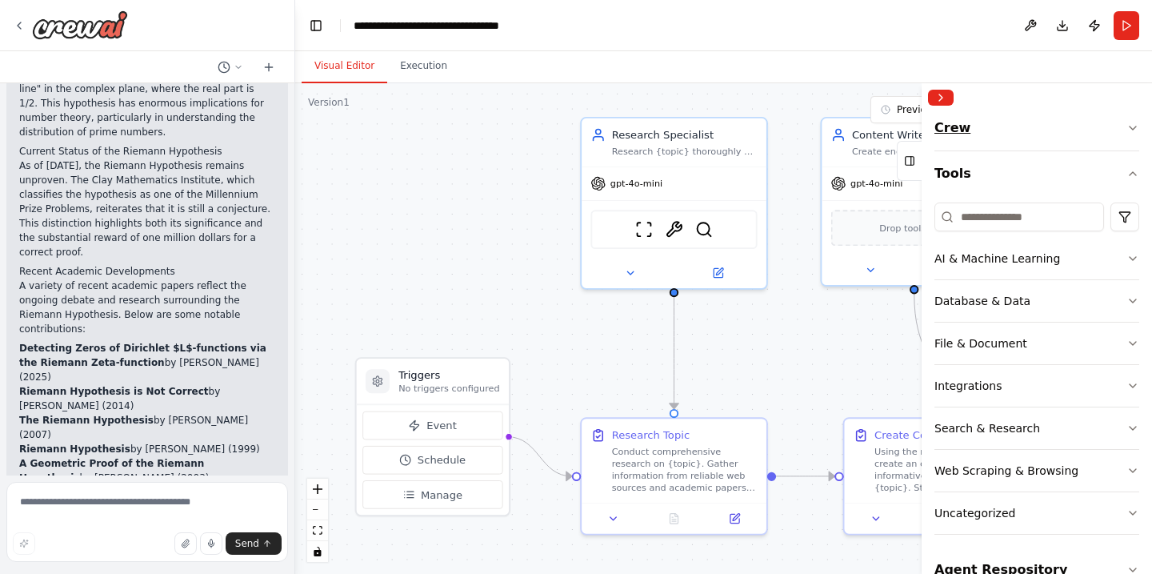
click at [969, 130] on button "Crew" at bounding box center [1037, 131] width 205 height 38
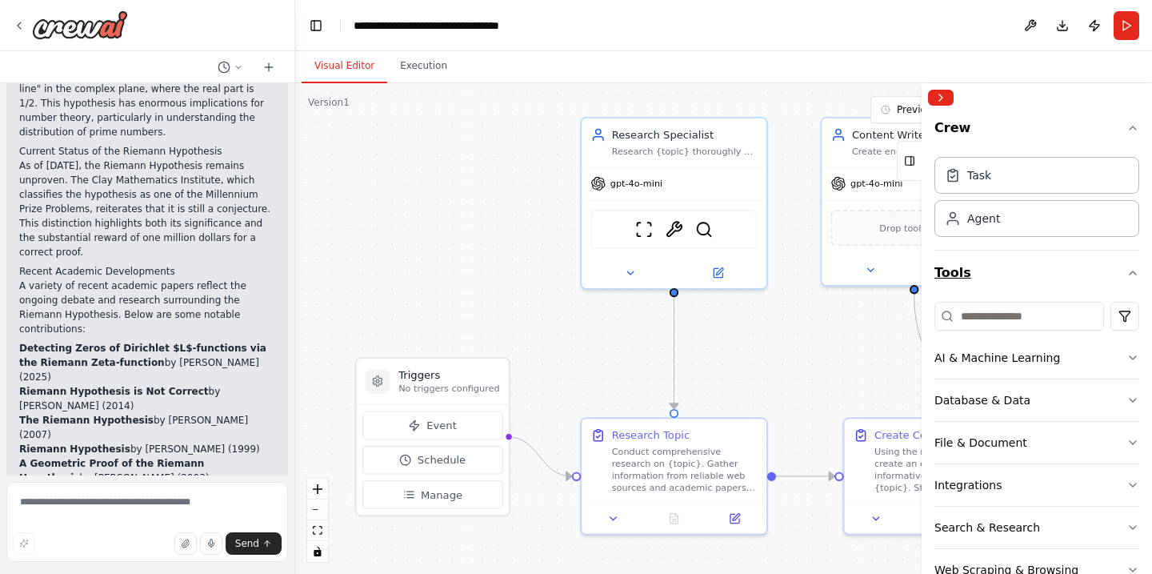
click at [966, 267] on button "Tools" at bounding box center [1037, 272] width 205 height 45
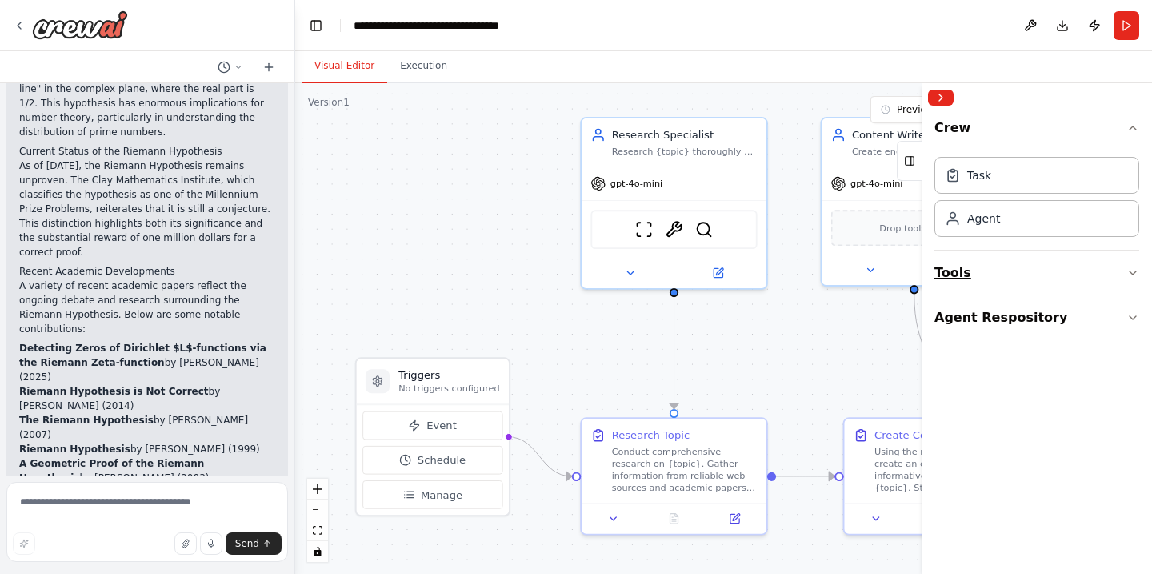
click at [966, 267] on button "Tools" at bounding box center [1037, 272] width 205 height 45
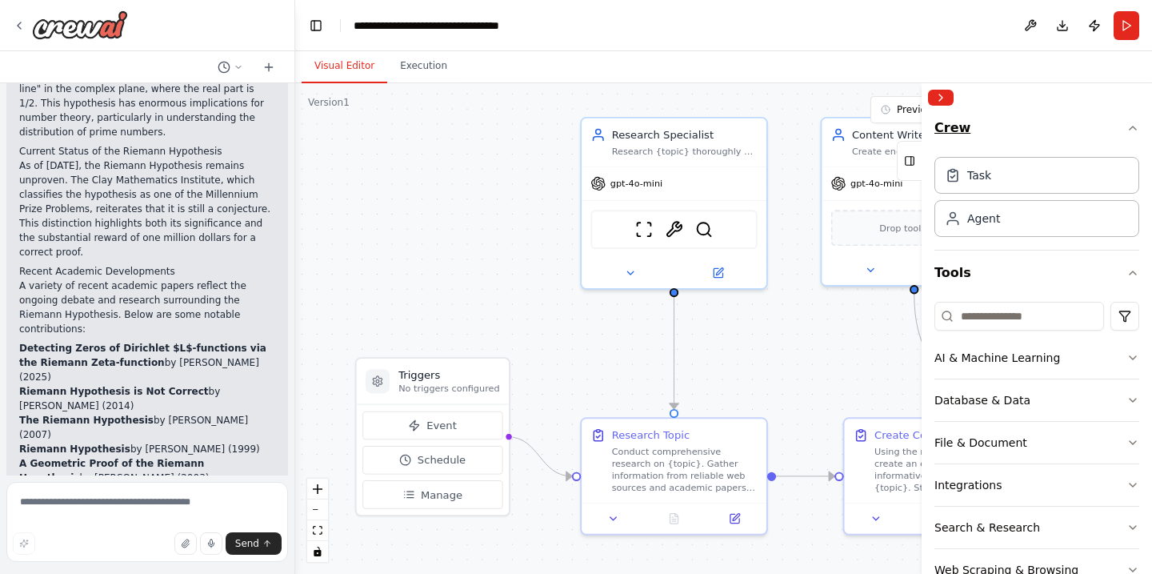
click at [960, 128] on button "Crew" at bounding box center [1037, 131] width 205 height 38
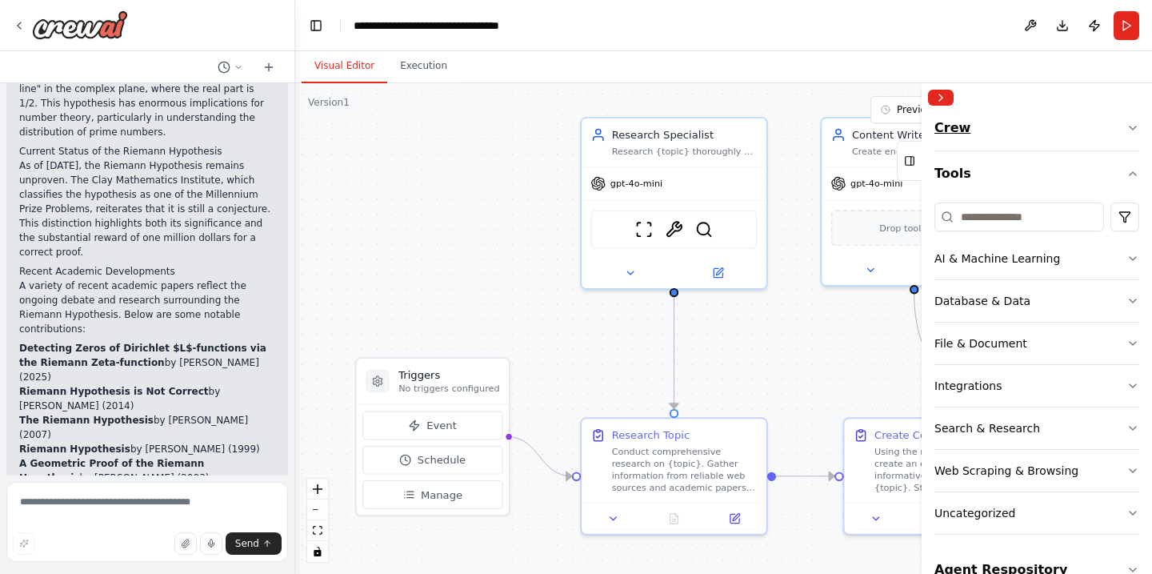
click at [960, 128] on button "Crew" at bounding box center [1037, 131] width 205 height 38
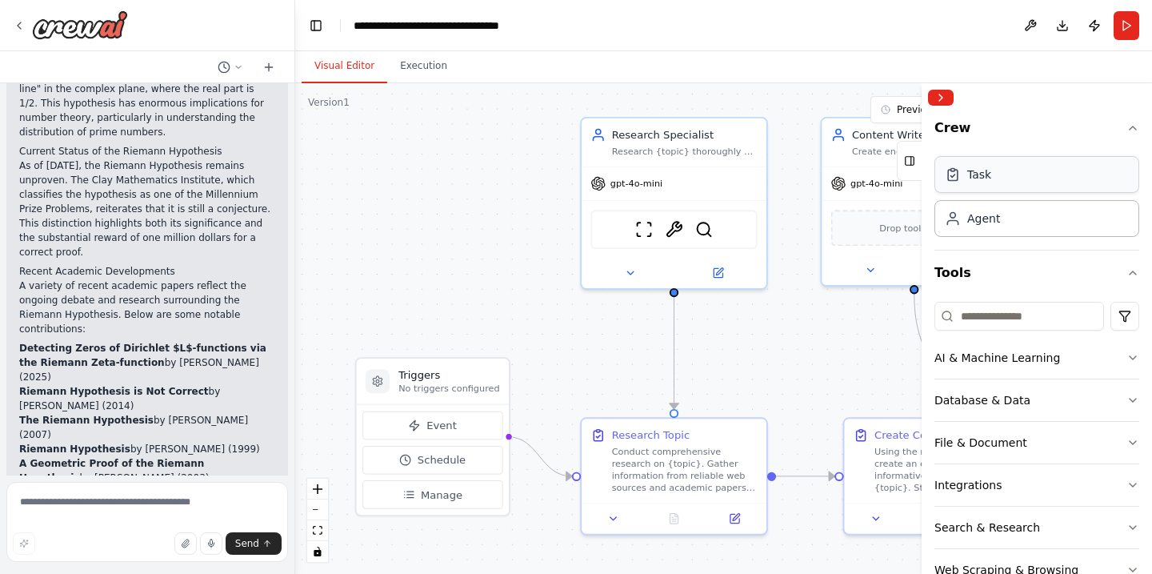
click at [987, 176] on div "Task" at bounding box center [980, 174] width 24 height 16
click at [992, 219] on div "Agent" at bounding box center [984, 218] width 33 height 16
click at [962, 277] on button "Tools" at bounding box center [1037, 272] width 205 height 45
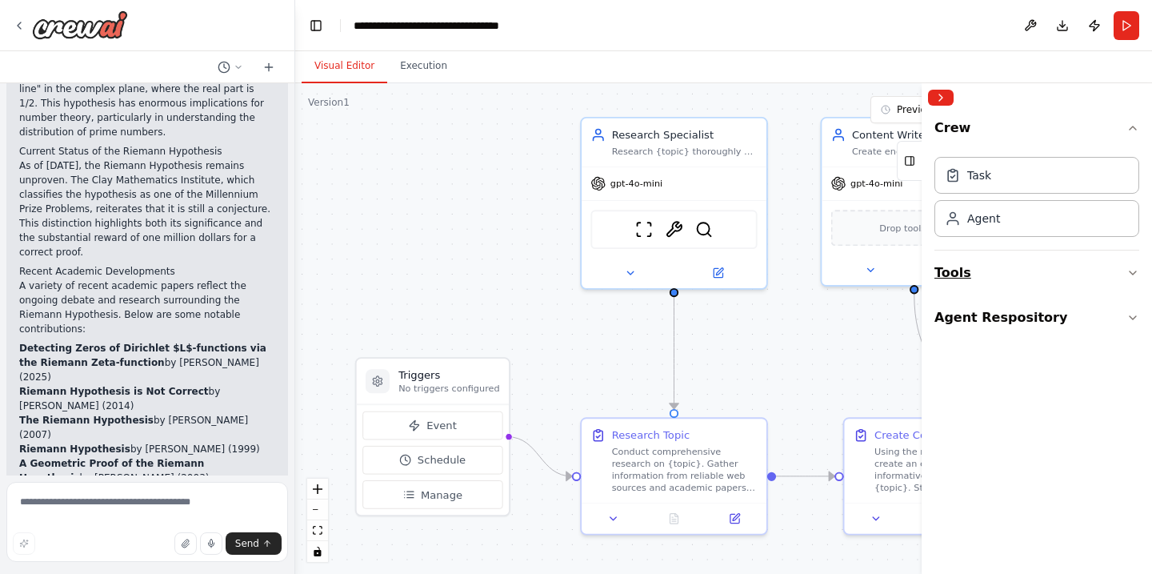
click at [962, 277] on button "Tools" at bounding box center [1037, 272] width 205 height 45
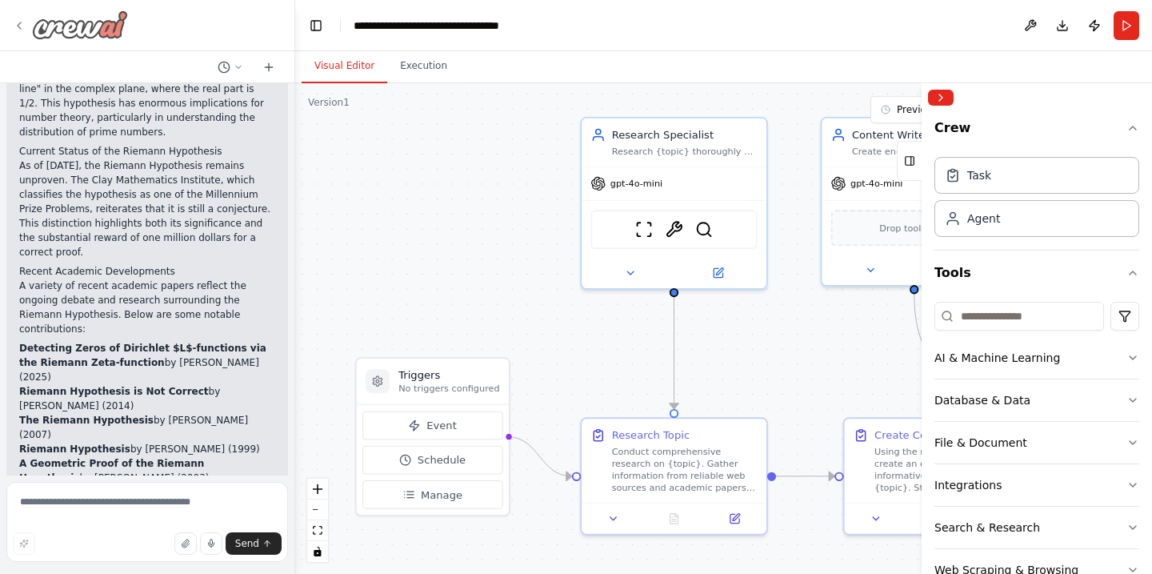
click at [82, 26] on img at bounding box center [80, 24] width 96 height 29
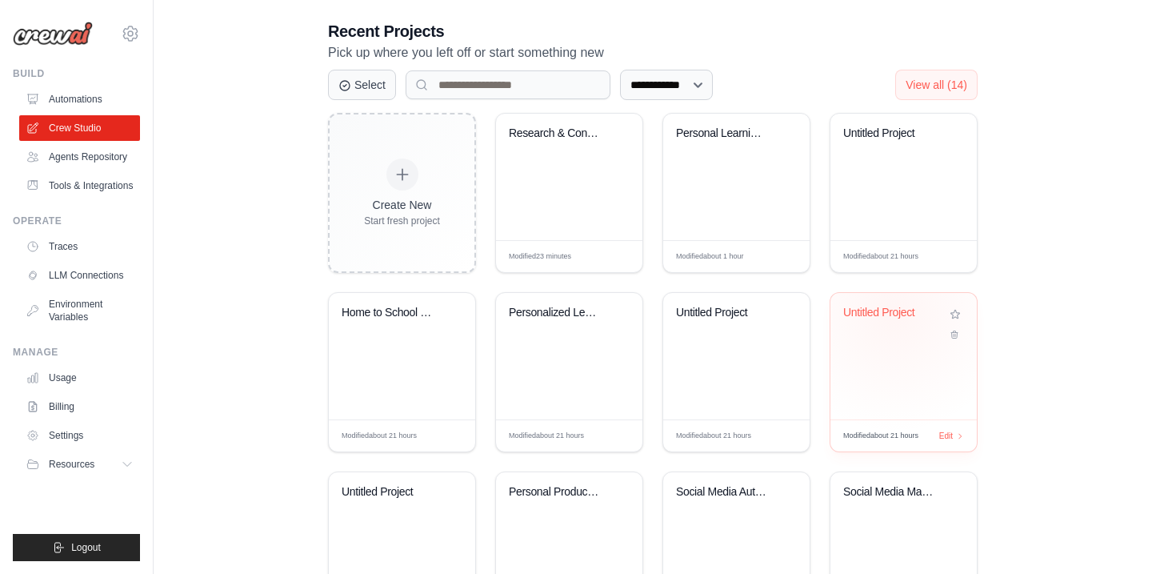
scroll to position [442, 0]
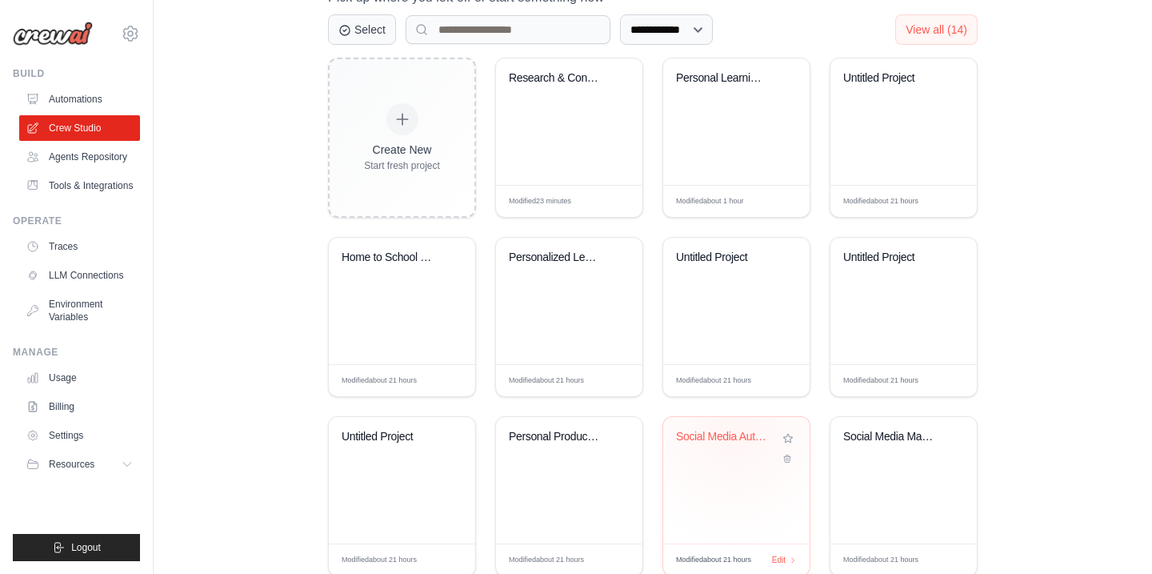
click at [735, 427] on div "Social Media Automation Suite" at bounding box center [736, 480] width 146 height 126
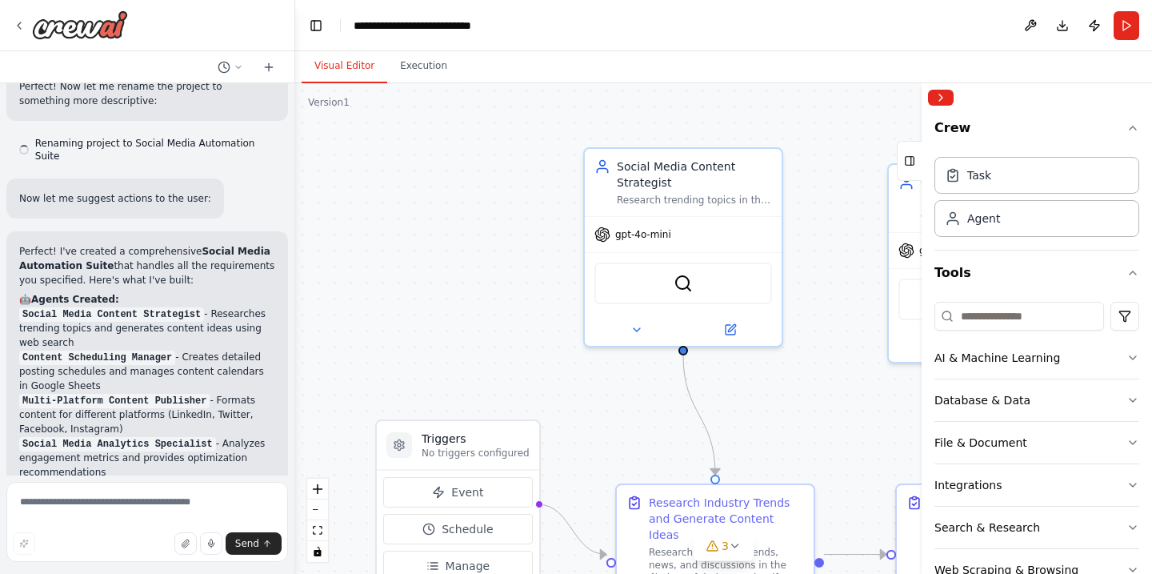
scroll to position [2114, 0]
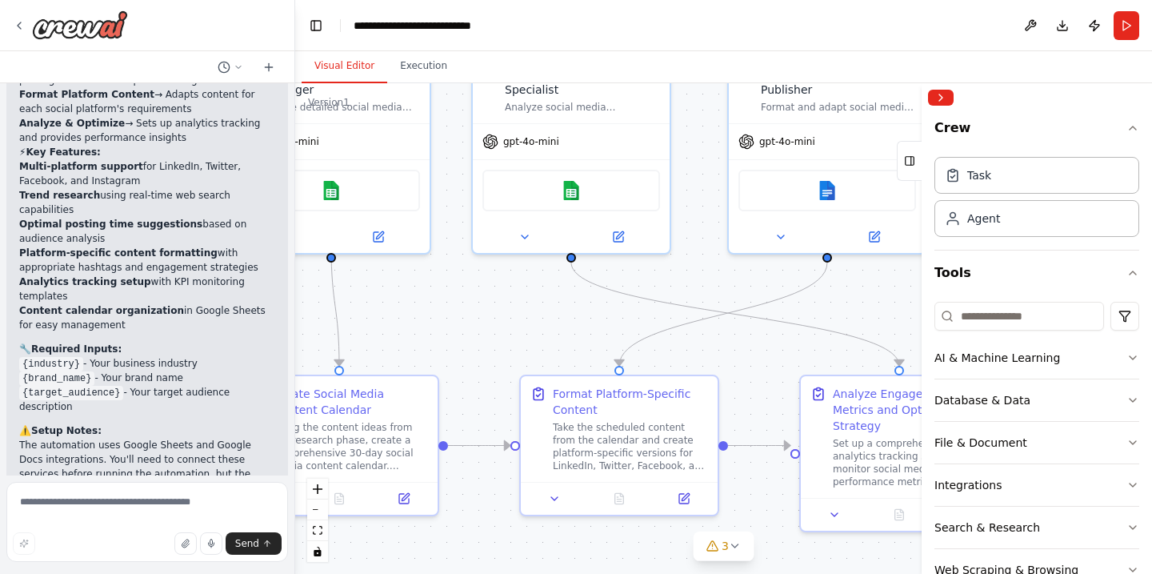
drag, startPoint x: 656, startPoint y: 395, endPoint x: 0, endPoint y: 285, distance: 665.5
click at [0, 285] on div "Create a crew that schedules and publishes social media content across multiple…" at bounding box center [576, 287] width 1152 height 574
click at [990, 172] on div "Task" at bounding box center [980, 174] width 24 height 16
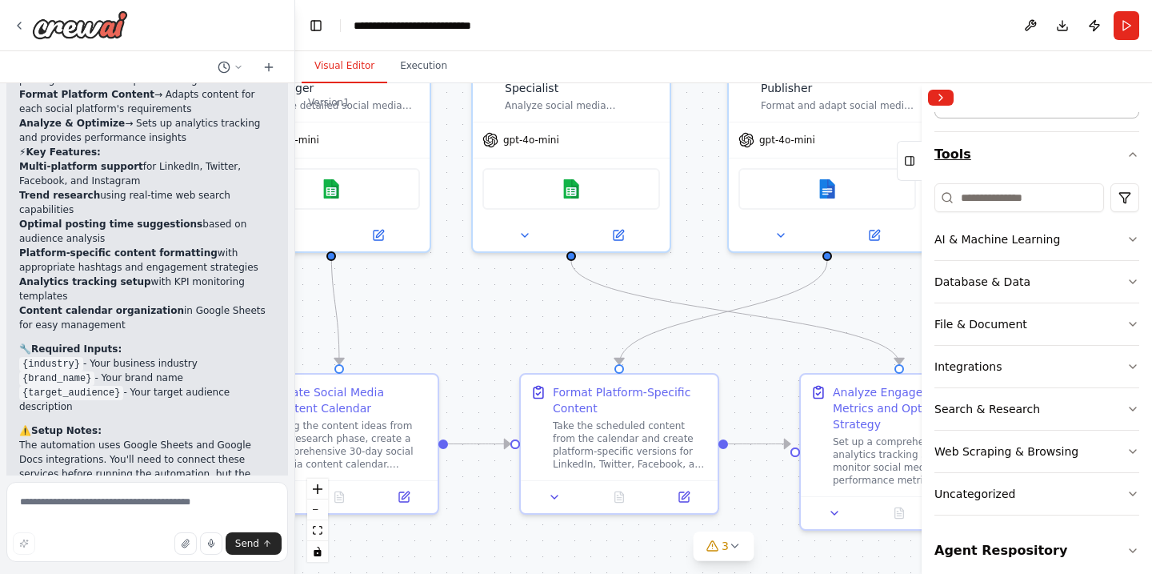
scroll to position [122, 0]
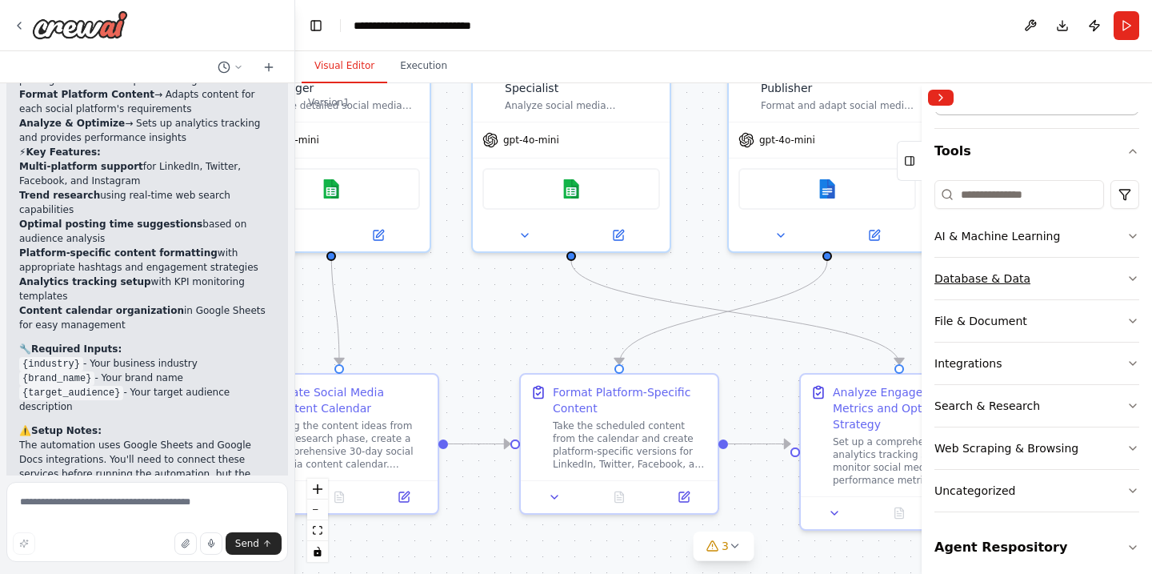
click at [1020, 273] on div "Database & Data" at bounding box center [983, 279] width 96 height 16
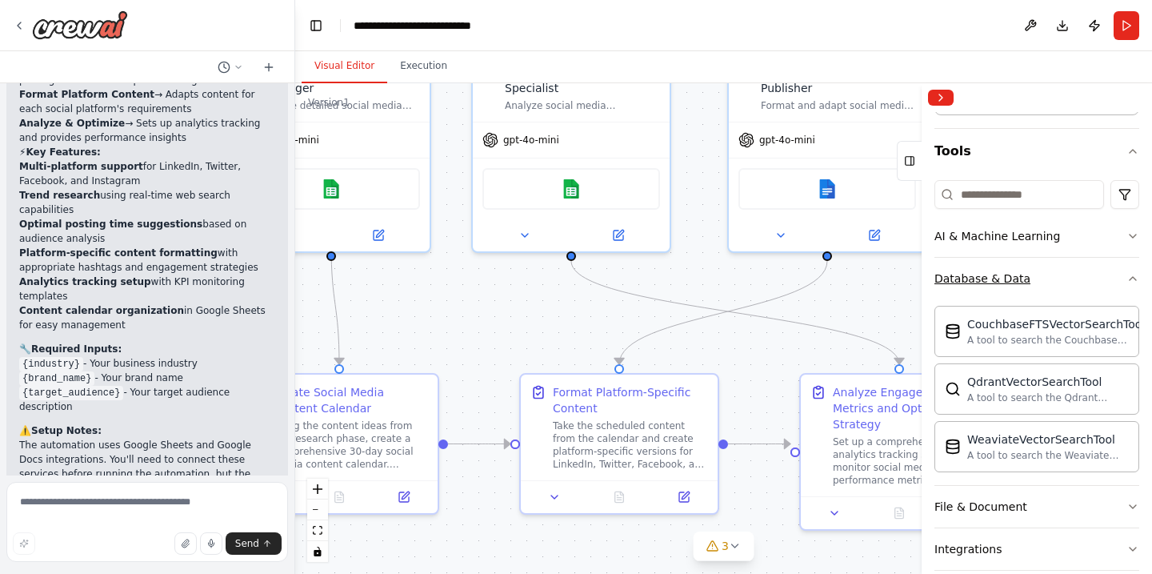
click at [1132, 275] on icon "button" at bounding box center [1133, 278] width 13 height 13
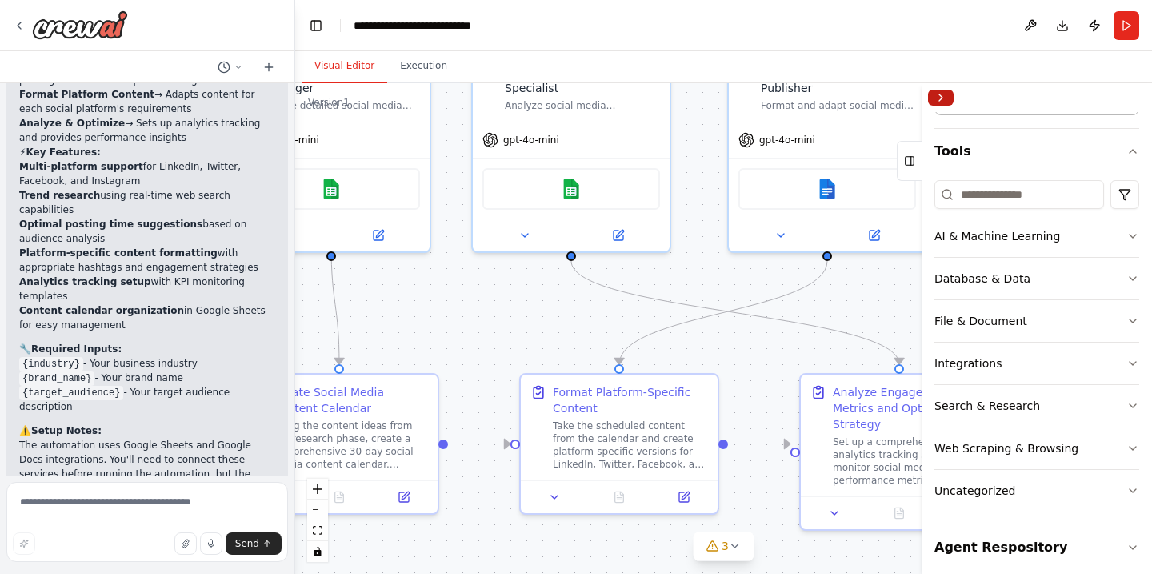
click at [941, 94] on button "Collapse right sidebar" at bounding box center [941, 98] width 26 height 16
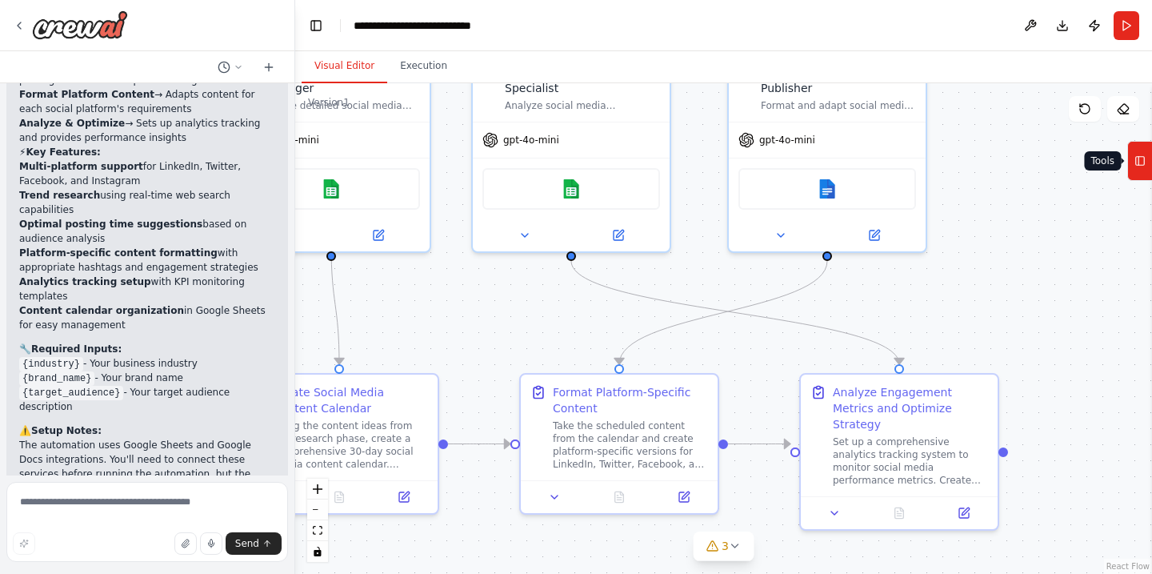
click at [1143, 153] on icon at bounding box center [1140, 161] width 11 height 26
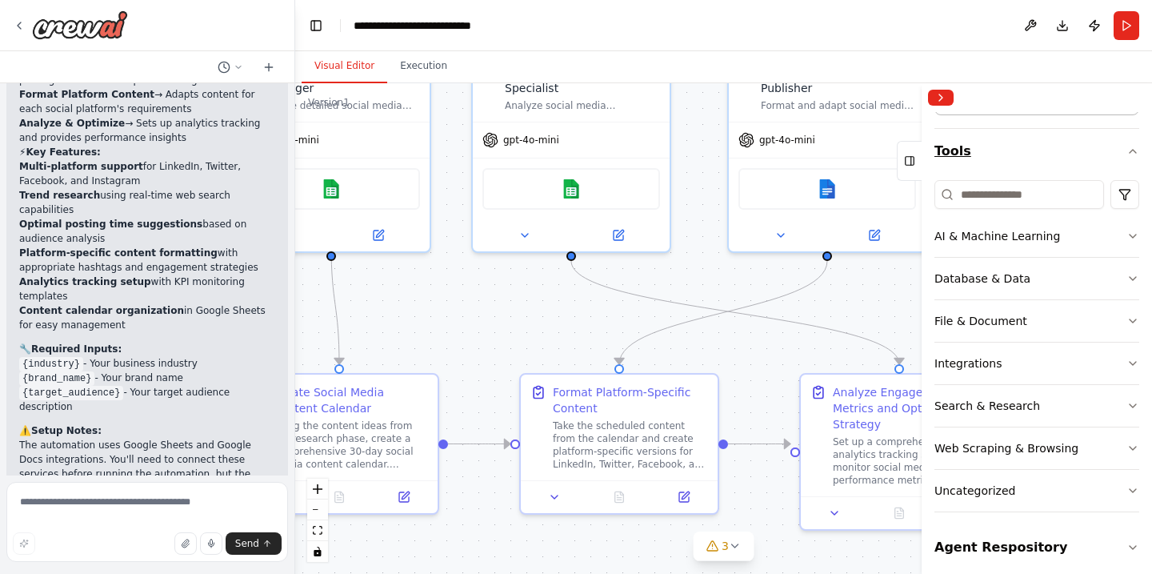
click at [1129, 149] on icon "button" at bounding box center [1133, 151] width 13 height 13
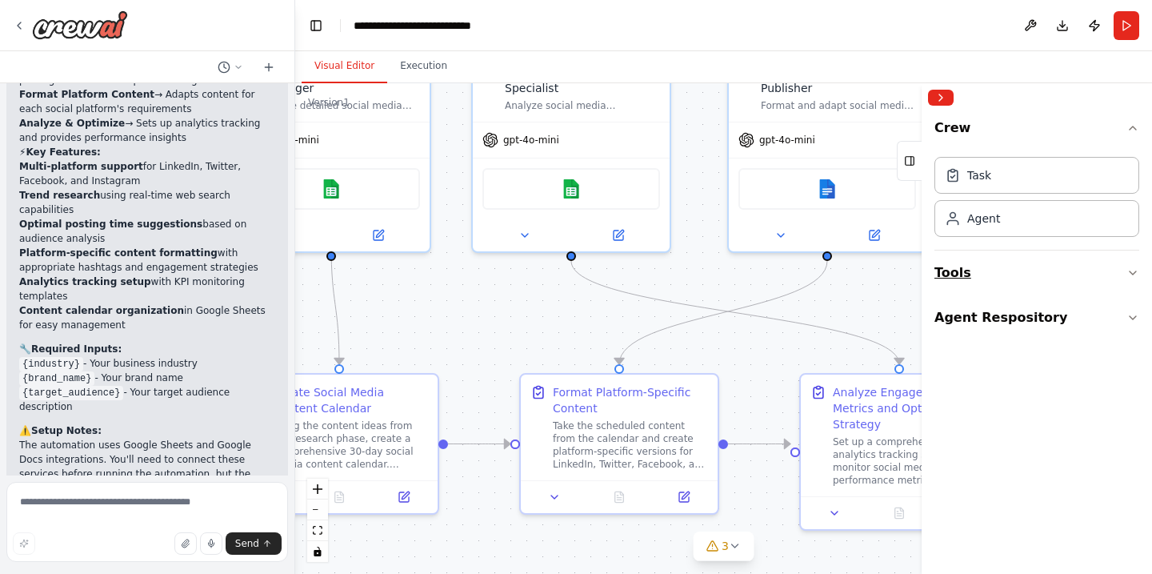
click at [1128, 272] on icon "button" at bounding box center [1133, 273] width 13 height 13
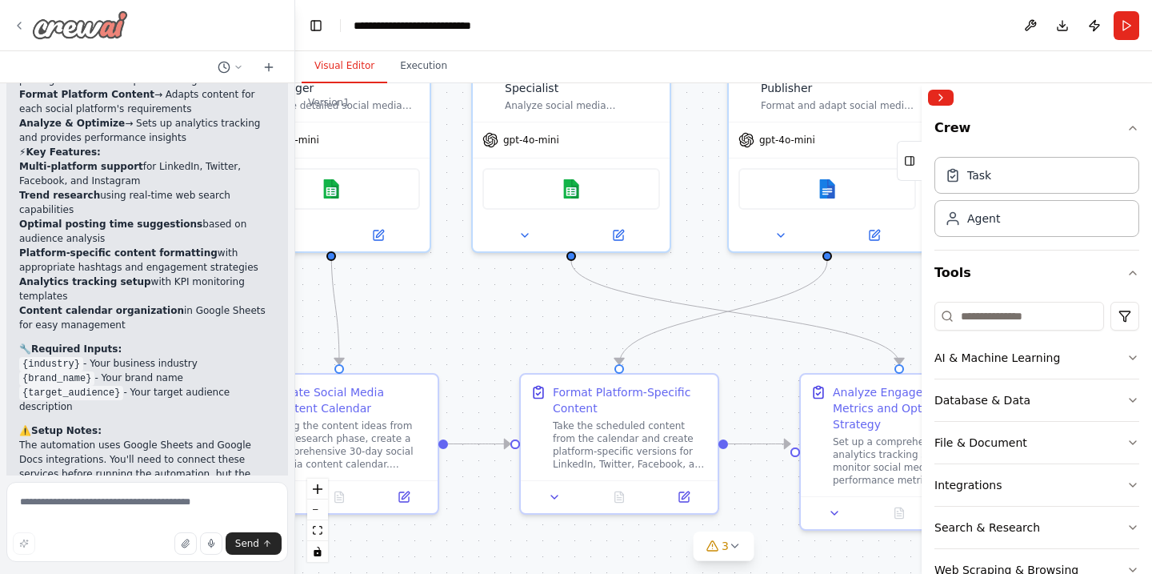
click at [85, 26] on img at bounding box center [80, 24] width 96 height 29
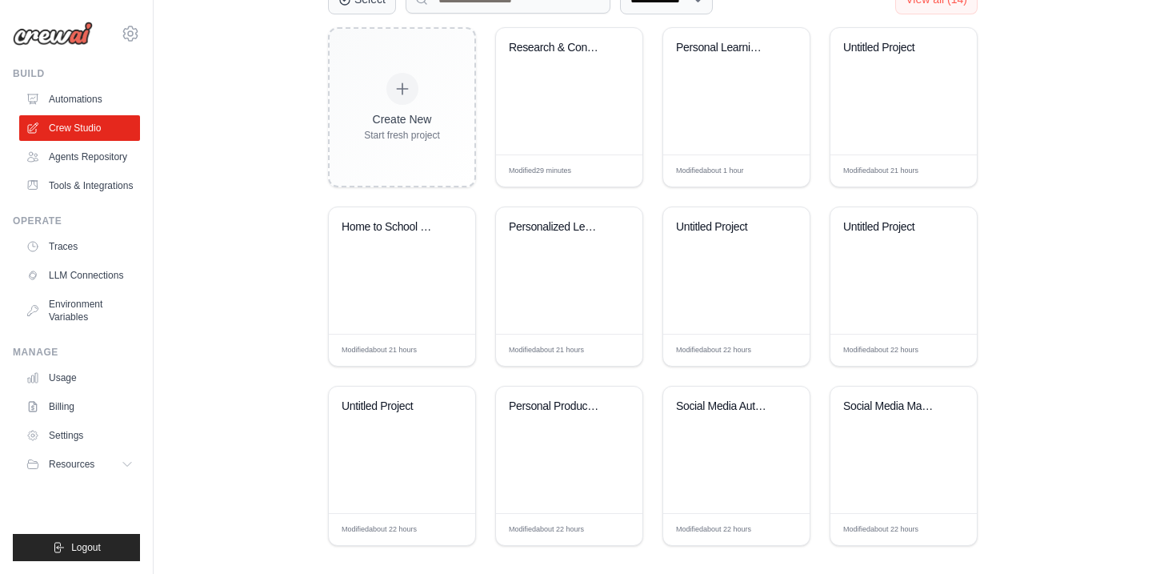
scroll to position [473, 0]
click at [418, 227] on div "Home to School Directions" at bounding box center [390, 226] width 97 height 14
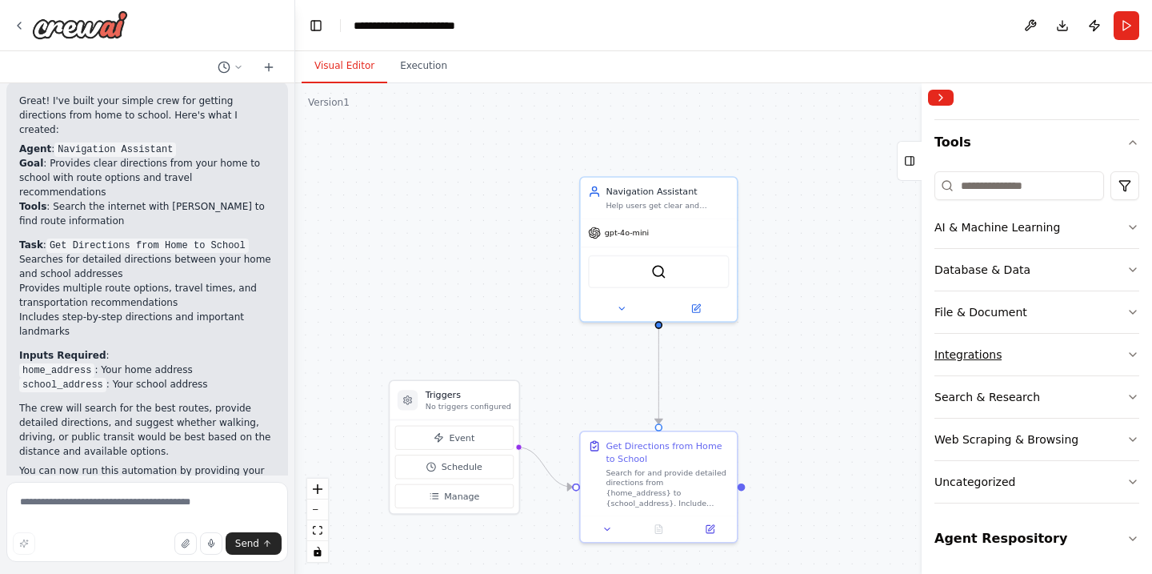
click at [1128, 353] on icon "button" at bounding box center [1133, 354] width 13 height 13
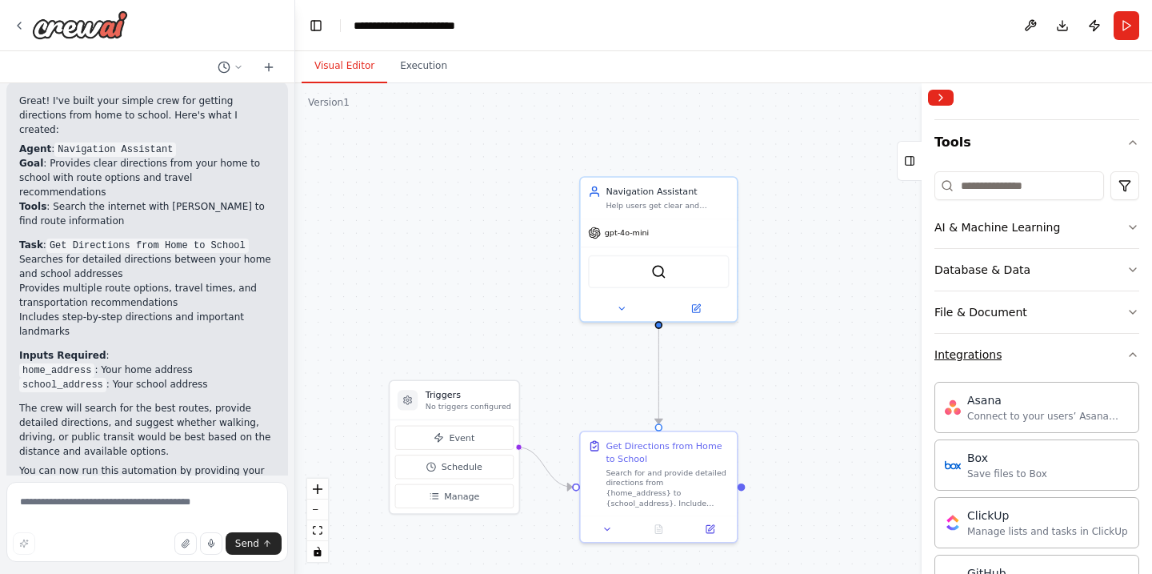
click at [1128, 353] on icon "button" at bounding box center [1133, 354] width 13 height 13
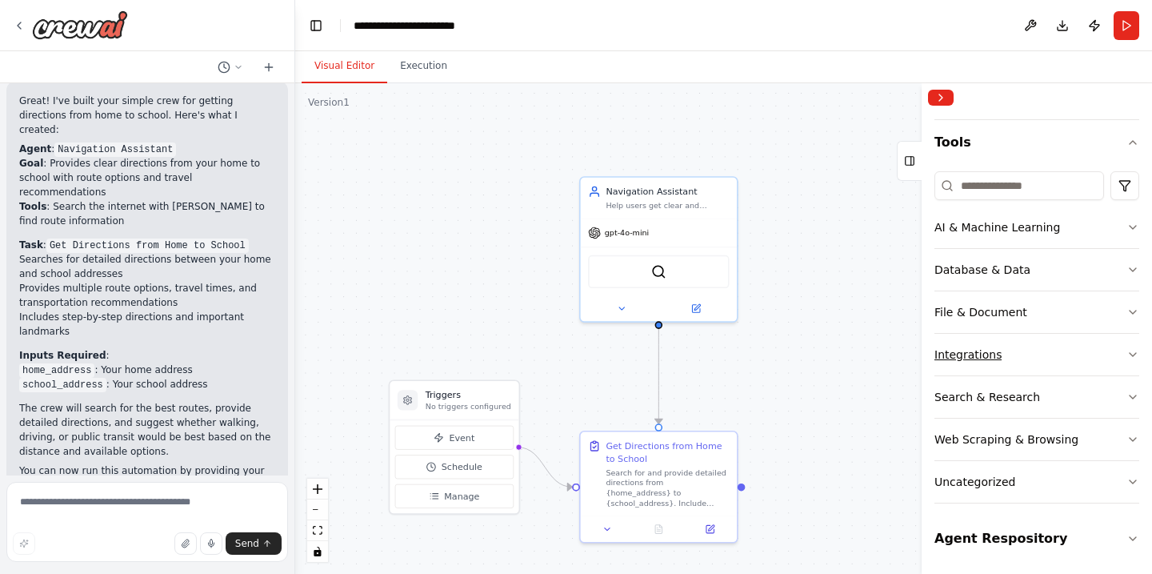
click at [1128, 351] on icon "button" at bounding box center [1133, 354] width 13 height 13
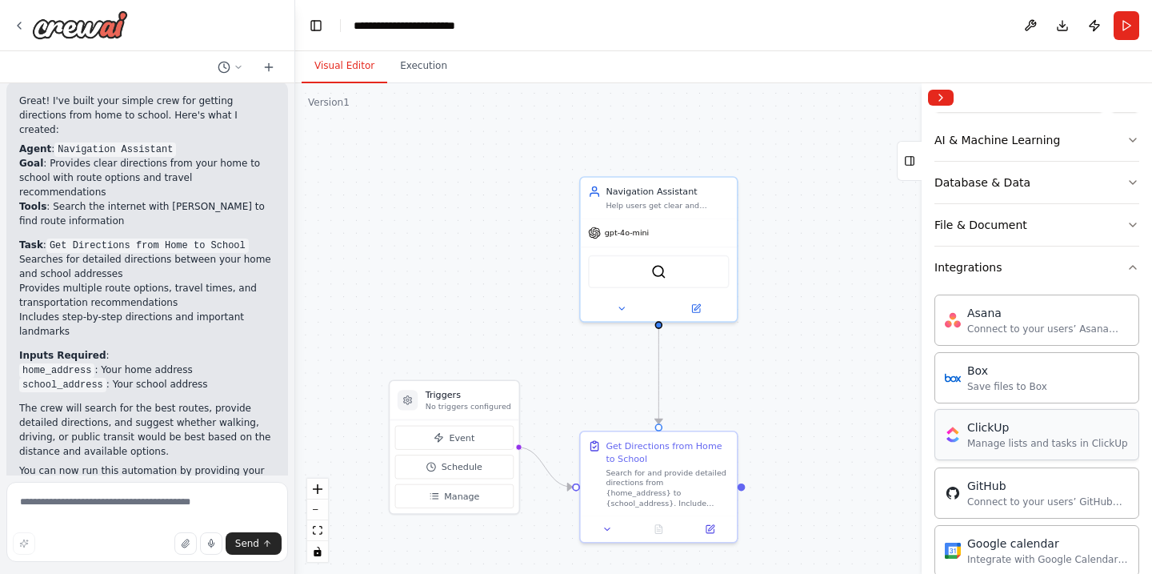
scroll to position [206, 0]
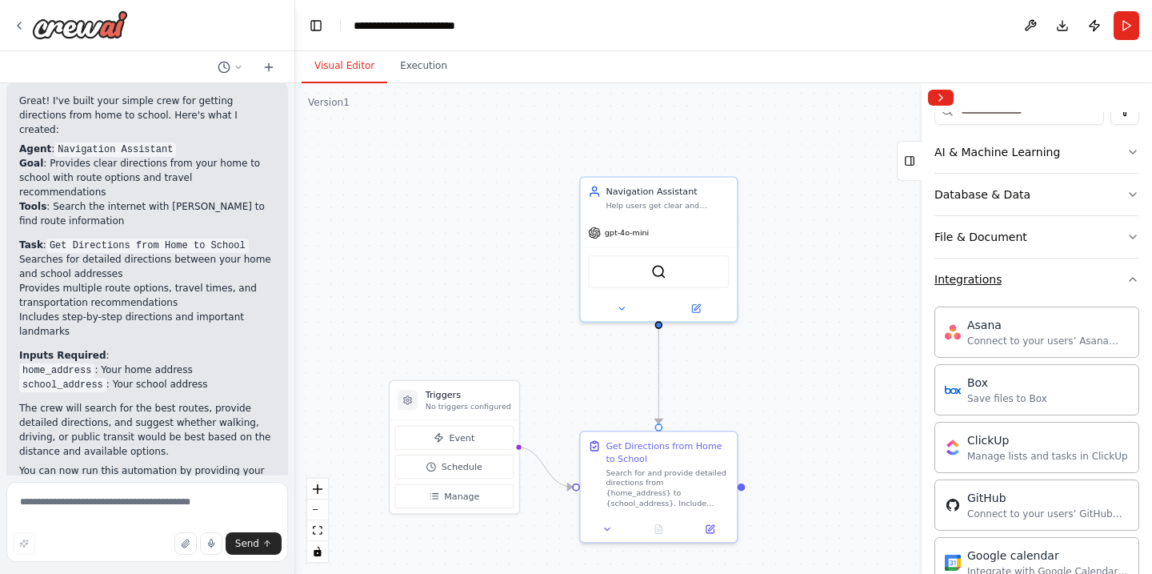
click at [1133, 283] on icon "button" at bounding box center [1133, 279] width 13 height 13
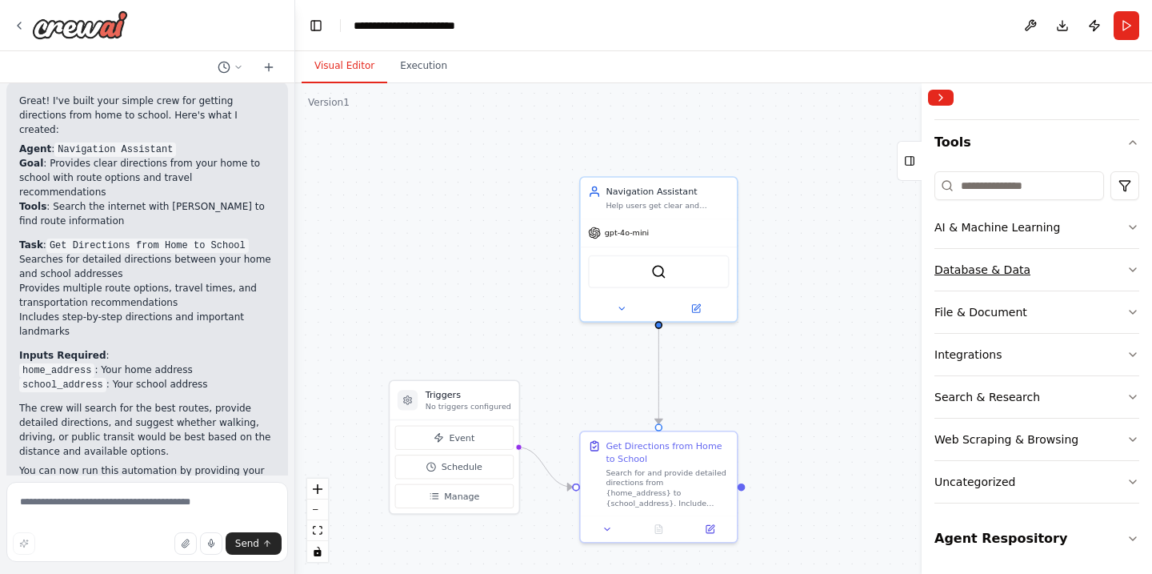
click at [1131, 267] on icon "button" at bounding box center [1133, 269] width 13 height 13
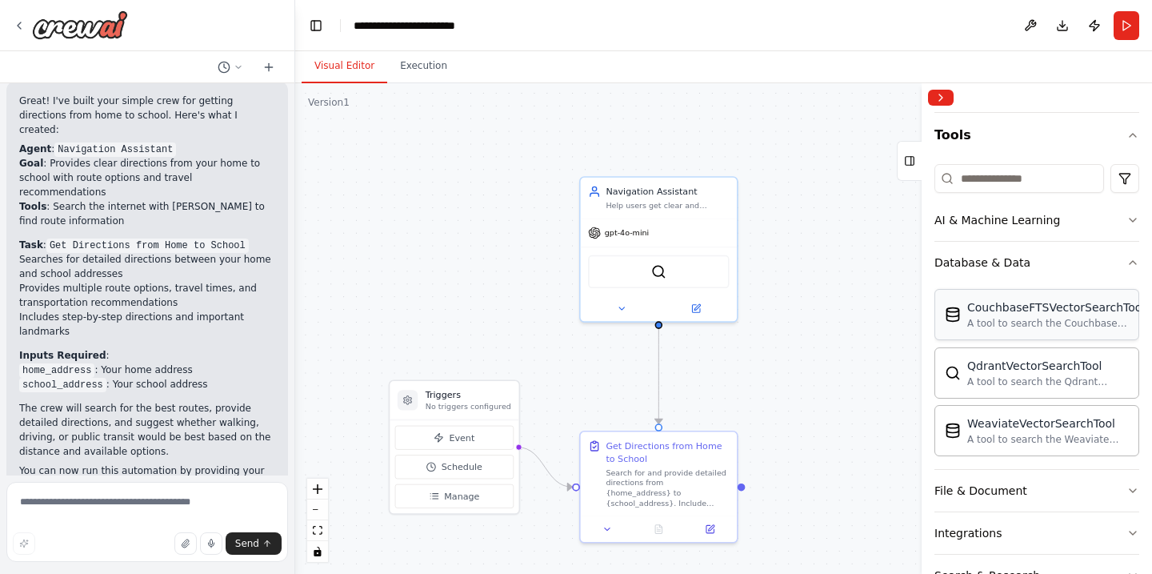
scroll to position [138, 0]
click at [1132, 260] on icon "button" at bounding box center [1133, 261] width 13 height 13
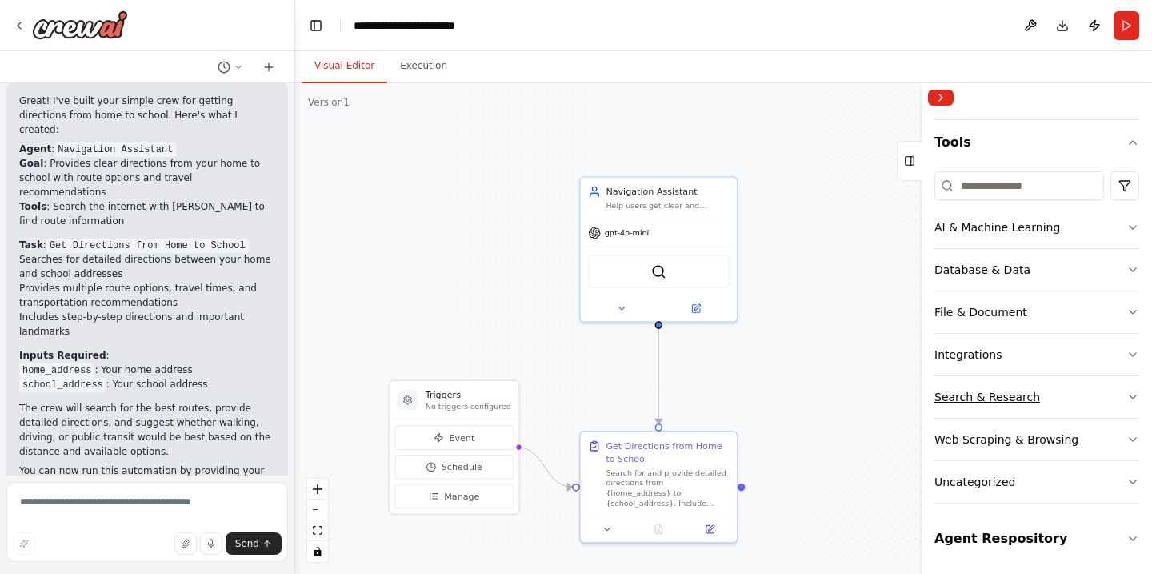
click at [1127, 394] on icon "button" at bounding box center [1133, 397] width 13 height 13
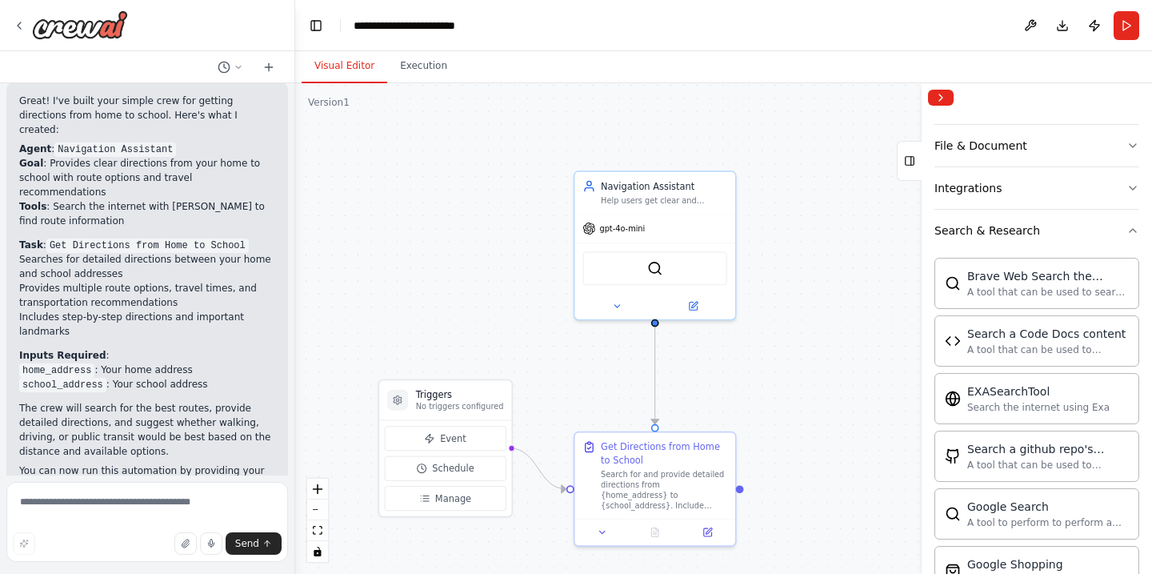
scroll to position [289, 0]
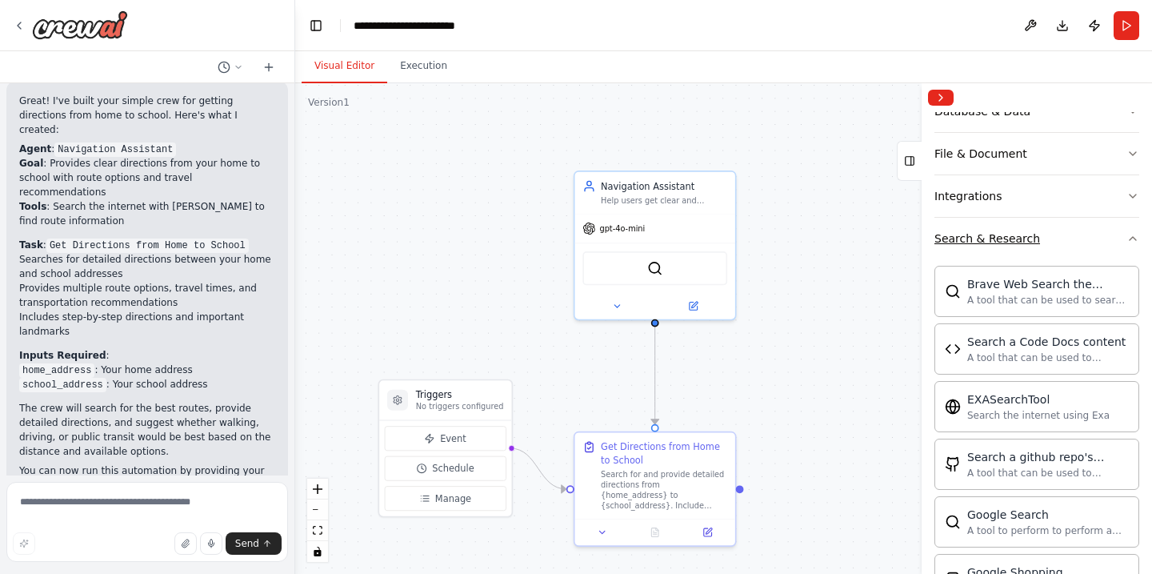
click at [1132, 238] on icon "button" at bounding box center [1133, 238] width 13 height 13
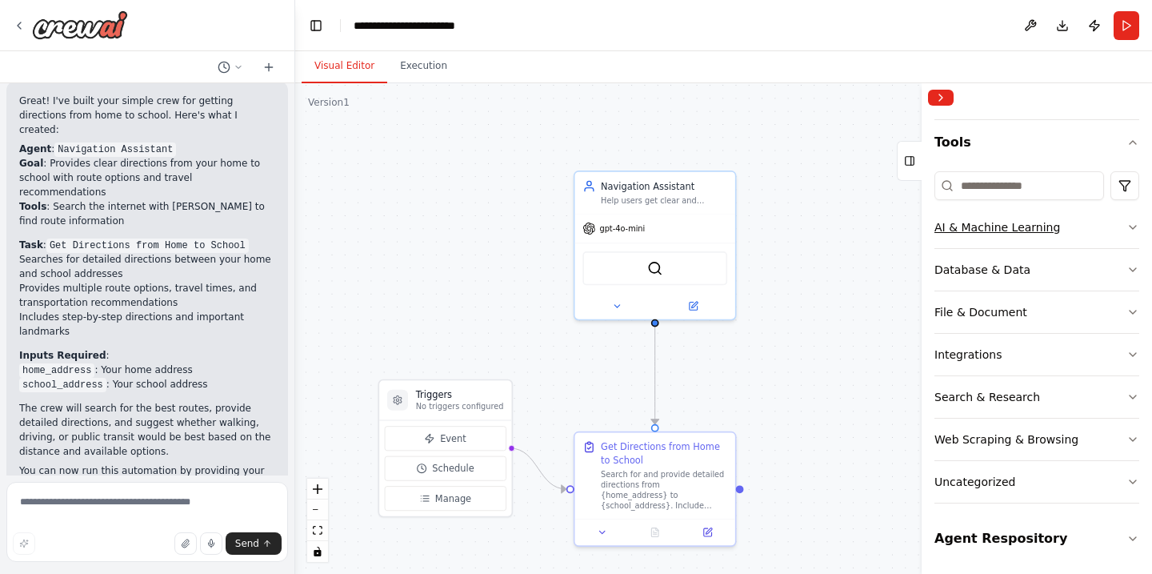
click at [1134, 227] on icon "button" at bounding box center [1133, 227] width 13 height 13
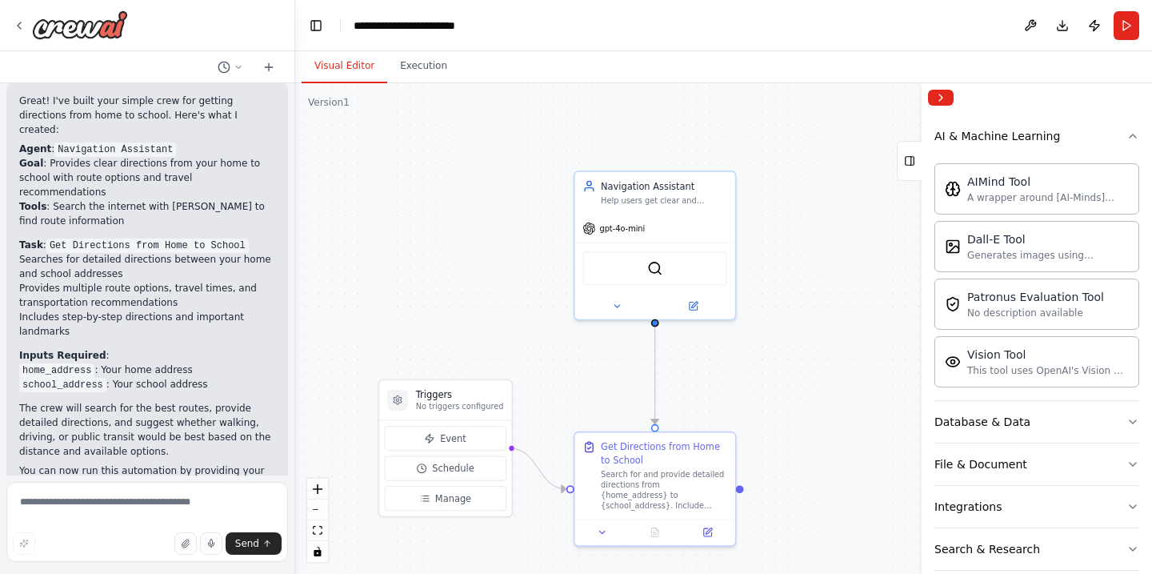
scroll to position [222, 0]
click at [1020, 350] on div "Vision Tool" at bounding box center [1049, 353] width 162 height 16
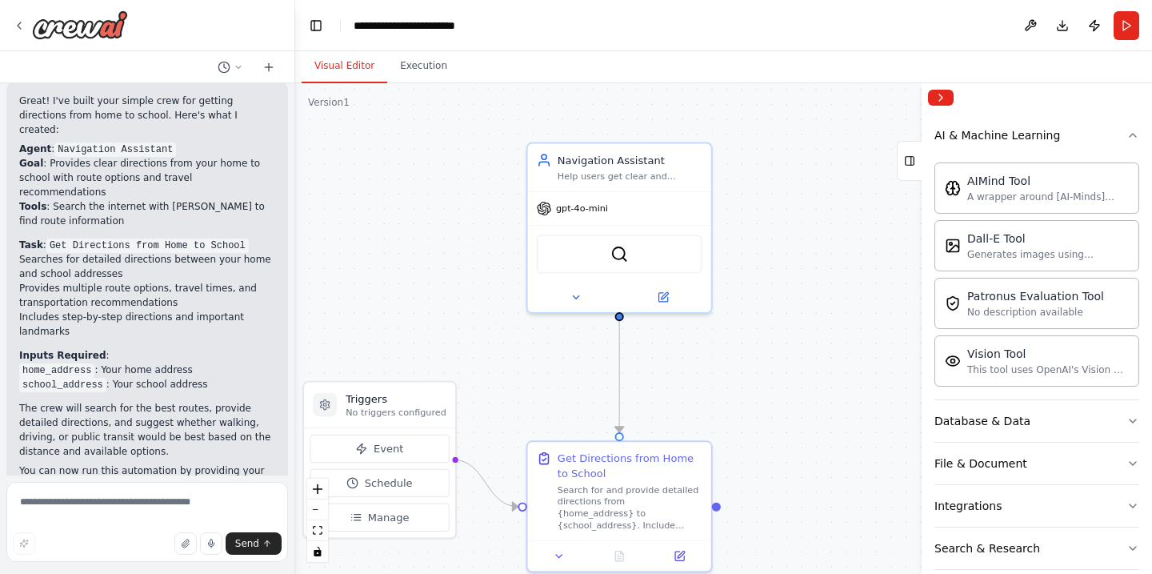
click at [903, 367] on div ".deletable-edge-delete-btn { width: 20px; height: 20px; border: 0px solid #ffff…" at bounding box center [723, 328] width 857 height 491
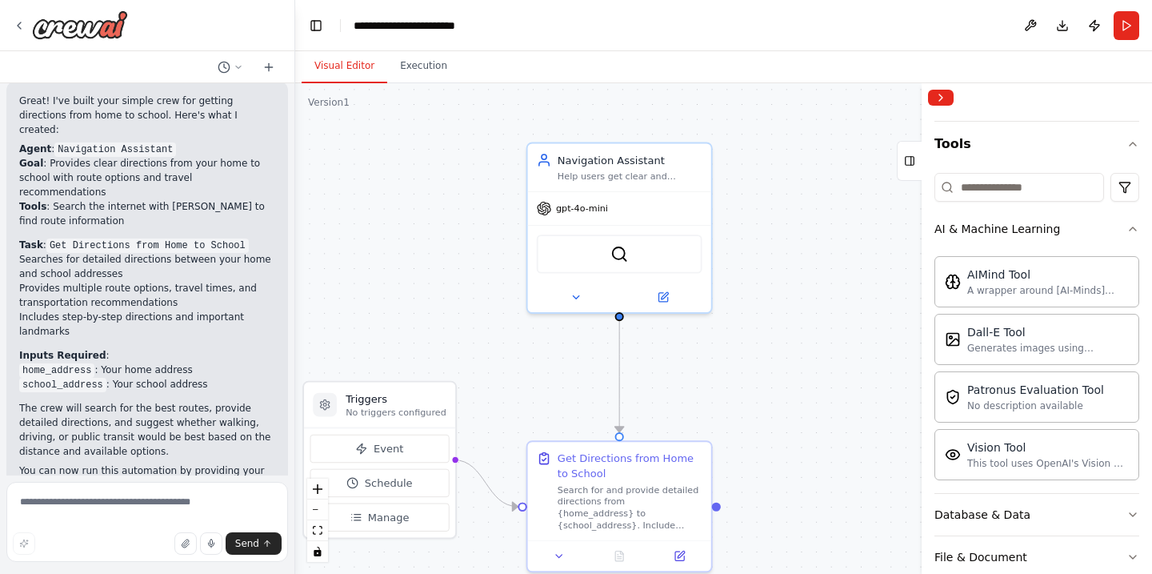
scroll to position [124, 0]
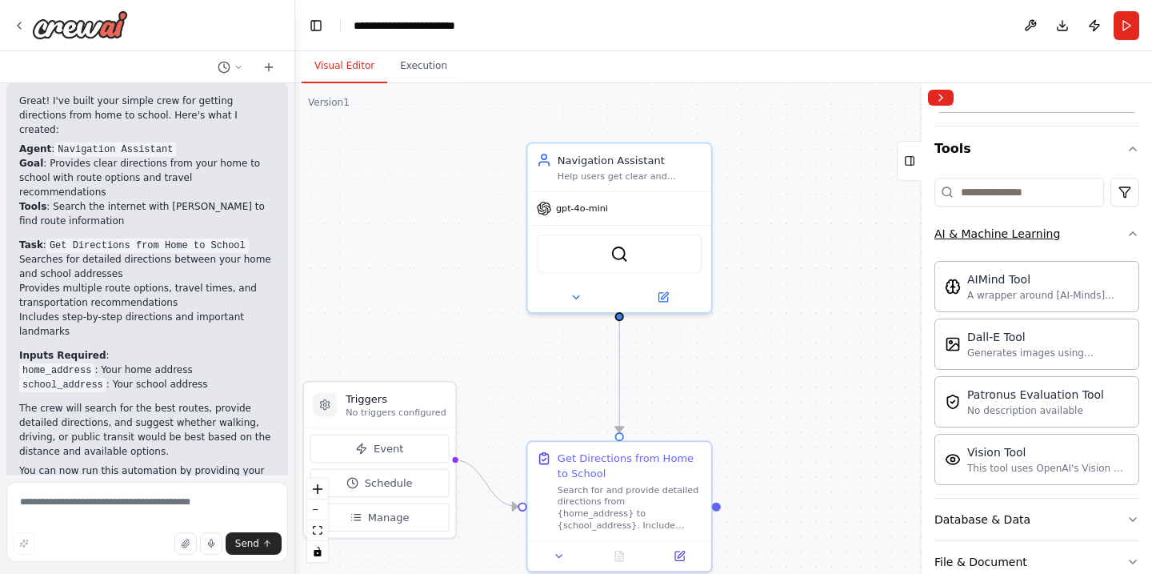
click at [1130, 234] on icon "button" at bounding box center [1133, 233] width 13 height 13
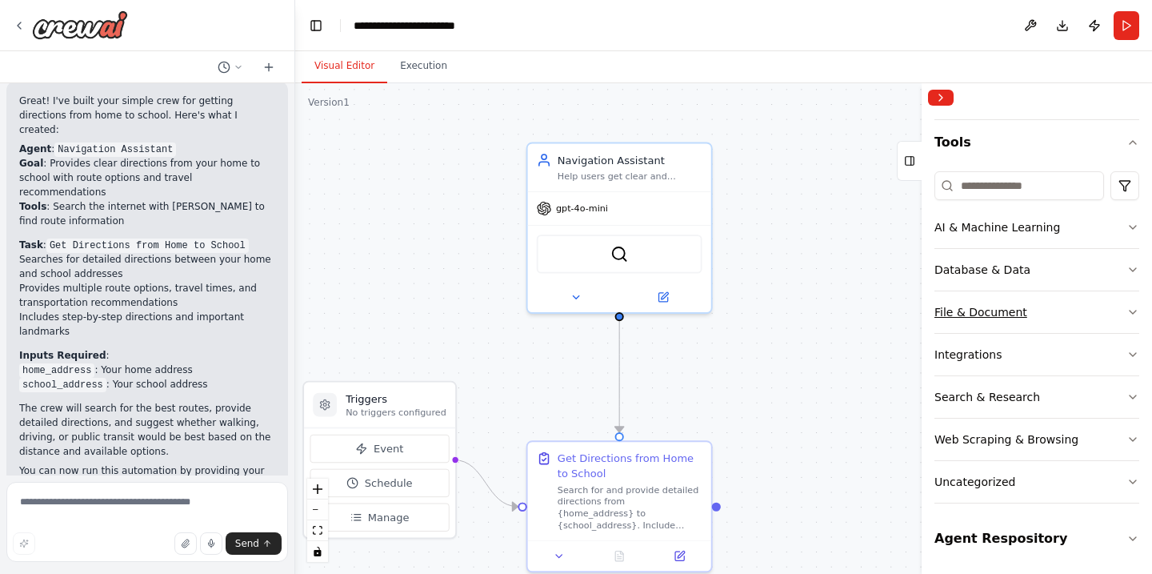
scroll to position [130, 0]
click at [1128, 308] on icon "button" at bounding box center [1133, 312] width 13 height 13
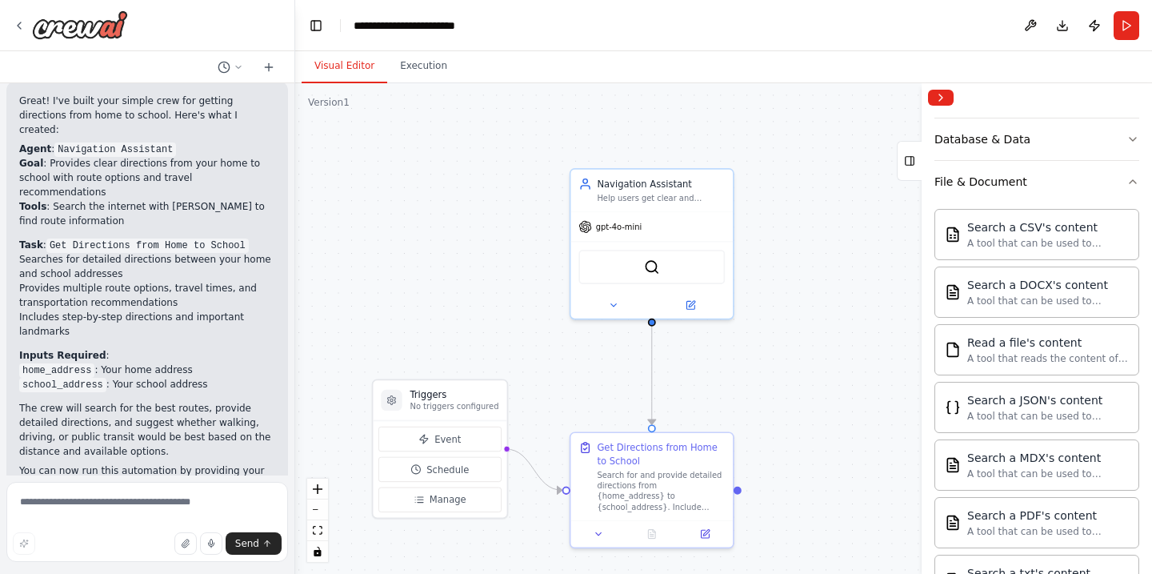
scroll to position [230, 0]
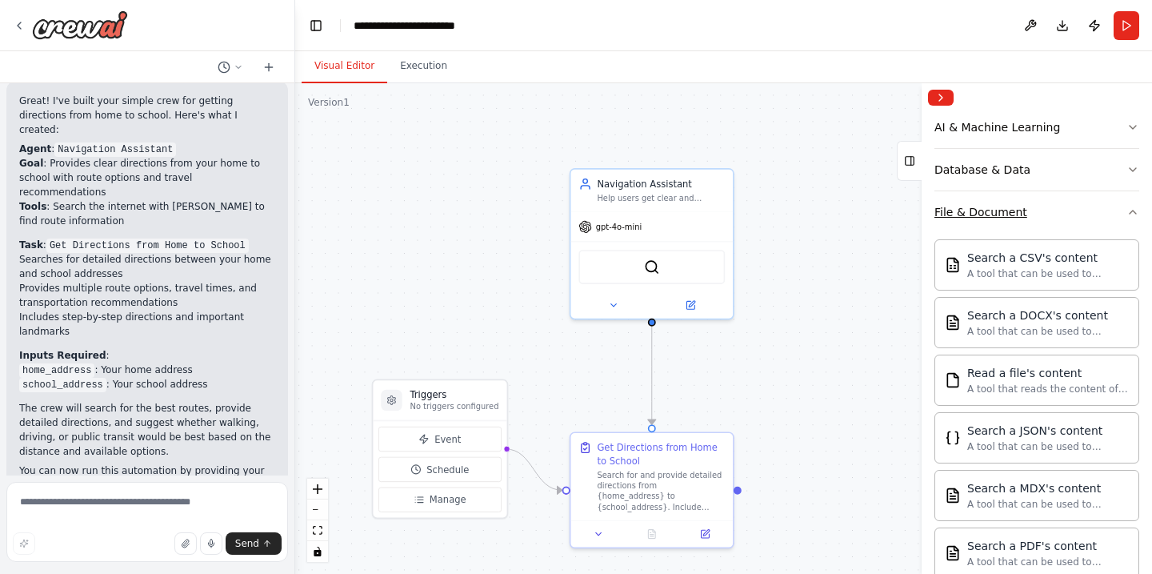
click at [1134, 209] on icon "button" at bounding box center [1133, 212] width 13 height 13
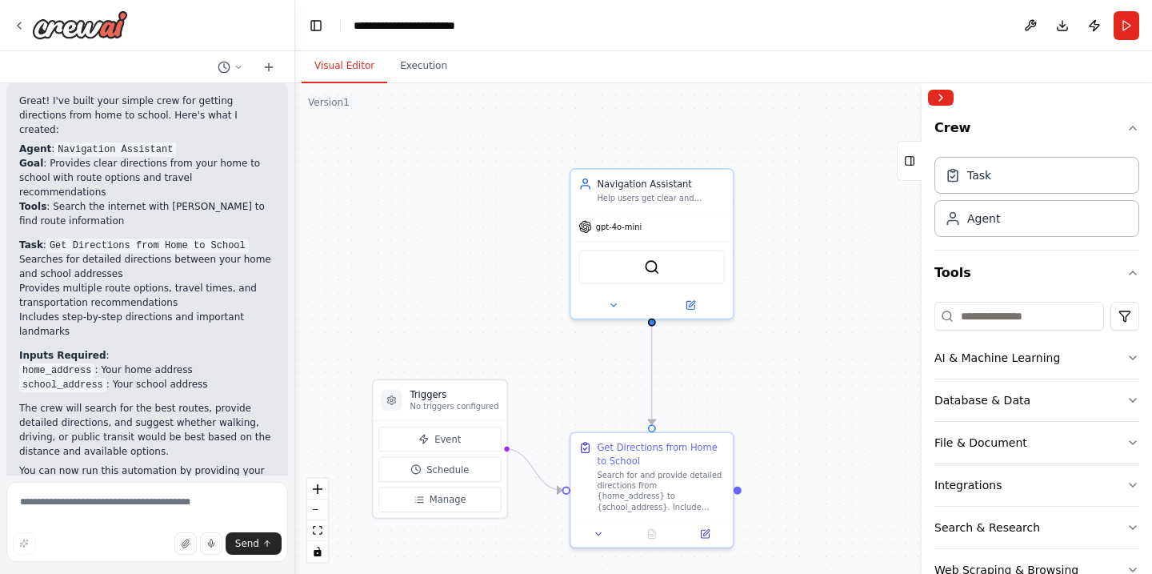
scroll to position [0, 0]
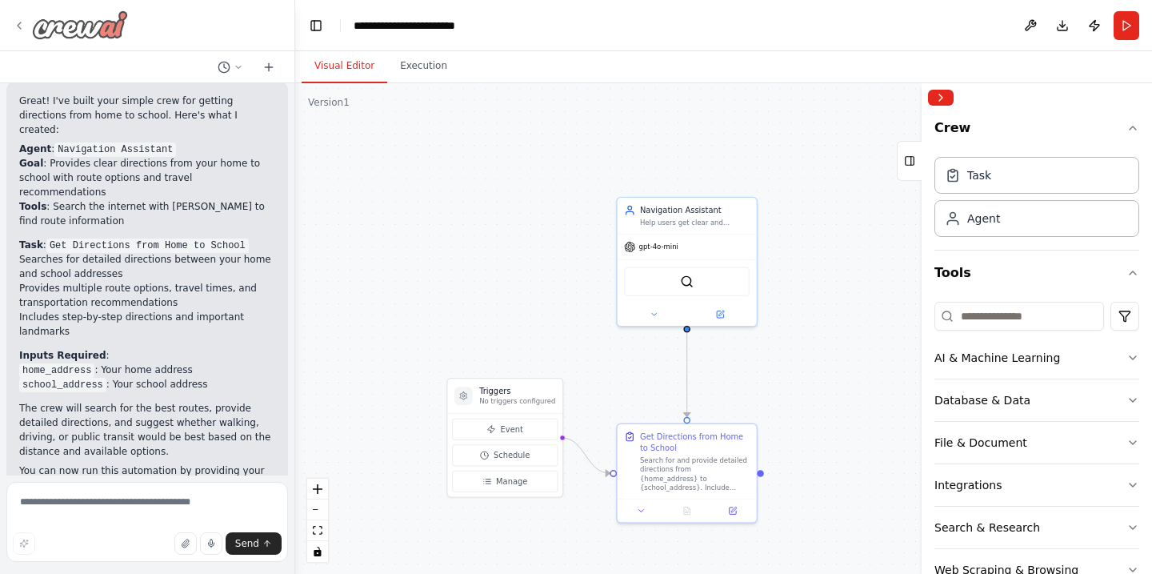
click at [78, 26] on img at bounding box center [80, 24] width 96 height 29
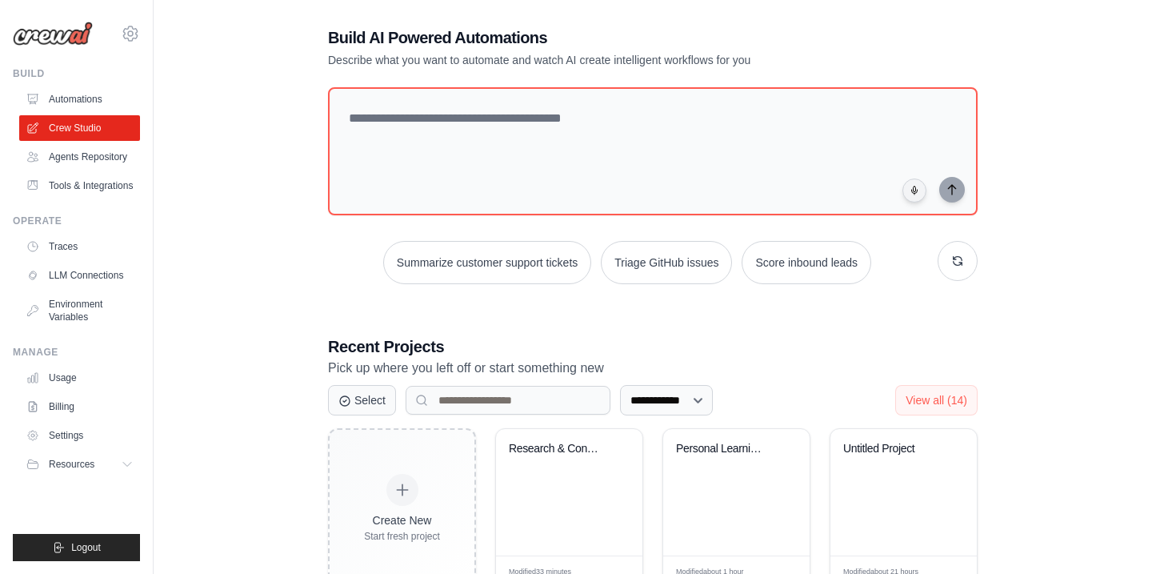
scroll to position [79, 0]
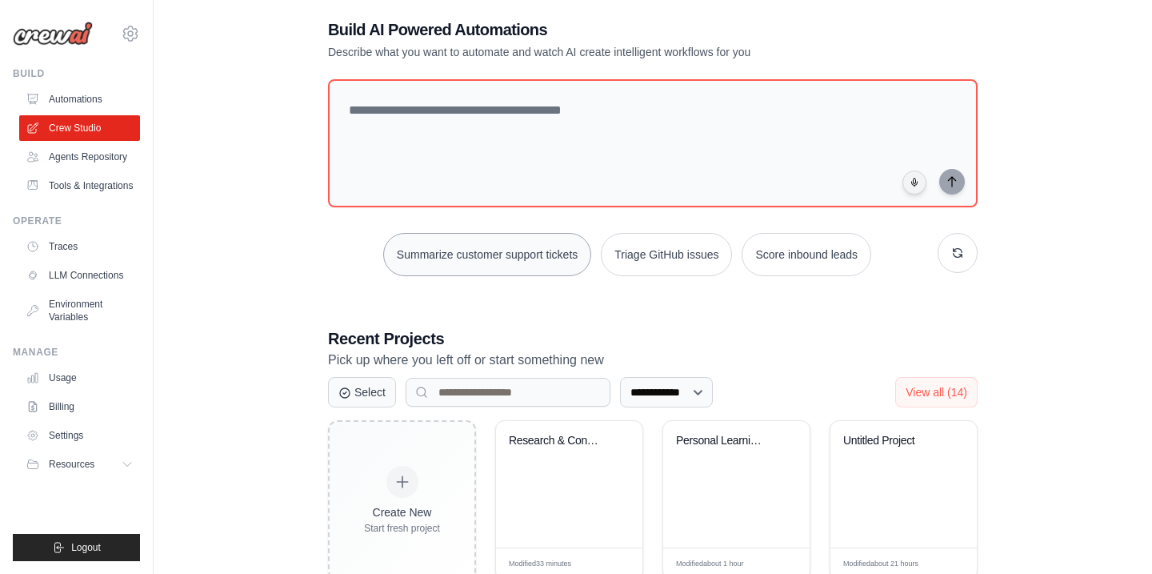
click at [473, 241] on button "Summarize customer support tickets" at bounding box center [487, 254] width 208 height 43
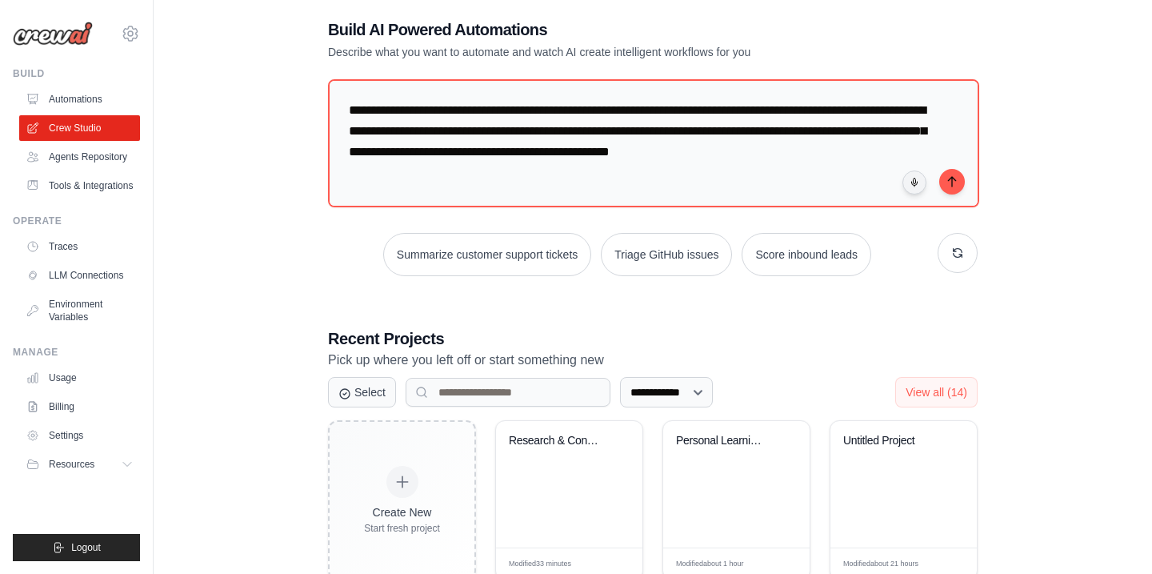
click at [288, 246] on div "**********" at bounding box center [653, 479] width 948 height 972
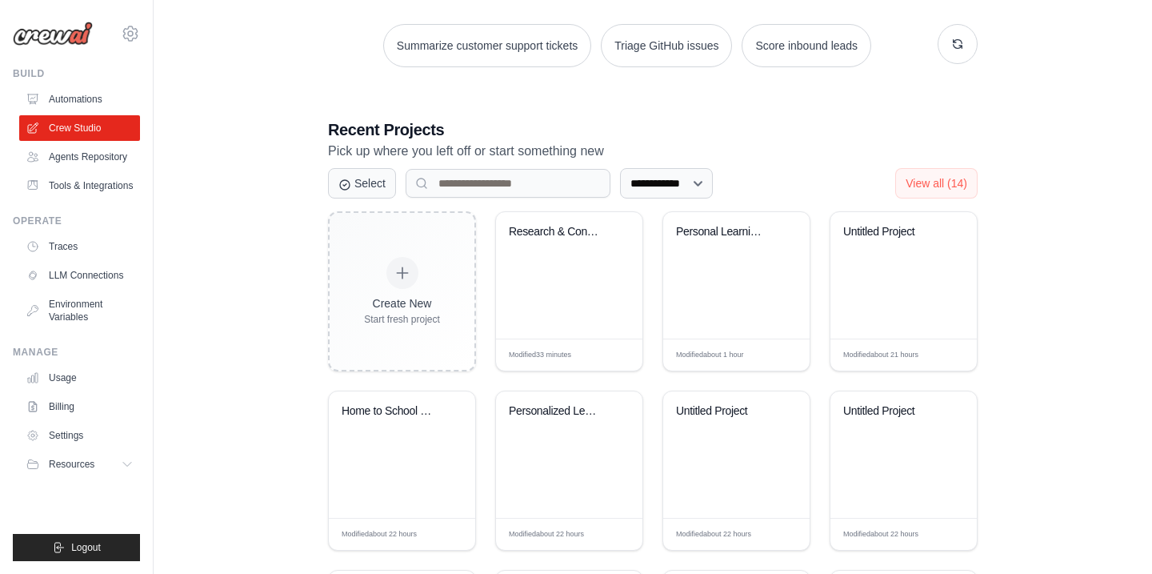
scroll to position [291, 0]
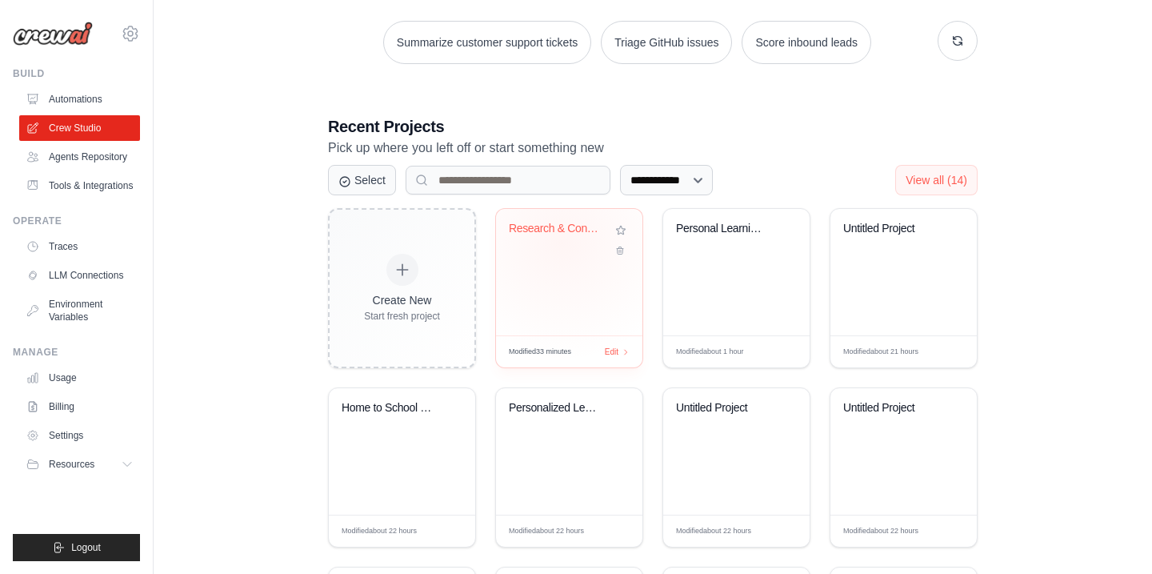
click at [563, 240] on div "Research & Content Creation Workflo..." at bounding box center [569, 240] width 121 height 37
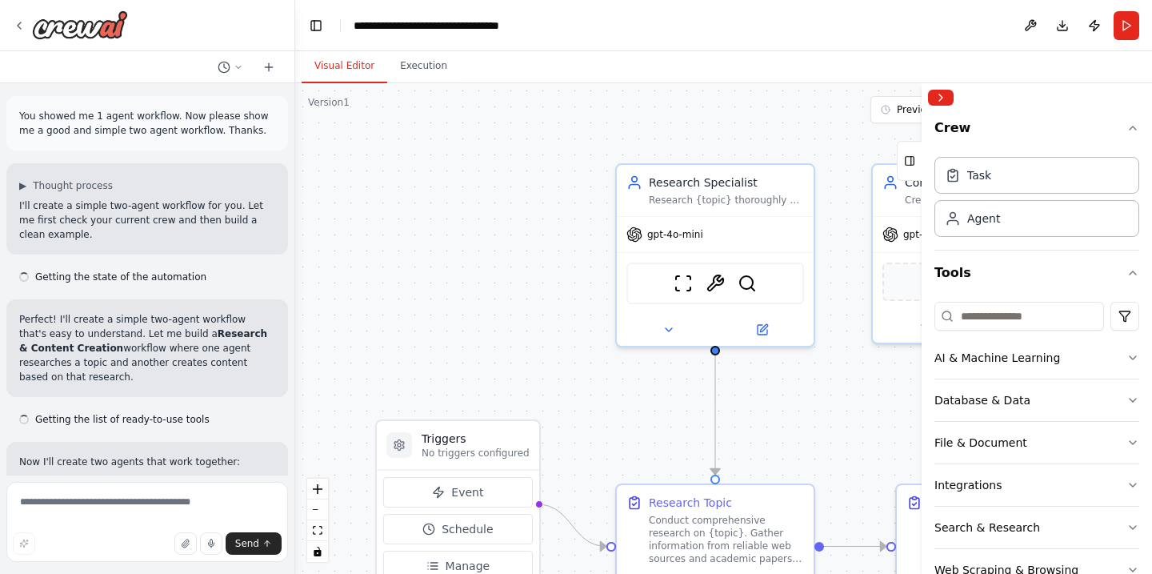
scroll to position [3239, 0]
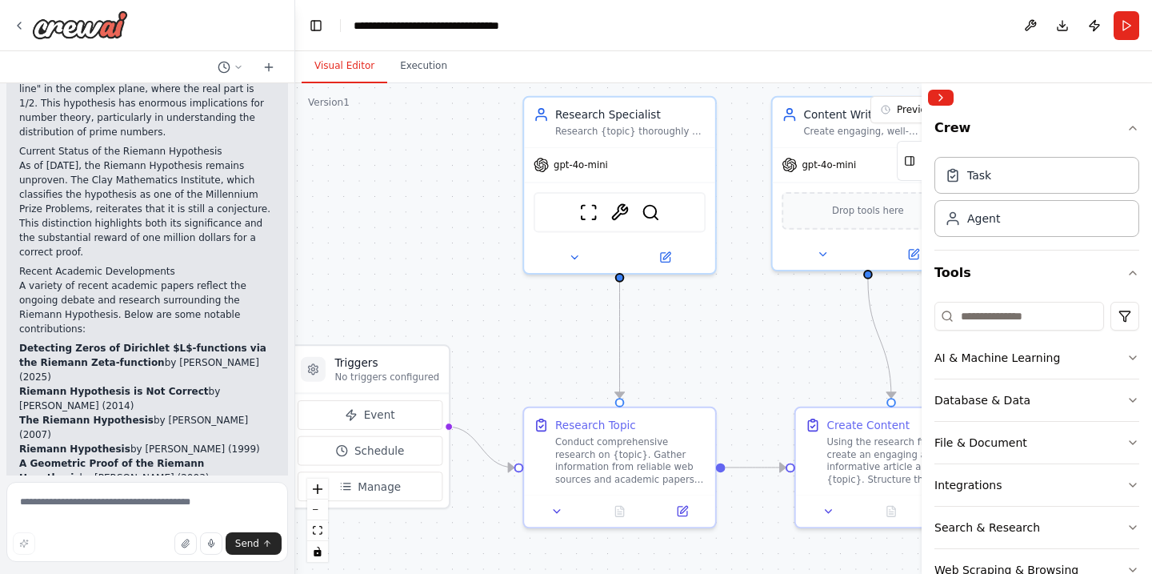
drag, startPoint x: 570, startPoint y: 186, endPoint x: 479, endPoint y: 118, distance: 113.8
click at [479, 118] on div ".deletable-edge-delete-btn { width: 20px; height: 20px; border: 0px solid #ffff…" at bounding box center [723, 328] width 857 height 491
click at [945, 96] on button "Collapse right sidebar" at bounding box center [941, 98] width 26 height 16
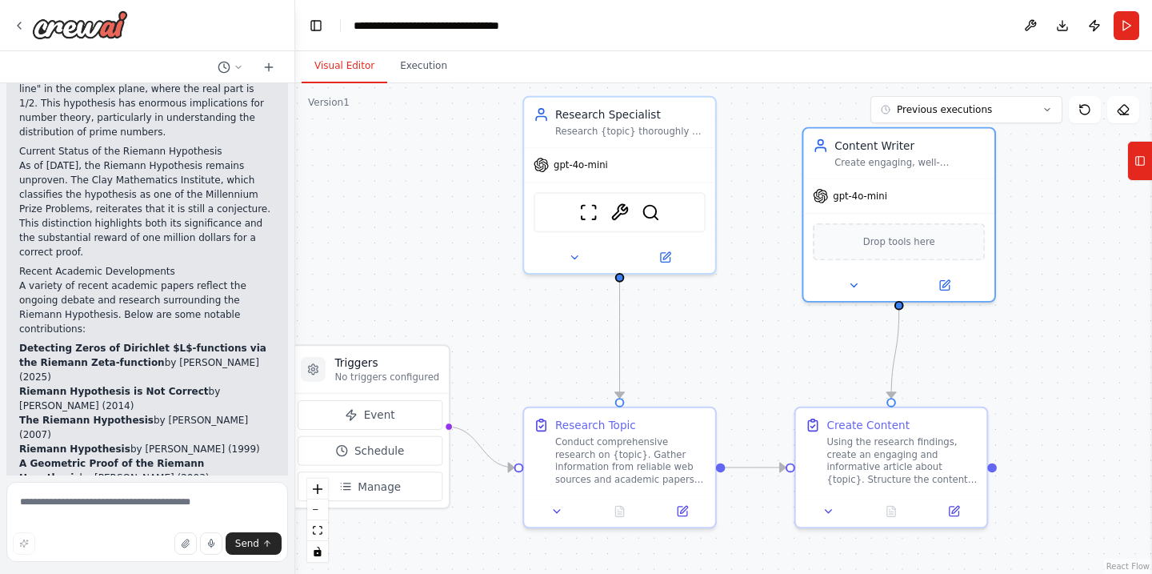
drag, startPoint x: 777, startPoint y: 165, endPoint x: 802, endPoint y: 194, distance: 38.0
click at [802, 194] on div ".deletable-edge-delete-btn { width: 20px; height: 20px; border: 0px solid #ffff…" at bounding box center [723, 328] width 857 height 491
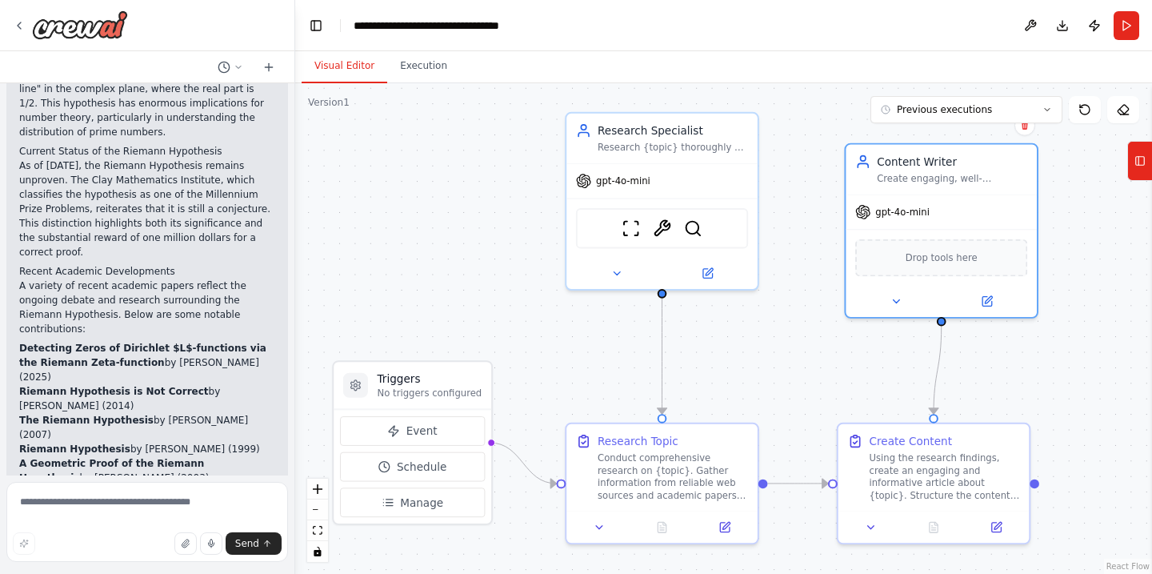
drag, startPoint x: 759, startPoint y: 206, endPoint x: 800, endPoint y: 221, distance: 43.6
click at [800, 221] on div ".deletable-edge-delete-btn { width: 20px; height: 20px; border: 0px solid #ffff…" at bounding box center [723, 328] width 857 height 491
click at [1140, 164] on icon at bounding box center [1140, 161] width 11 height 26
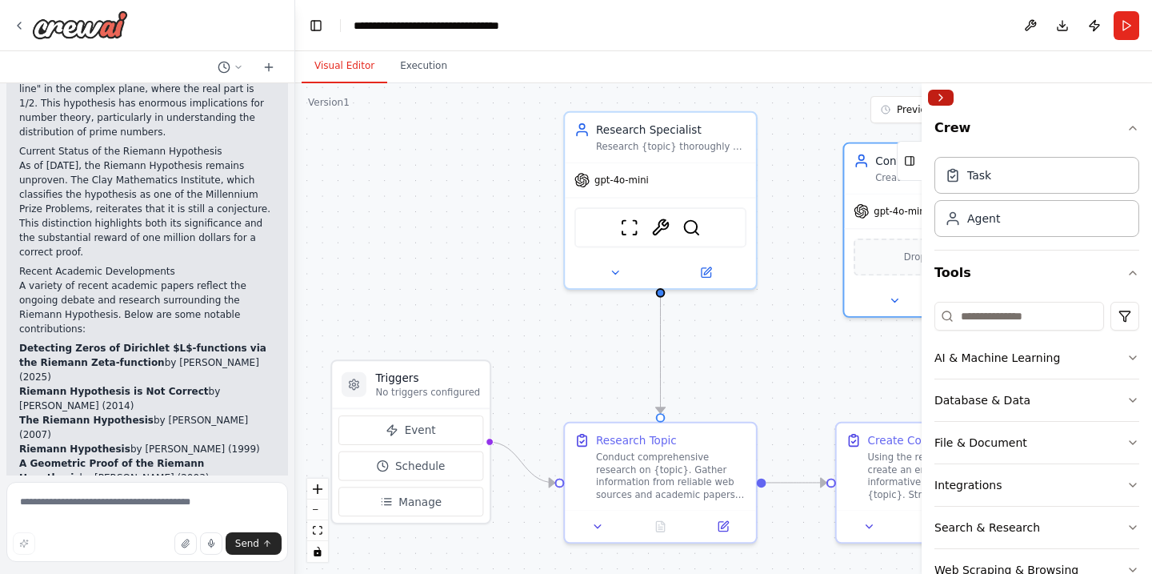
click at [944, 90] on button "Collapse right sidebar" at bounding box center [941, 98] width 26 height 16
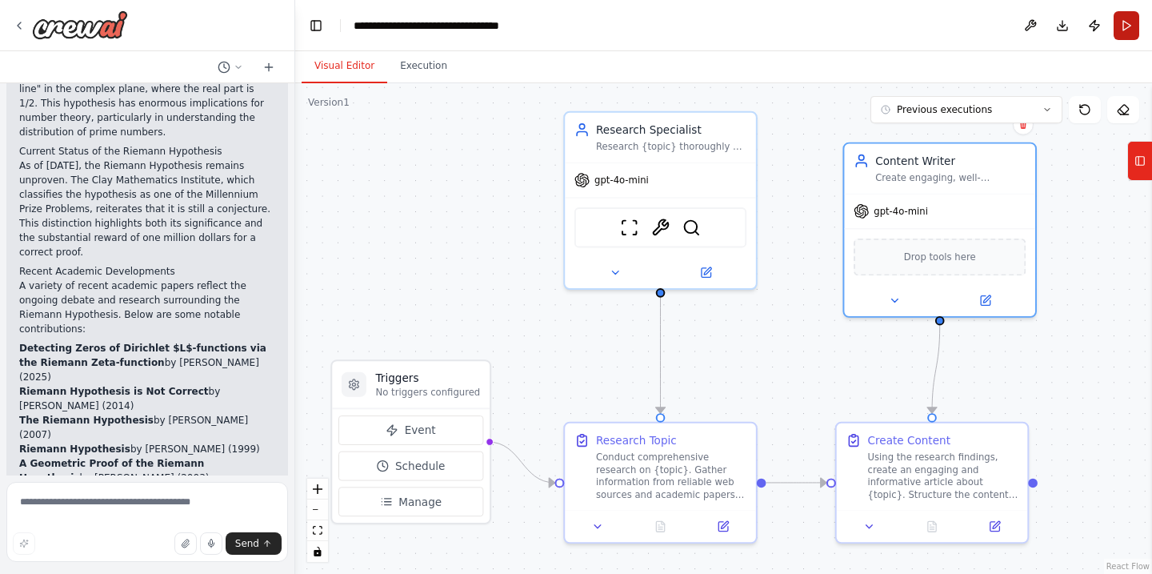
click at [1126, 22] on button "Run" at bounding box center [1127, 25] width 26 height 29
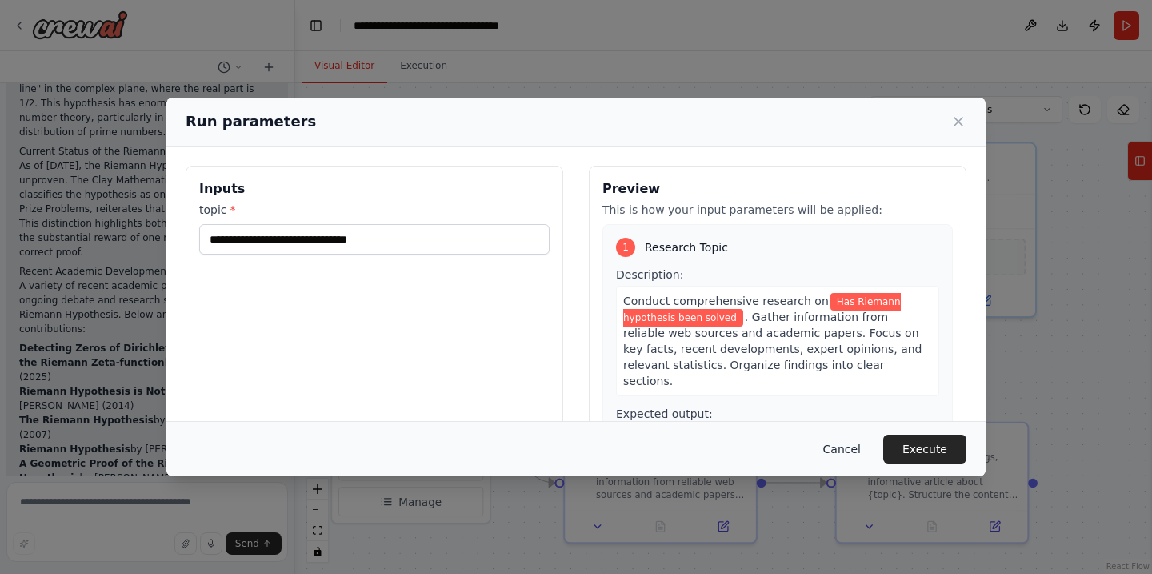
click at [836, 440] on button "Cancel" at bounding box center [842, 449] width 63 height 29
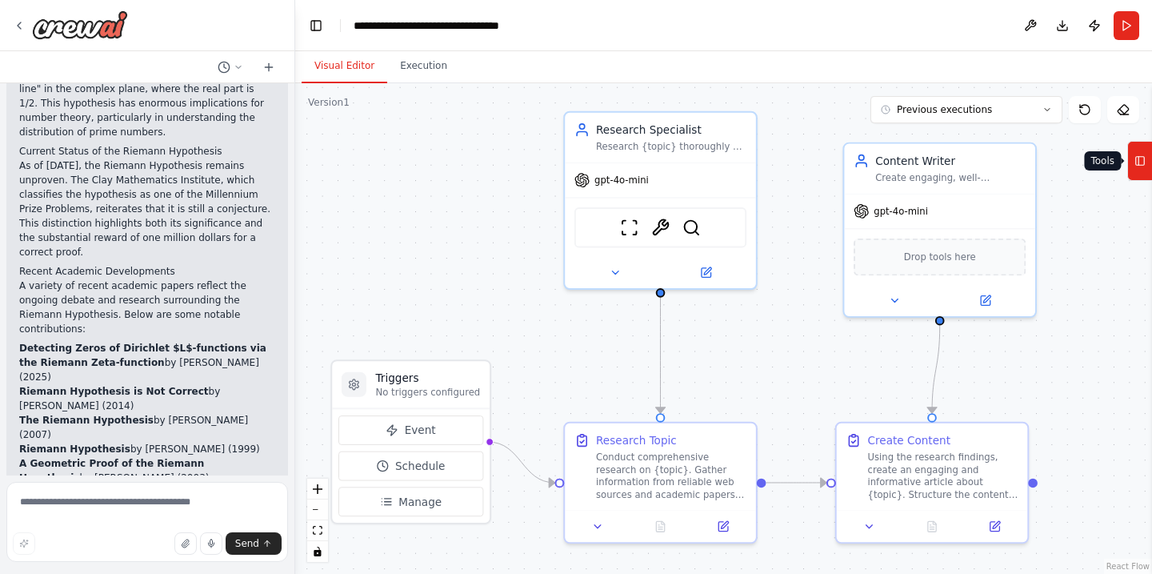
click at [1139, 165] on icon at bounding box center [1139, 161] width 0 height 9
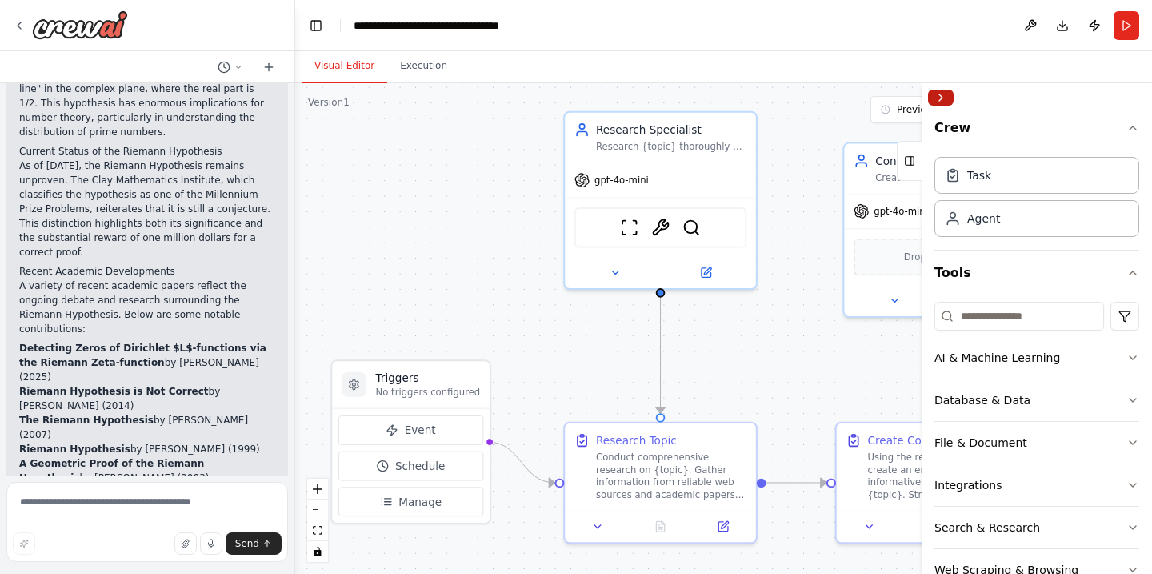
click at [943, 95] on button "Collapse right sidebar" at bounding box center [941, 98] width 26 height 16
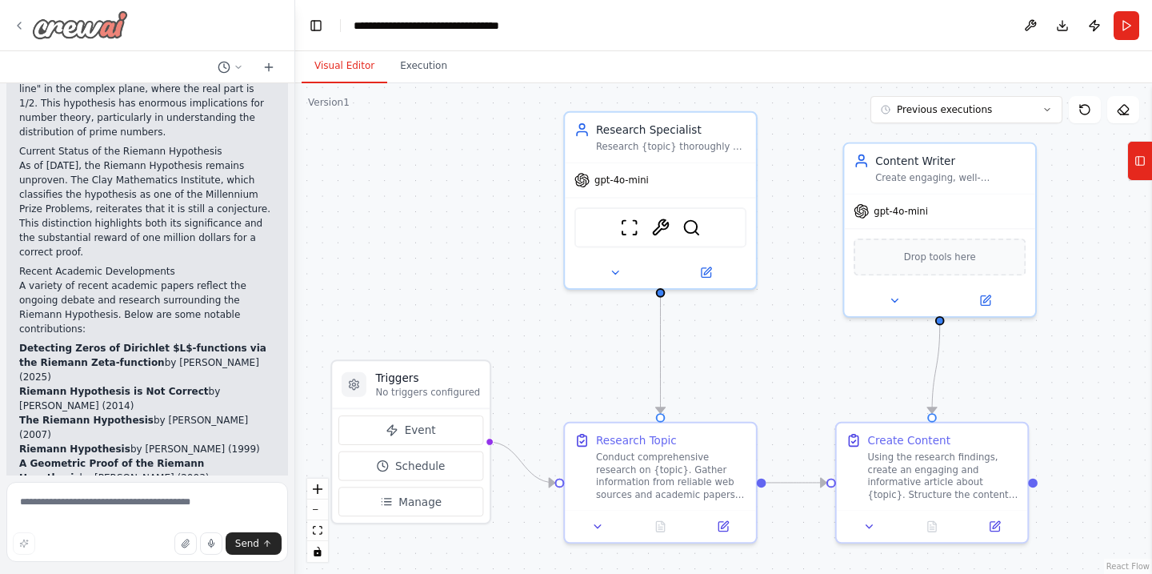
click at [86, 29] on img at bounding box center [80, 24] width 96 height 29
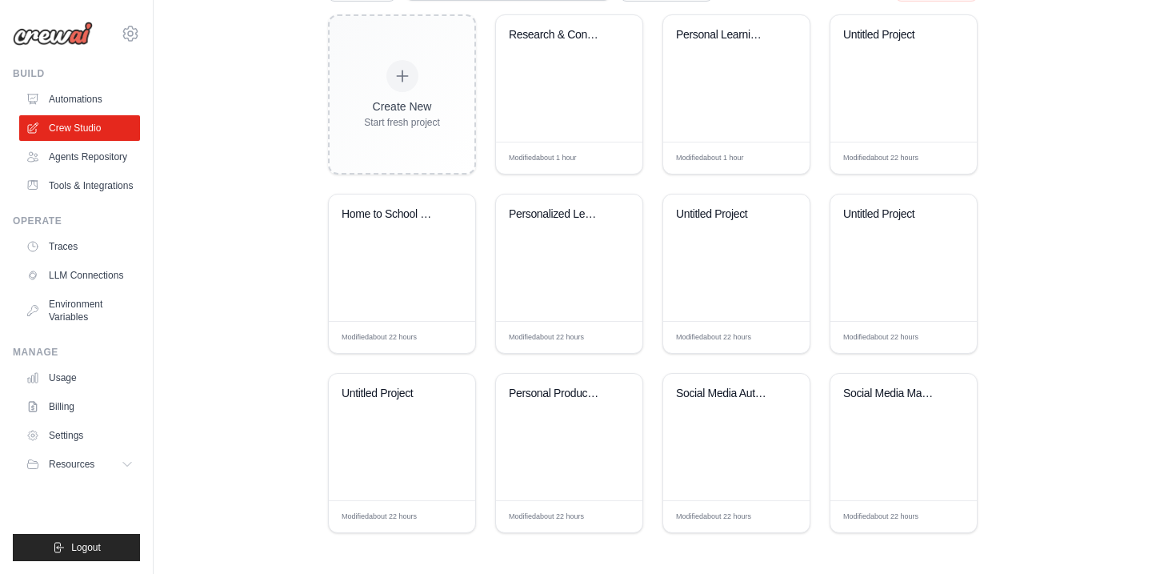
scroll to position [484, 0]
click at [104, 547] on button "Logout" at bounding box center [76, 547] width 127 height 27
